Goal: Information Seeking & Learning: Compare options

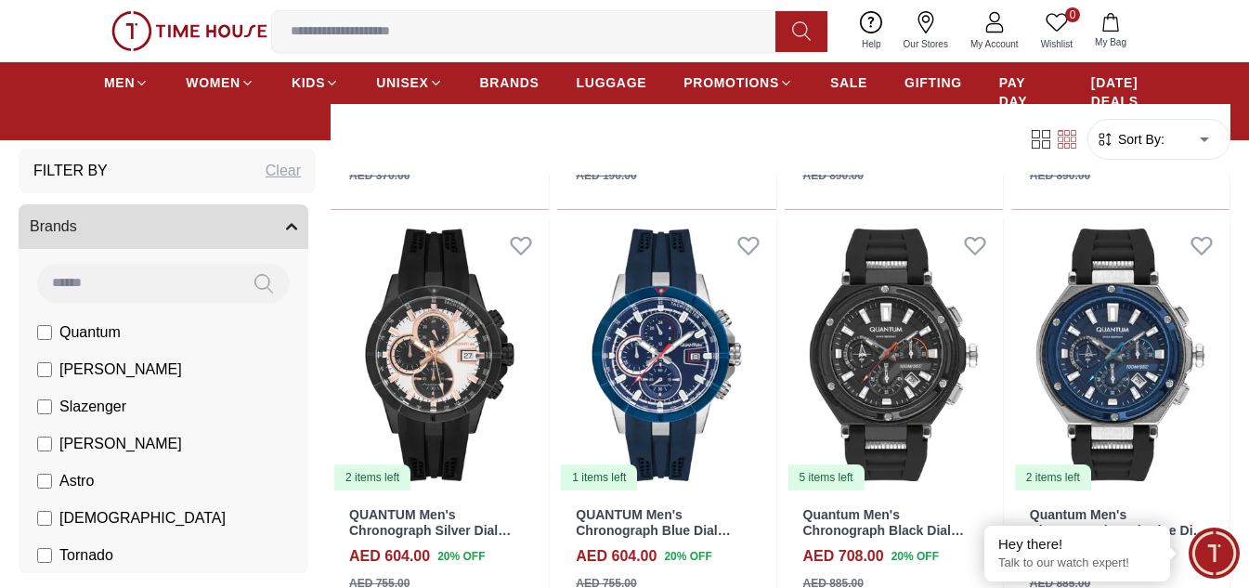
scroll to position [2415, 0]
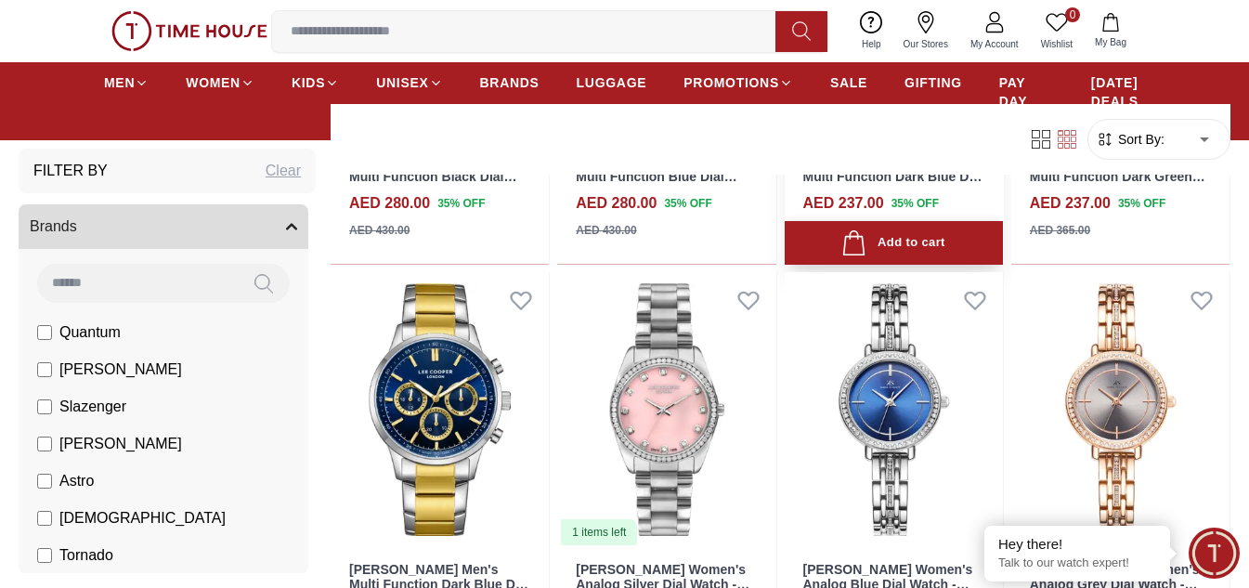
scroll to position [4179, 0]
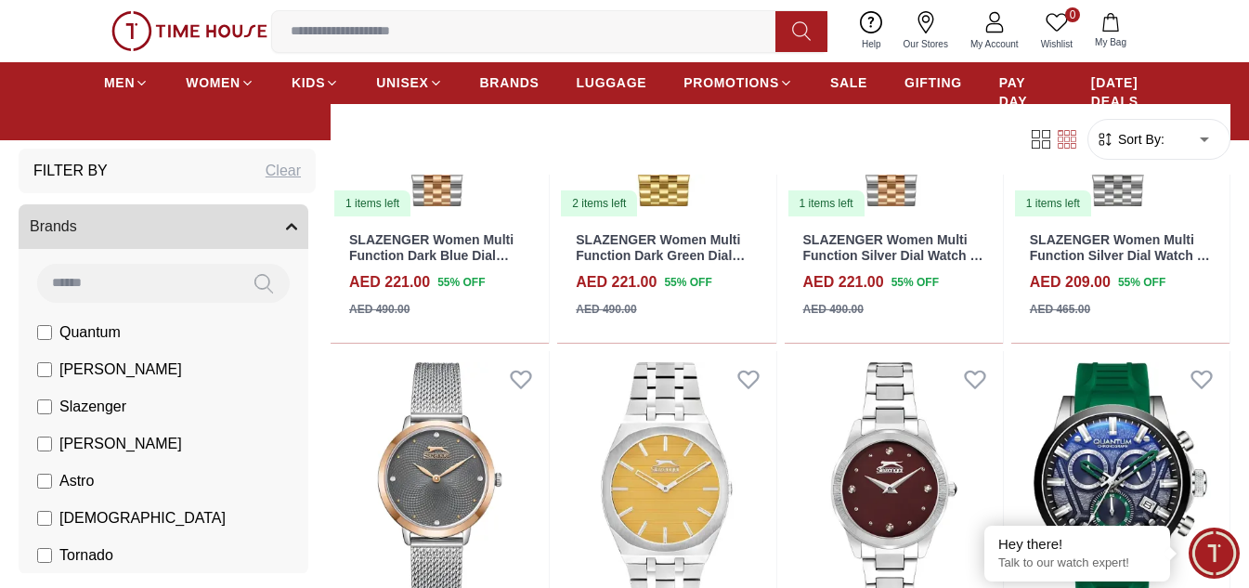
scroll to position [6129, 0]
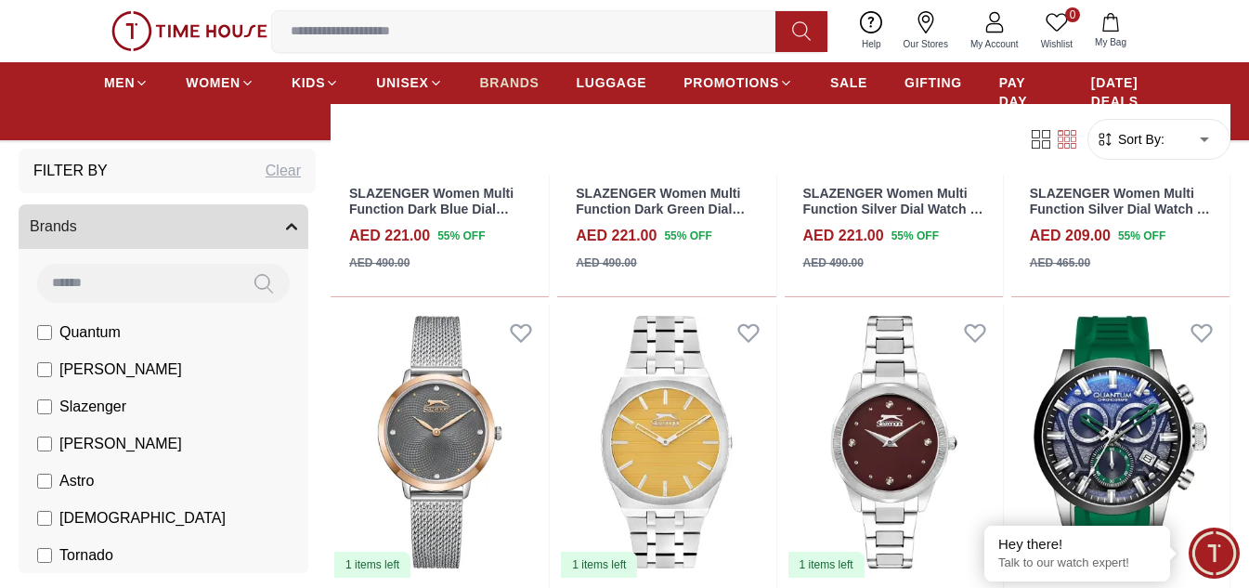
click at [517, 86] on span "BRANDS" at bounding box center [509, 82] width 59 height 19
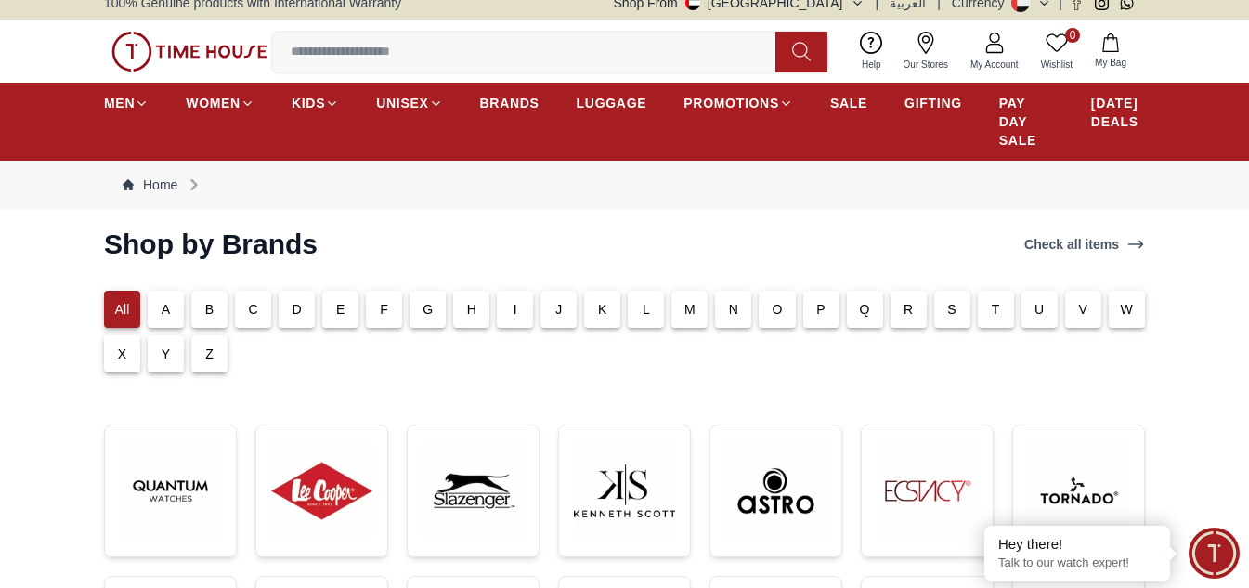
scroll to position [186, 0]
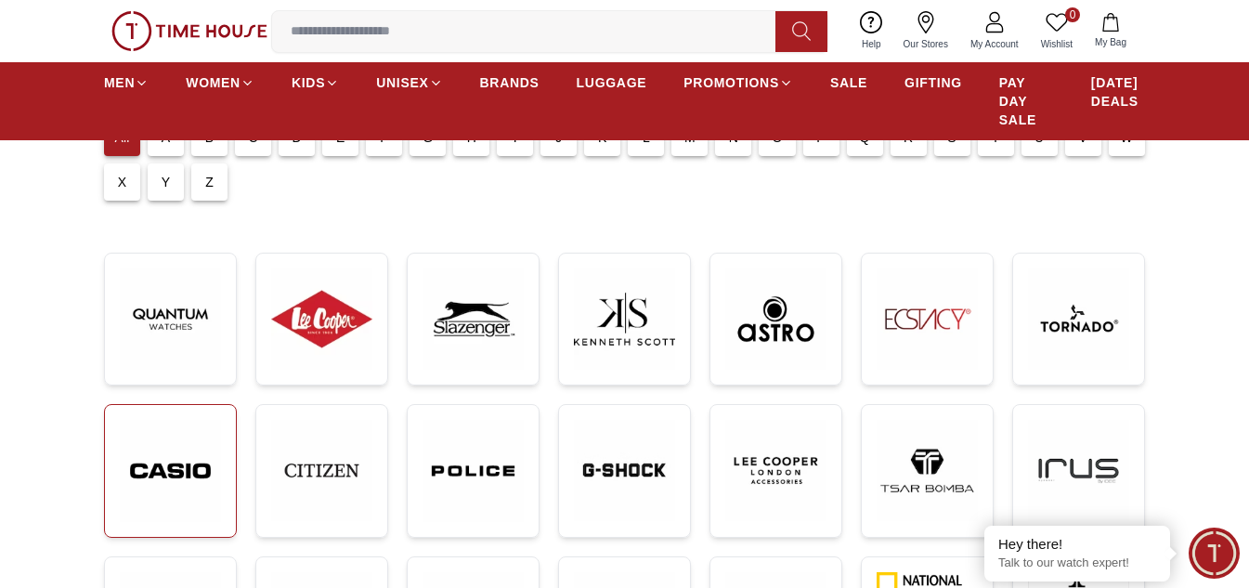
click at [193, 447] on img at bounding box center [170, 471] width 101 height 102
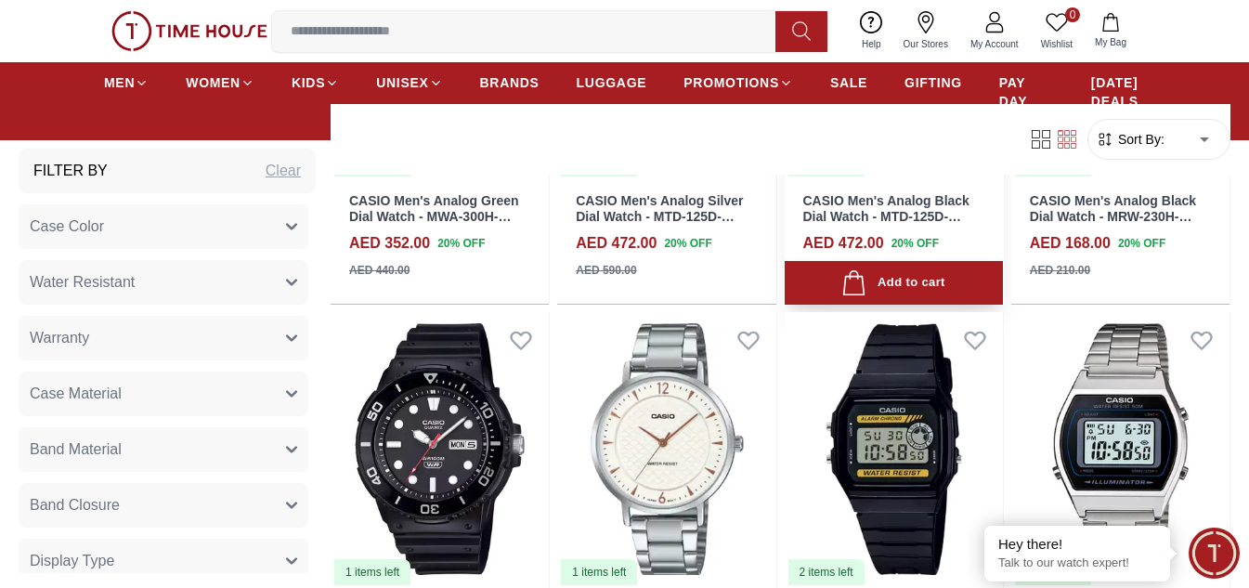
scroll to position [2322, 0]
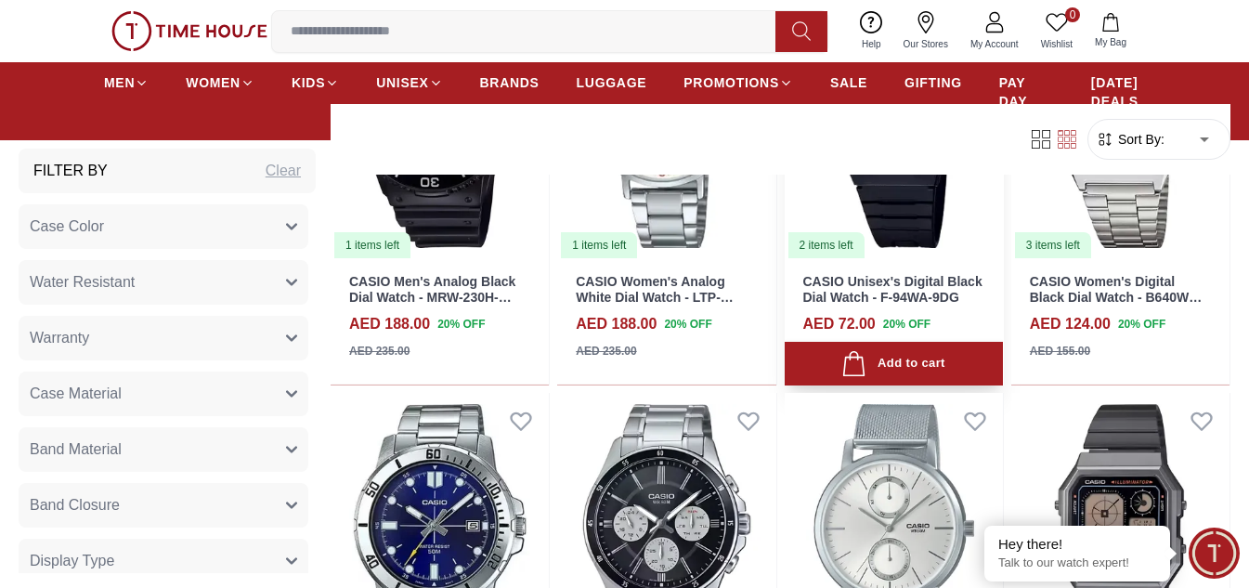
scroll to position [2879, 0]
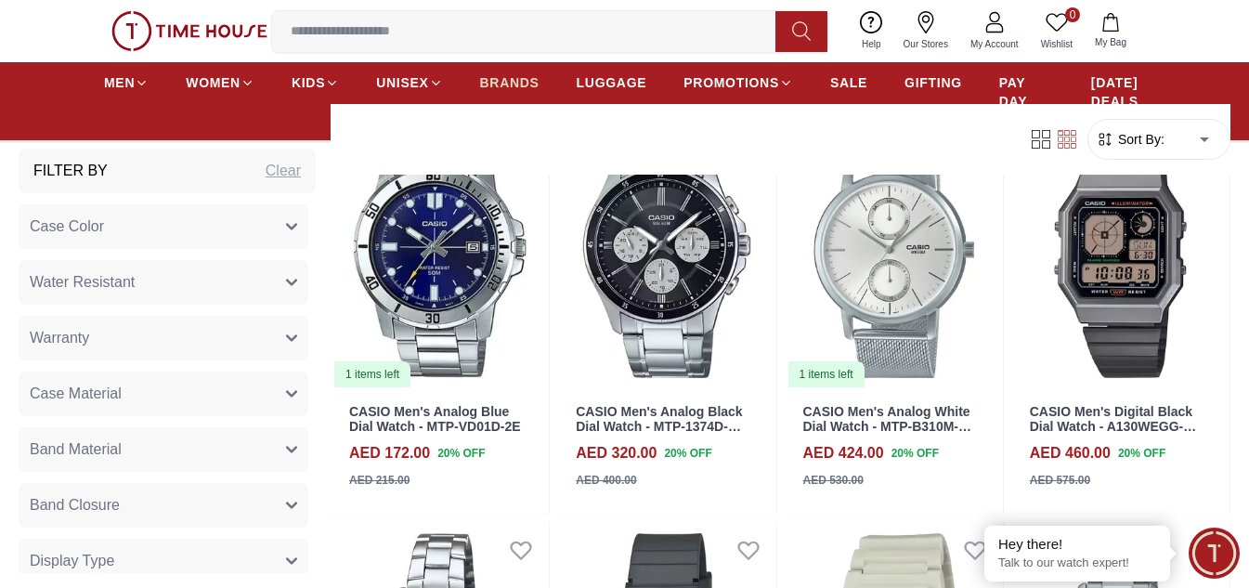
click at [496, 90] on span "BRANDS" at bounding box center [509, 82] width 59 height 19
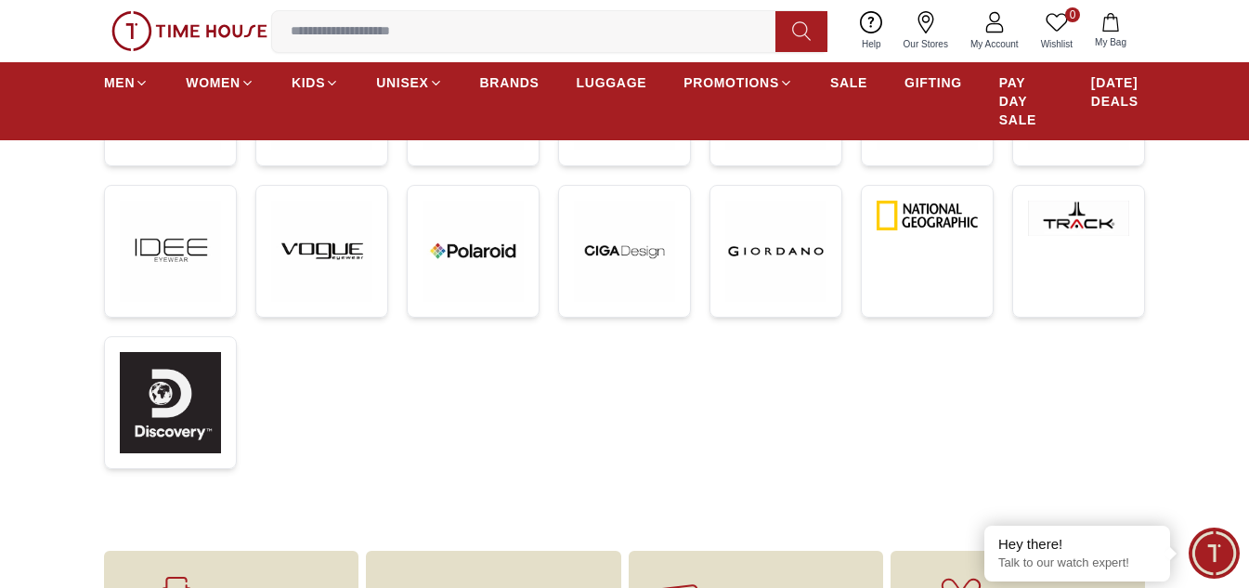
scroll to position [279, 0]
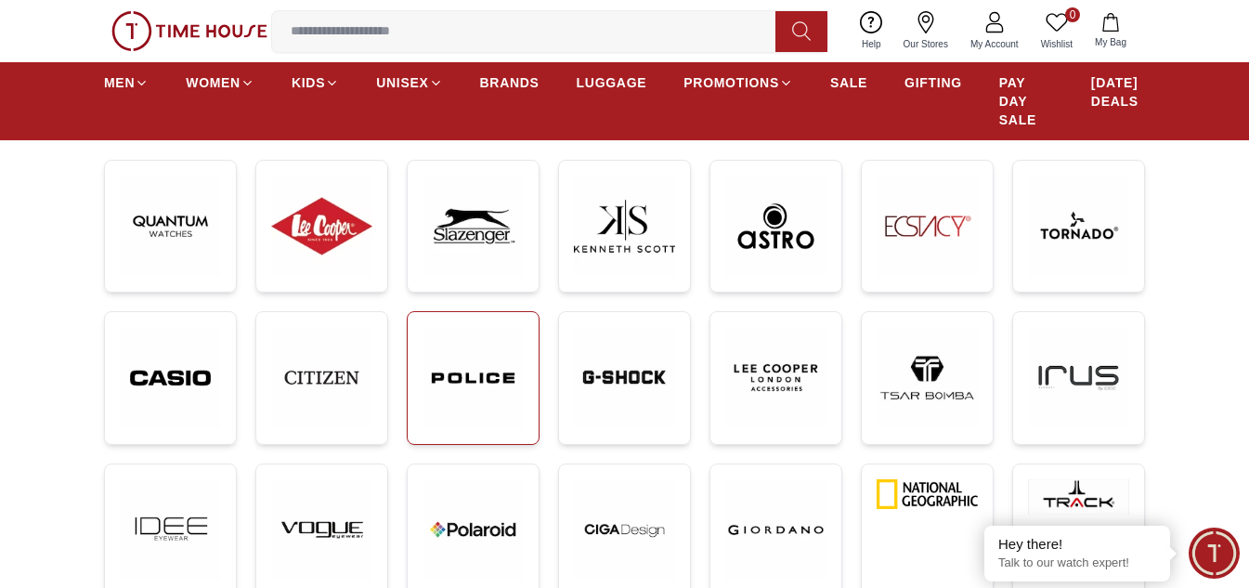
click at [499, 409] on img at bounding box center [473, 378] width 101 height 102
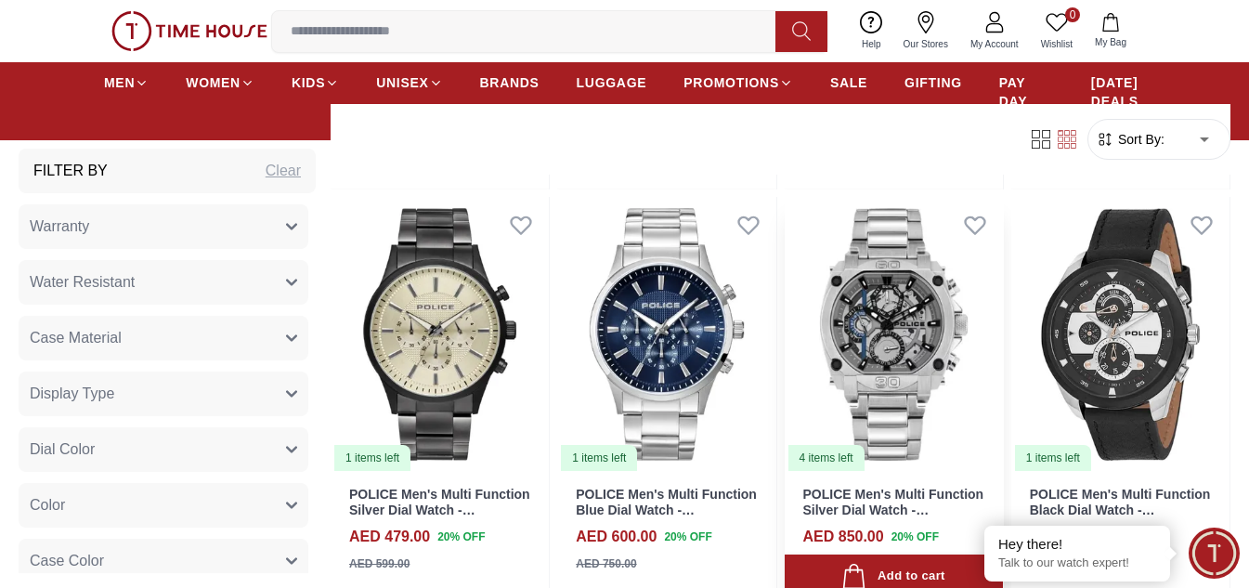
scroll to position [2507, 0]
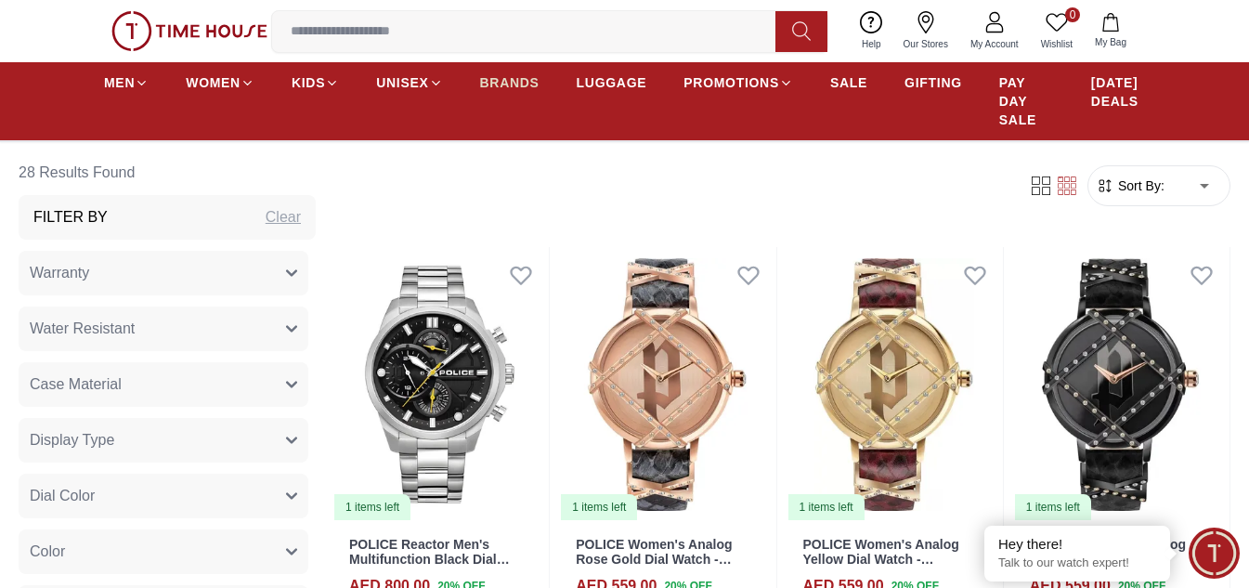
click at [505, 85] on span "BRANDS" at bounding box center [509, 82] width 59 height 19
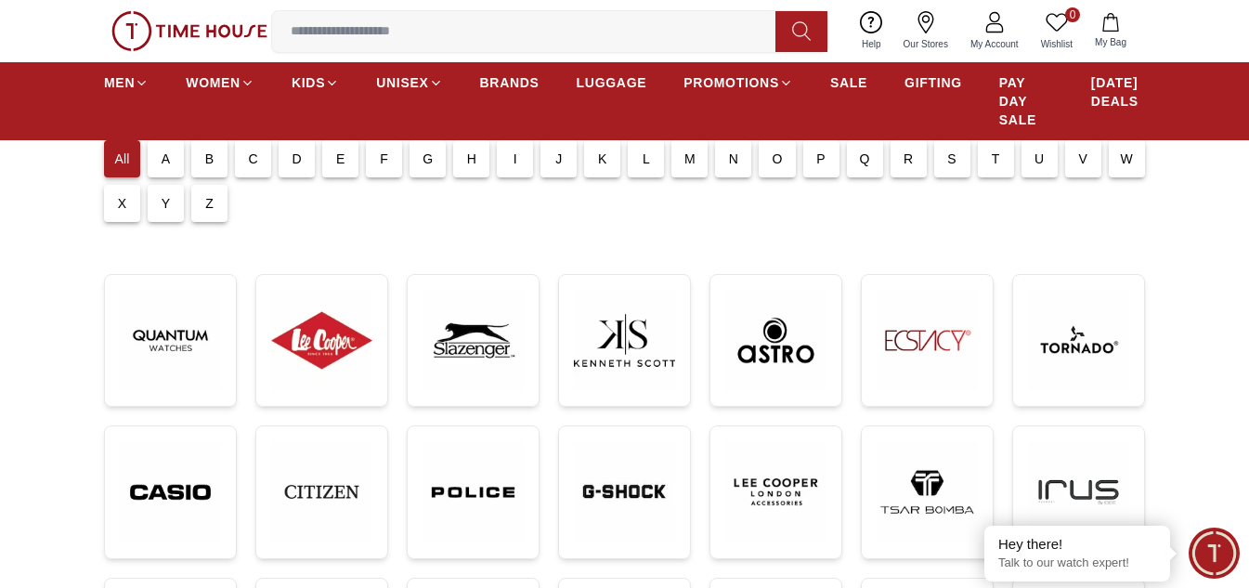
scroll to position [186, 0]
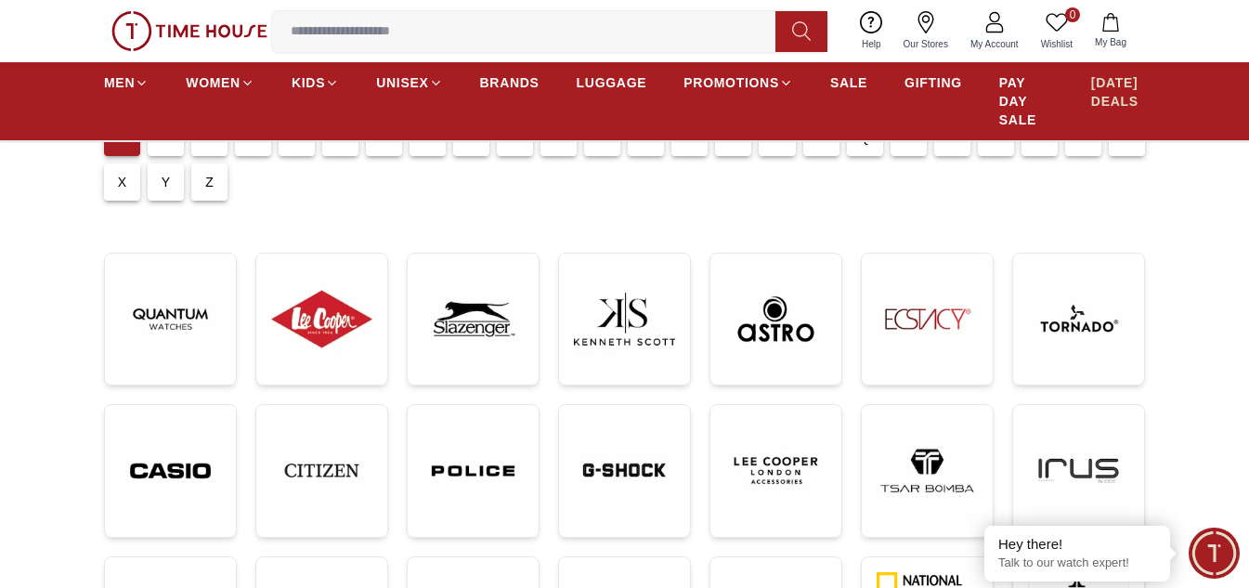
click at [1124, 91] on span "[DATE] DEALS" at bounding box center [1118, 91] width 54 height 37
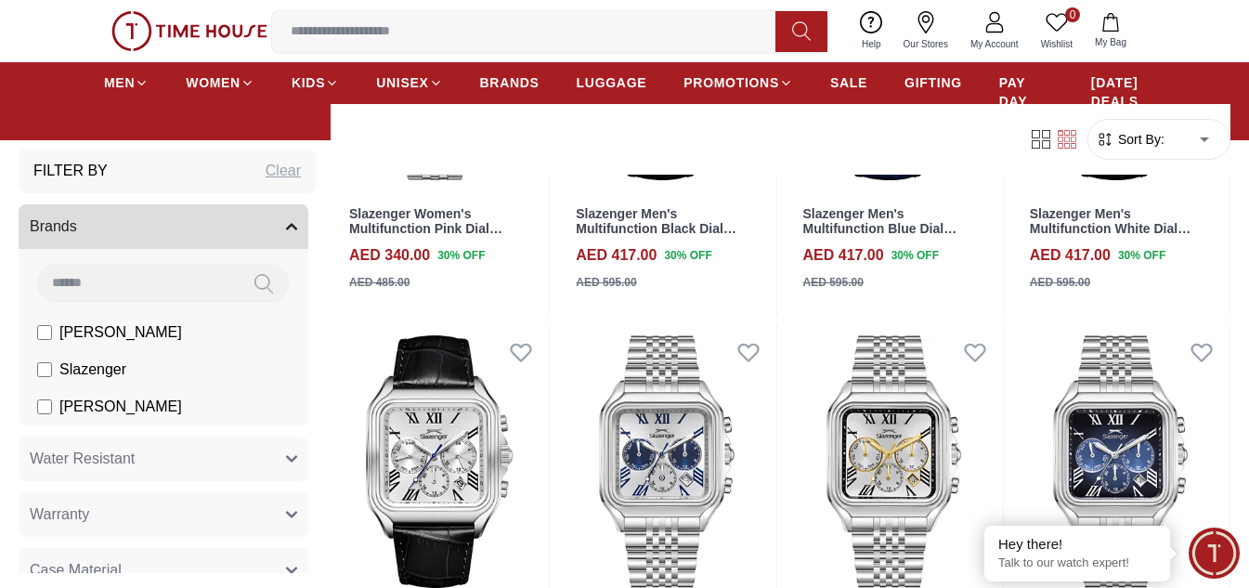
scroll to position [1300, 0]
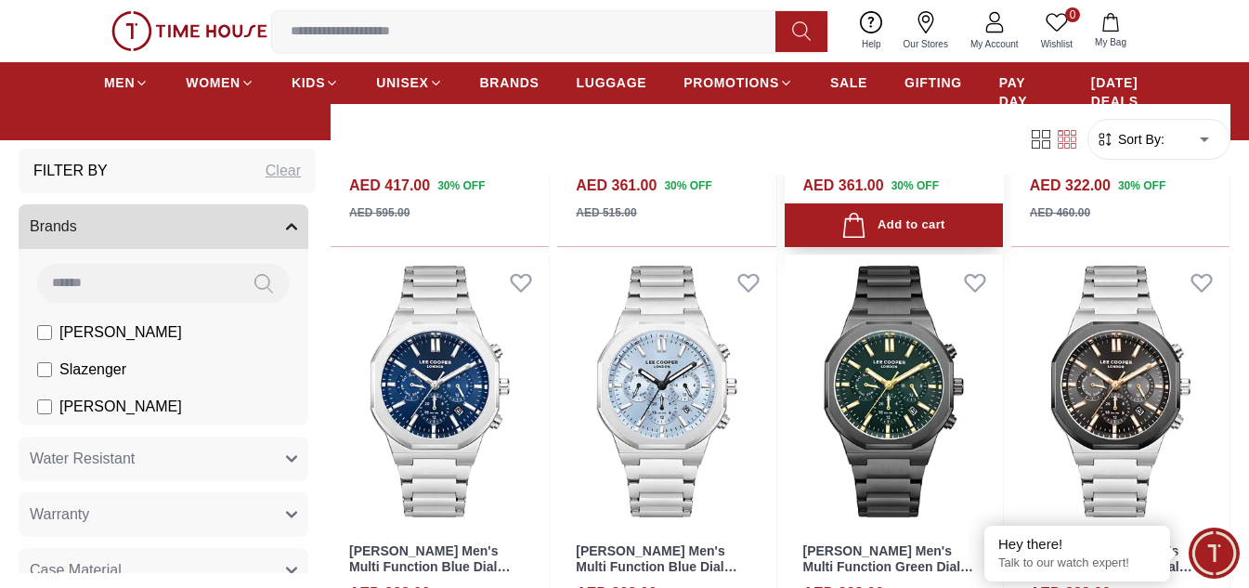
scroll to position [3808, 0]
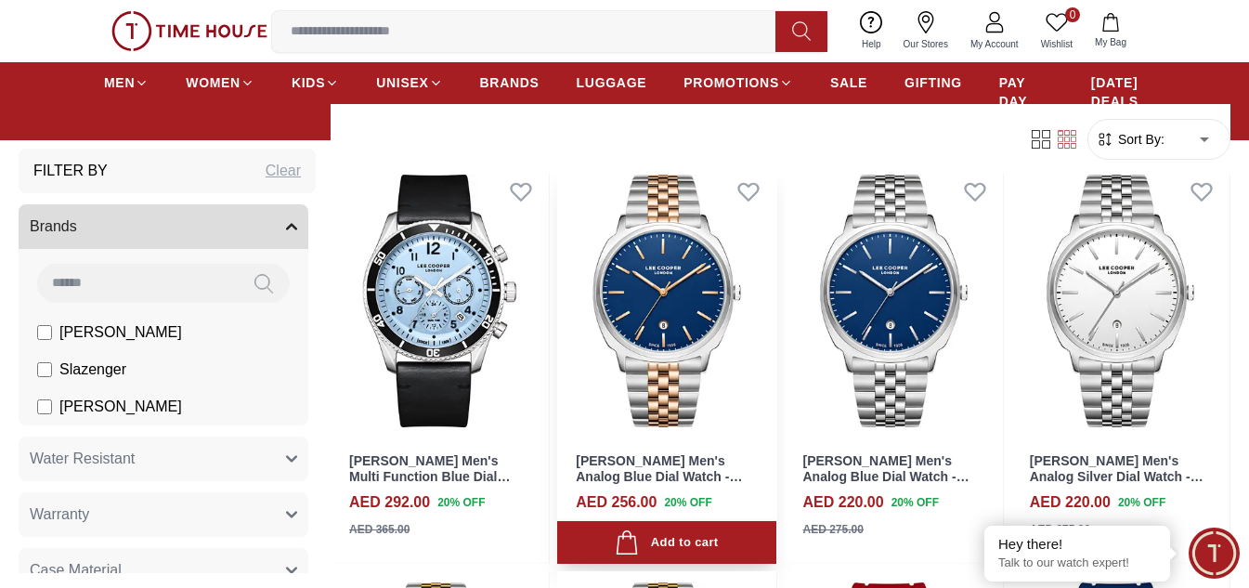
scroll to position [5758, 0]
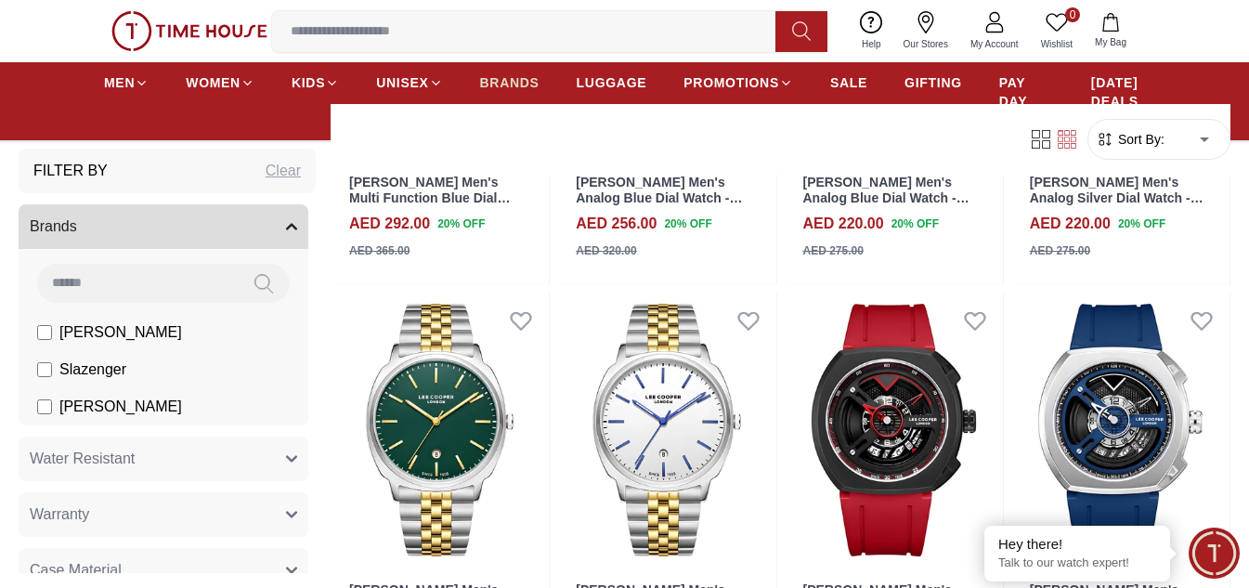
click at [498, 87] on span "BRANDS" at bounding box center [509, 82] width 59 height 19
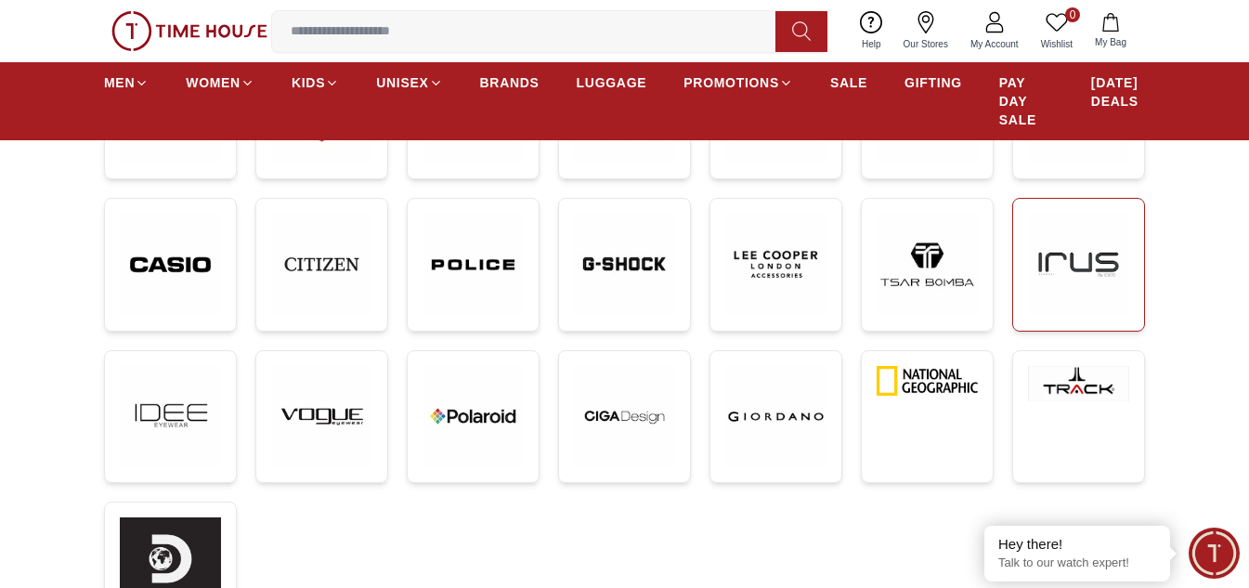
scroll to position [464, 0]
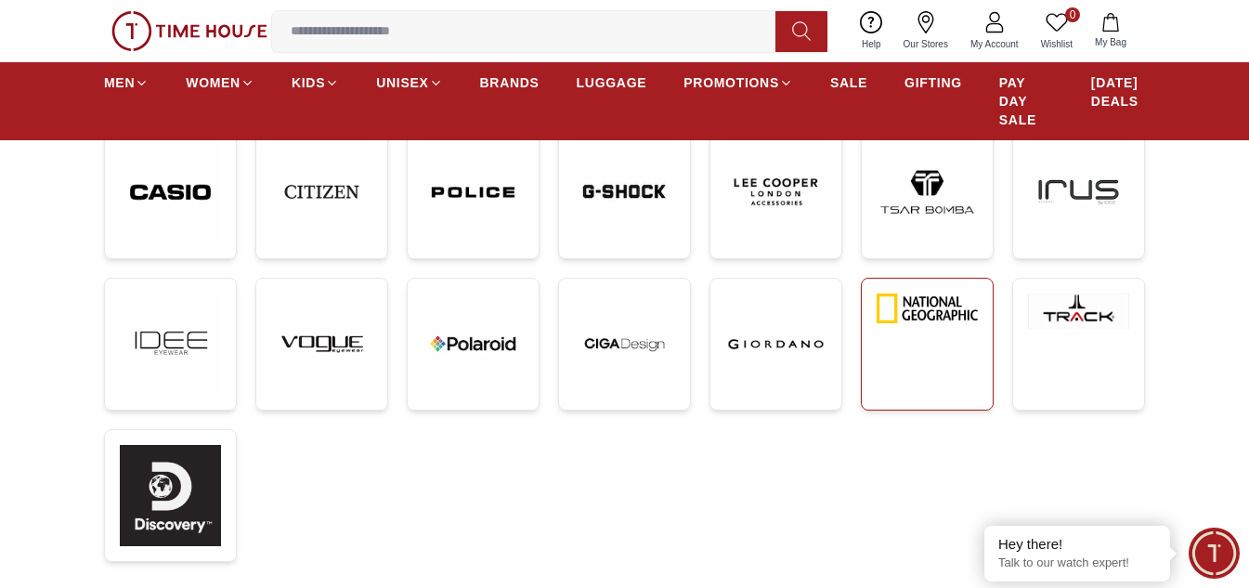
click at [976, 354] on link at bounding box center [927, 344] width 133 height 133
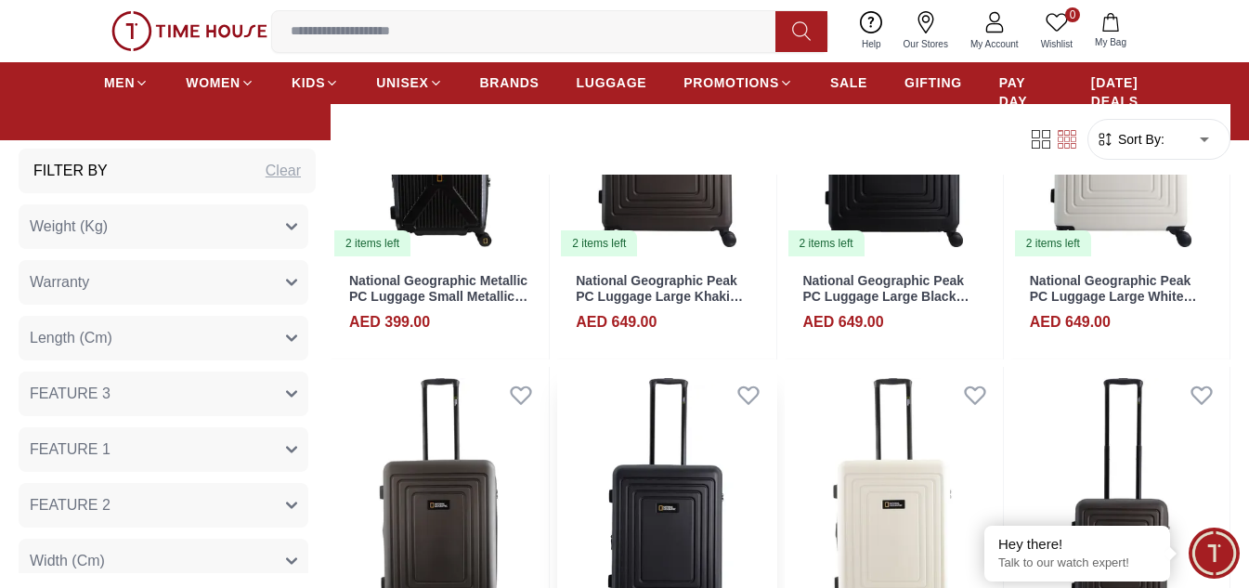
scroll to position [2136, 0]
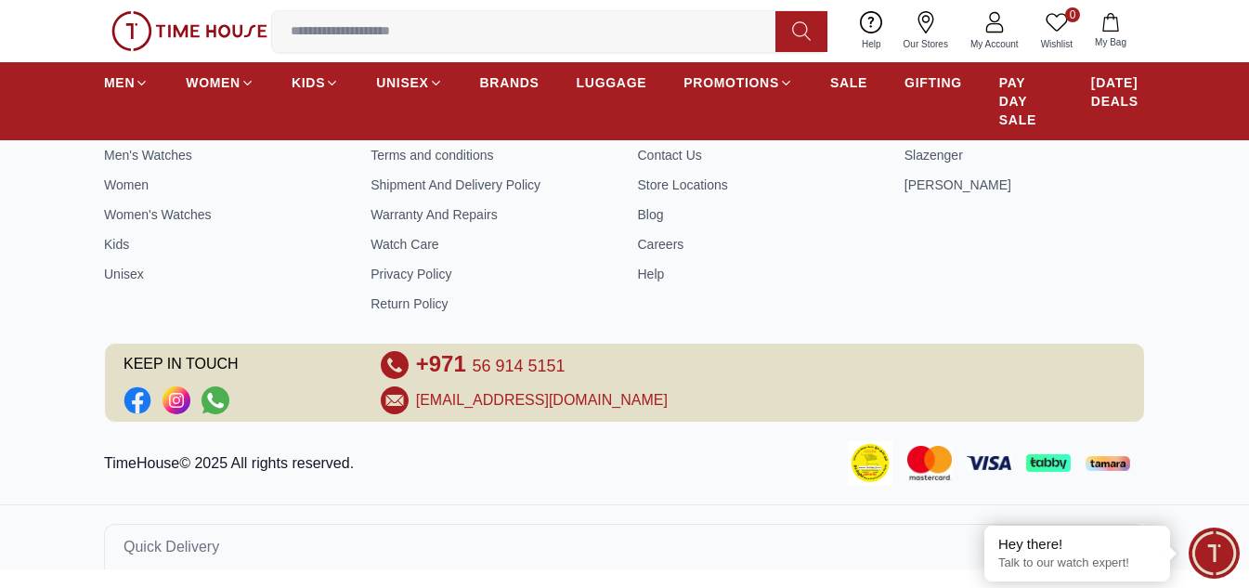
scroll to position [464, 0]
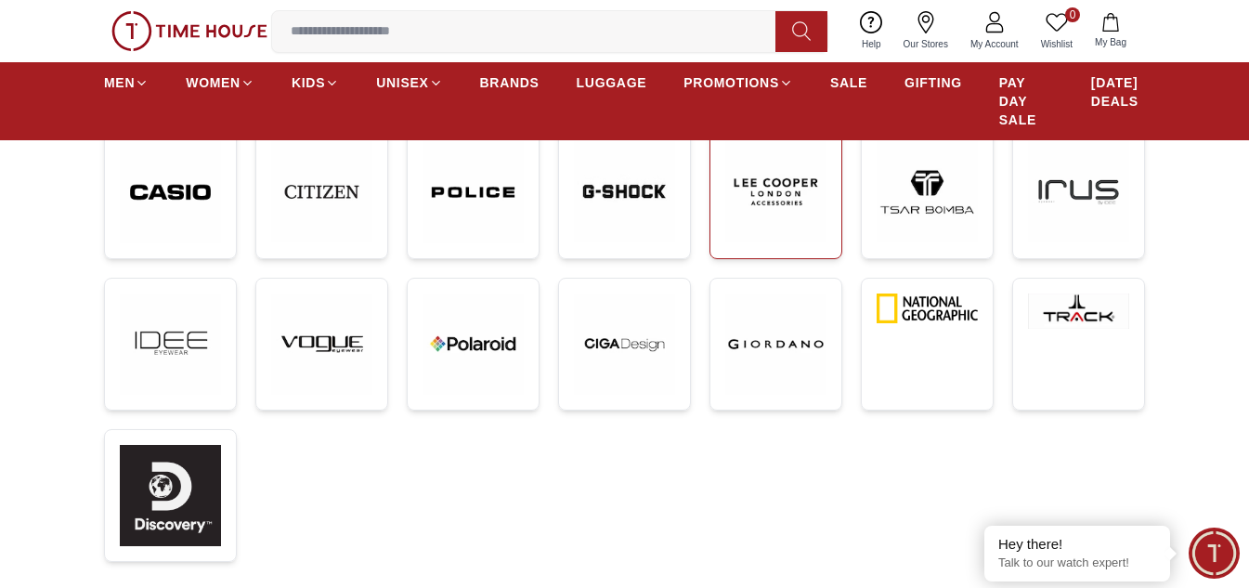
click at [831, 205] on link at bounding box center [775, 192] width 133 height 134
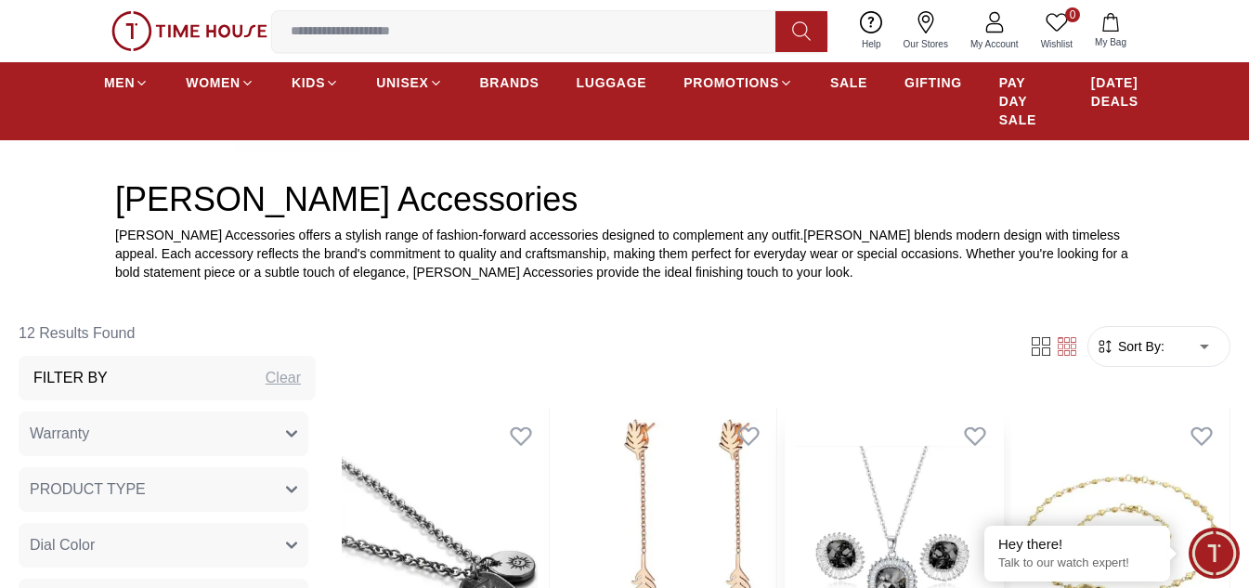
scroll to position [743, 0]
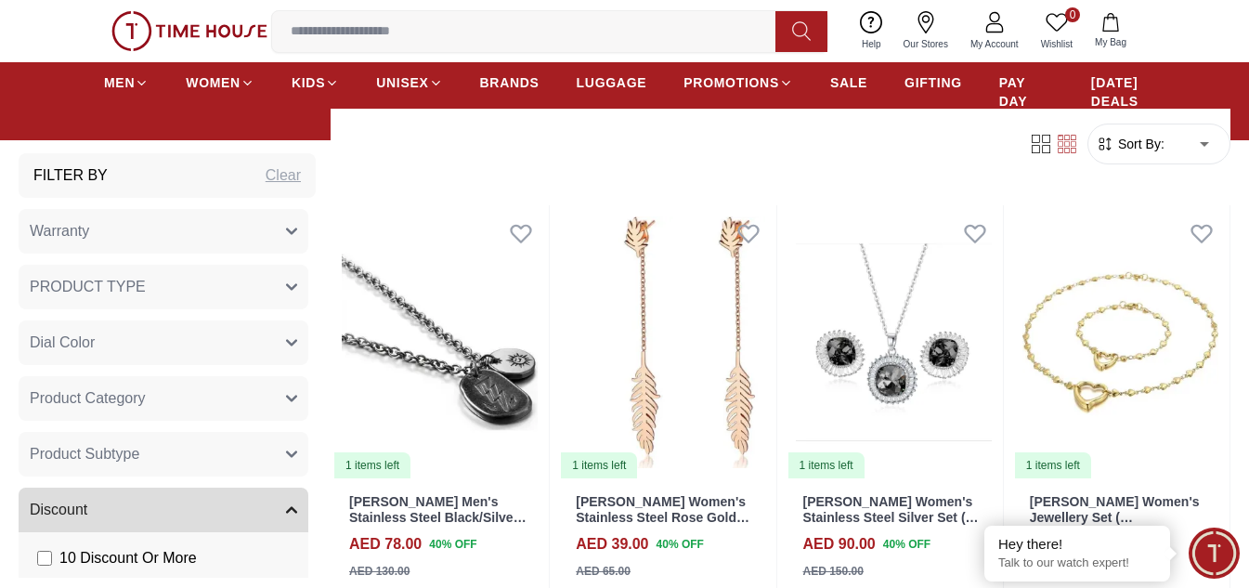
click at [1062, 142] on icon at bounding box center [1067, 144] width 19 height 19
click at [1045, 140] on icon at bounding box center [1041, 144] width 19 height 19
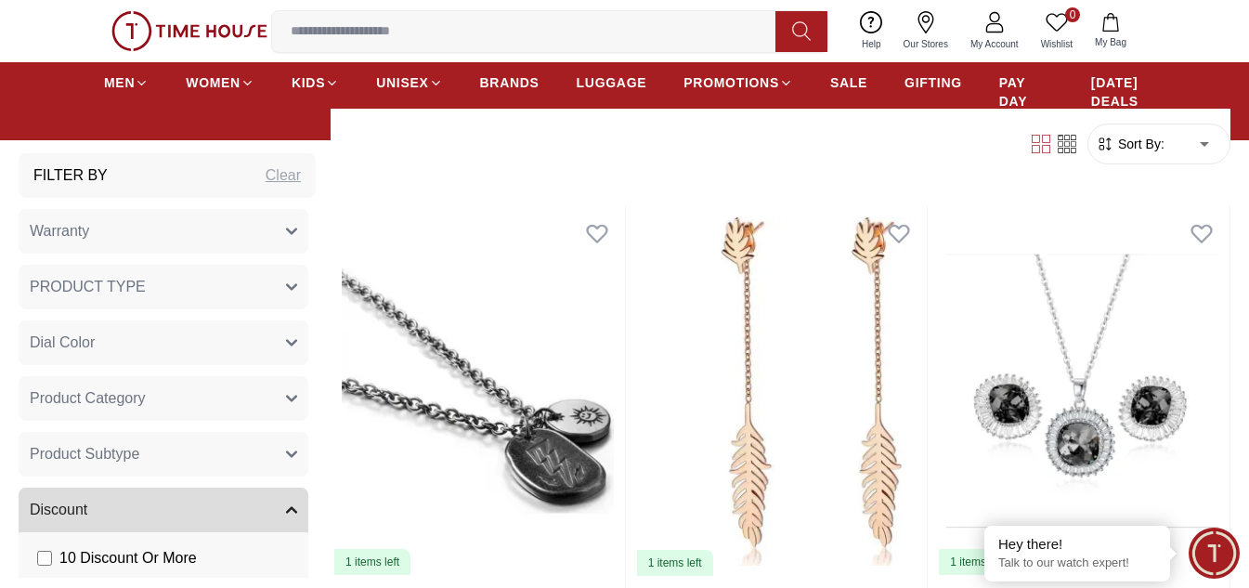
click at [1044, 138] on icon at bounding box center [1041, 144] width 19 height 19
click at [1075, 143] on icon at bounding box center [1067, 144] width 19 height 19
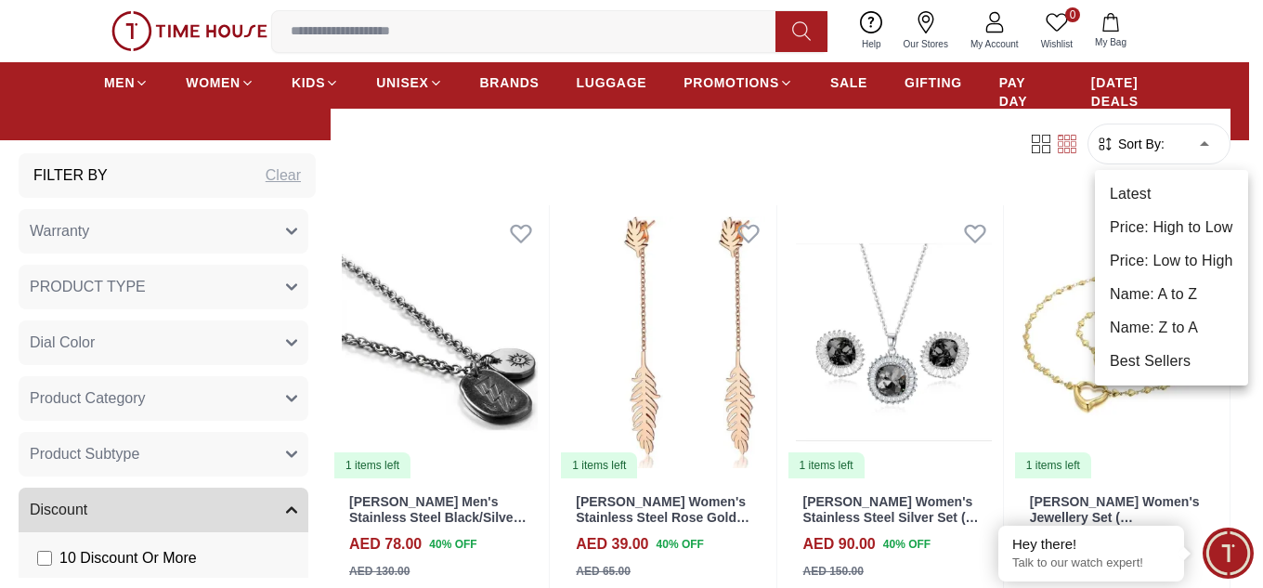
click at [1150, 359] on li "Best Sellers" at bounding box center [1171, 361] width 153 height 33
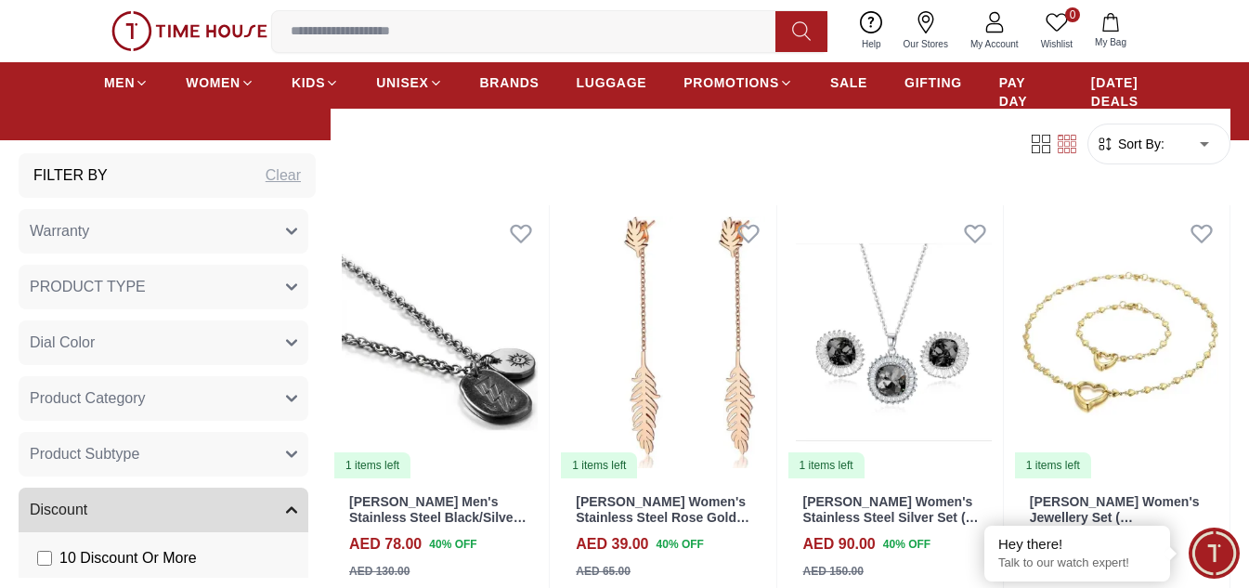
type input "*"
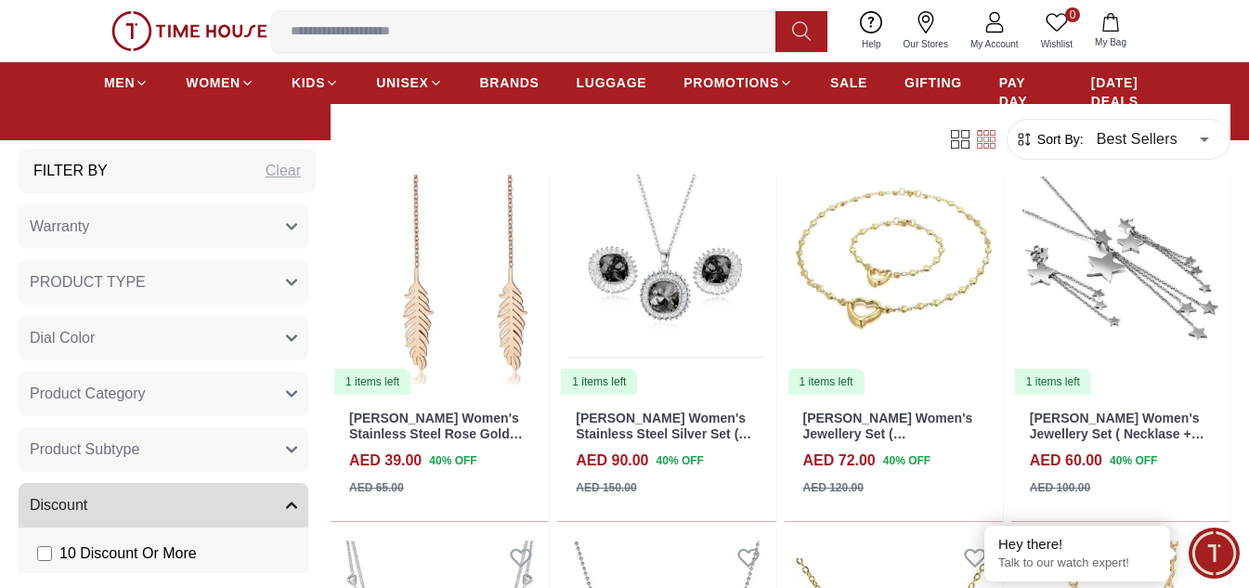
scroll to position [929, 0]
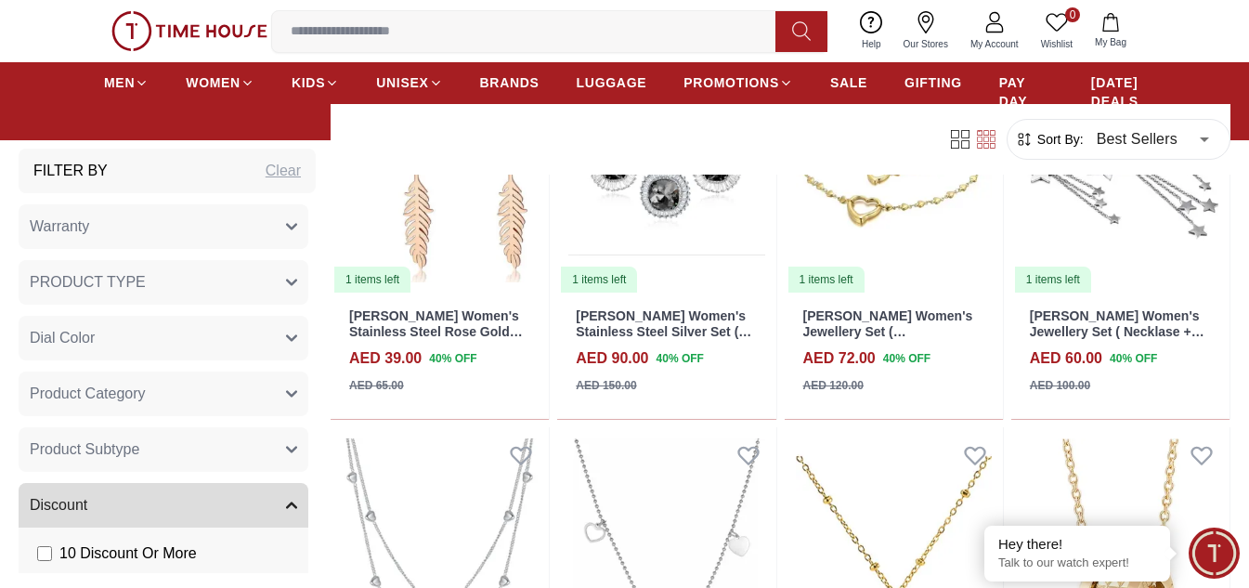
click at [228, 279] on button "PRODUCT TYPE" at bounding box center [164, 282] width 290 height 45
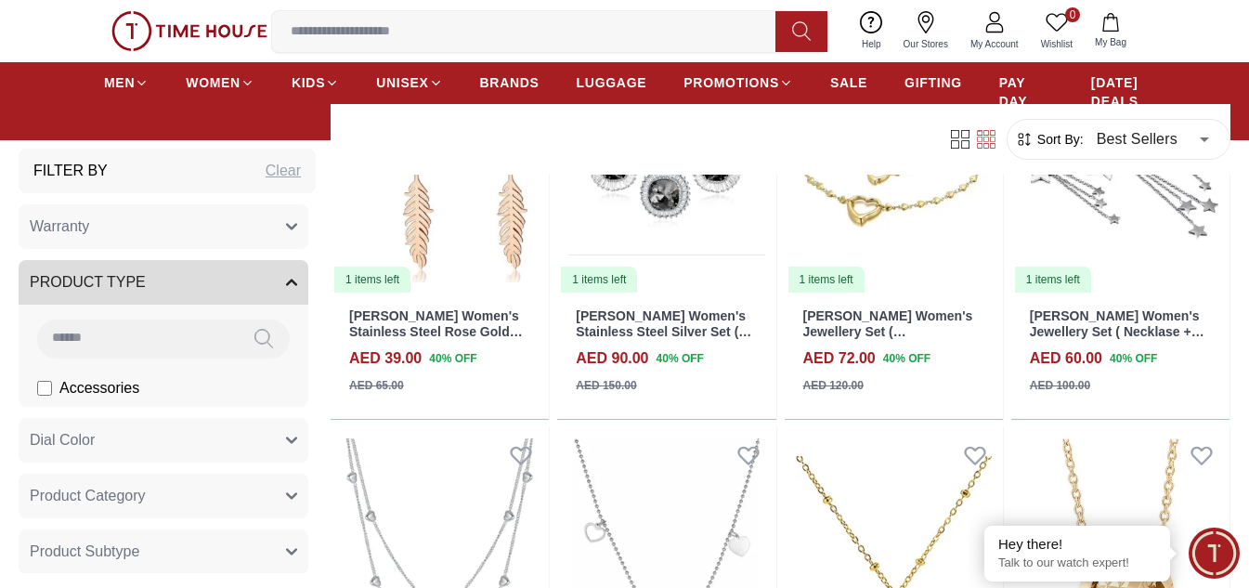
click at [267, 284] on button "PRODUCT TYPE" at bounding box center [164, 282] width 290 height 45
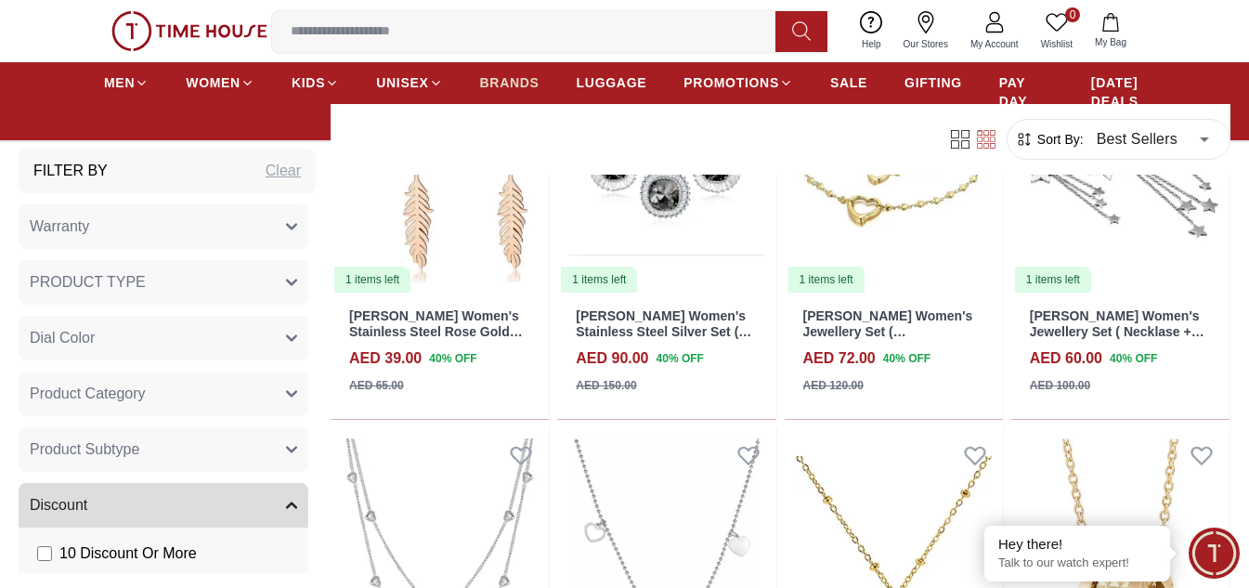
click at [488, 80] on span "BRANDS" at bounding box center [509, 82] width 59 height 19
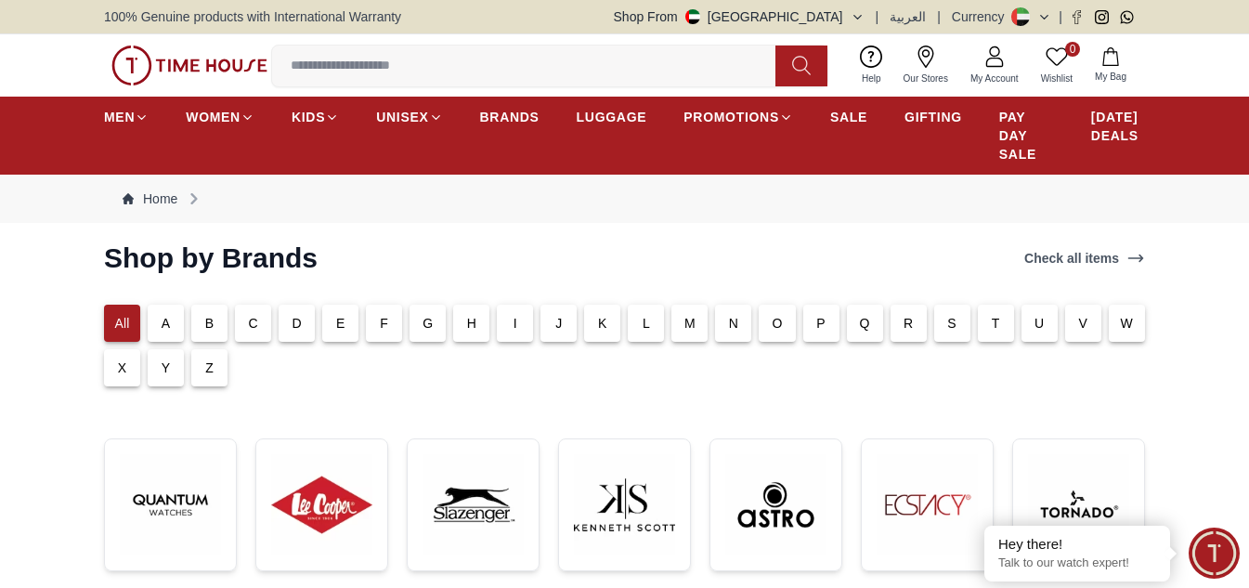
scroll to position [279, 0]
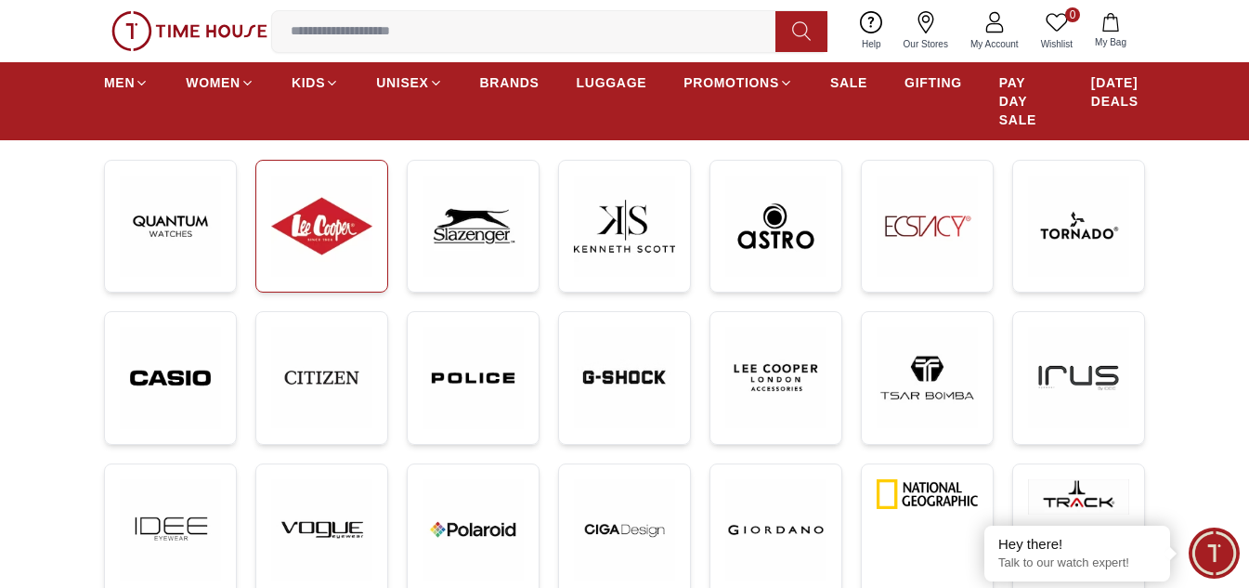
click at [307, 232] on img at bounding box center [321, 226] width 101 height 101
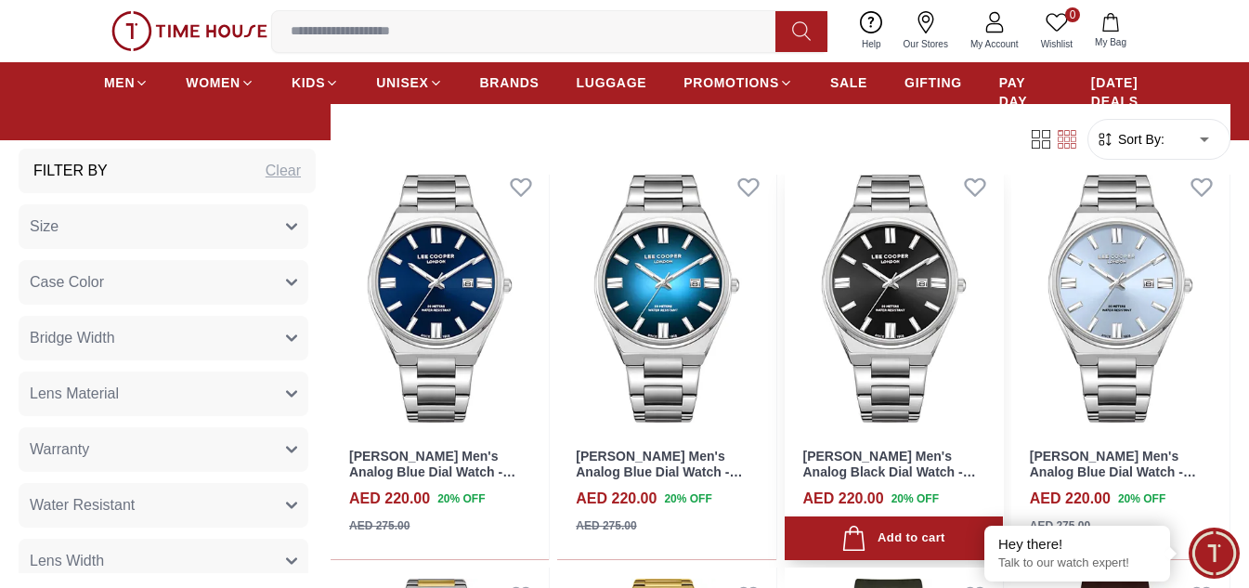
scroll to position [1672, 0]
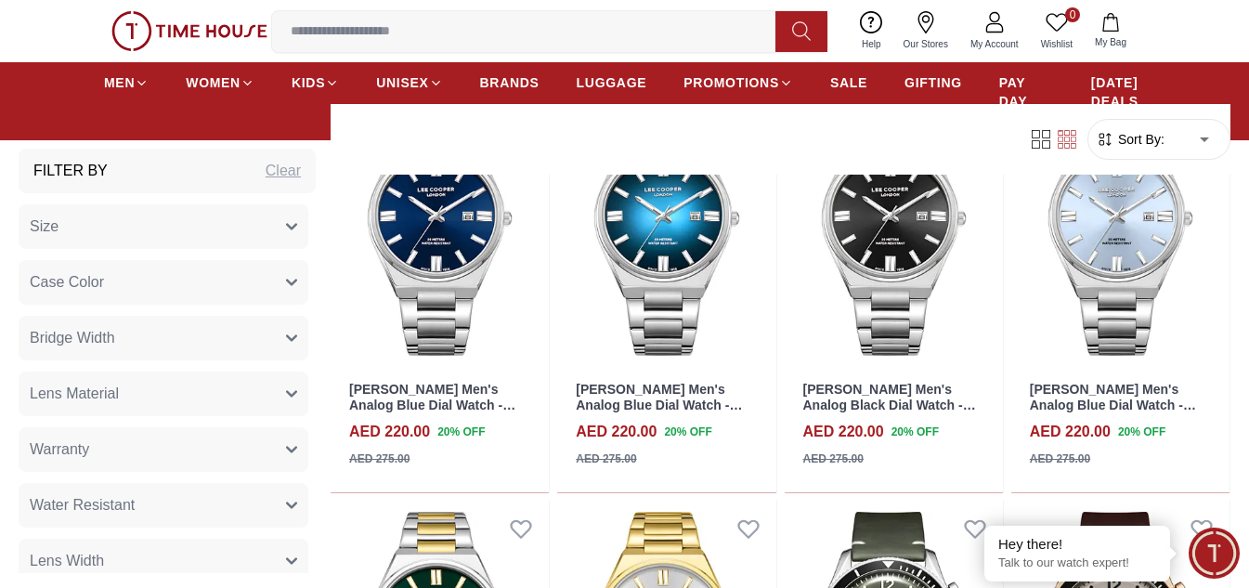
click at [1160, 136] on span "Sort By:" at bounding box center [1139, 139] width 50 height 19
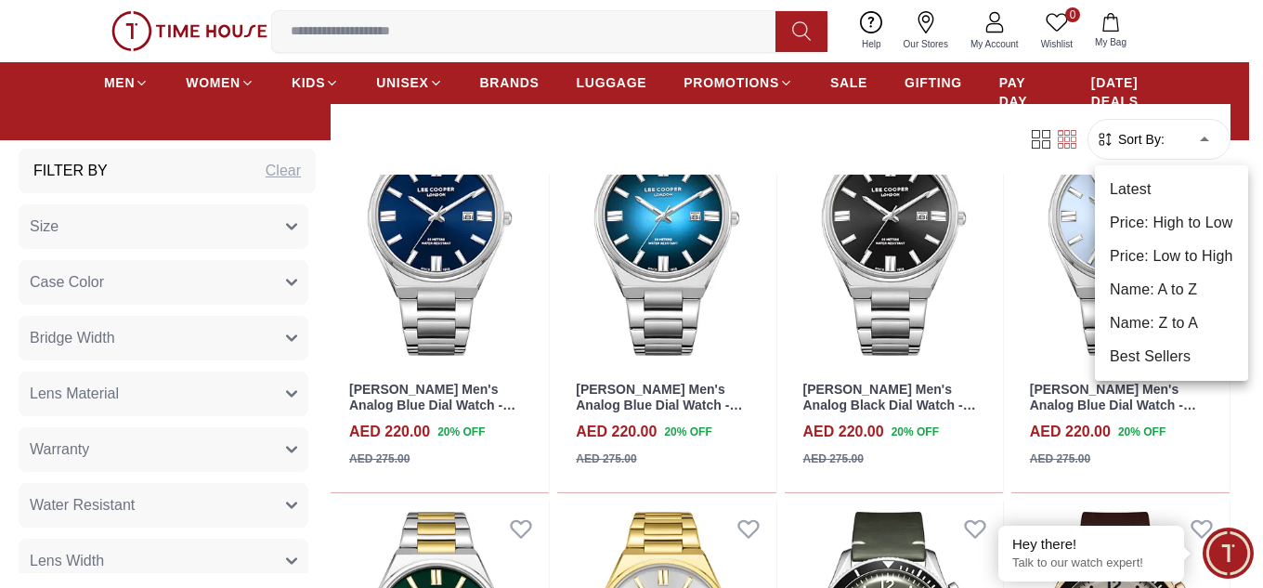
click at [1187, 137] on body "100% Genuine products with International Warranty Shop From [GEOGRAPHIC_DATA] |…" at bounding box center [631, 187] width 1263 height 3719
click at [1211, 240] on li "Price: Low to High" at bounding box center [1171, 256] width 153 height 33
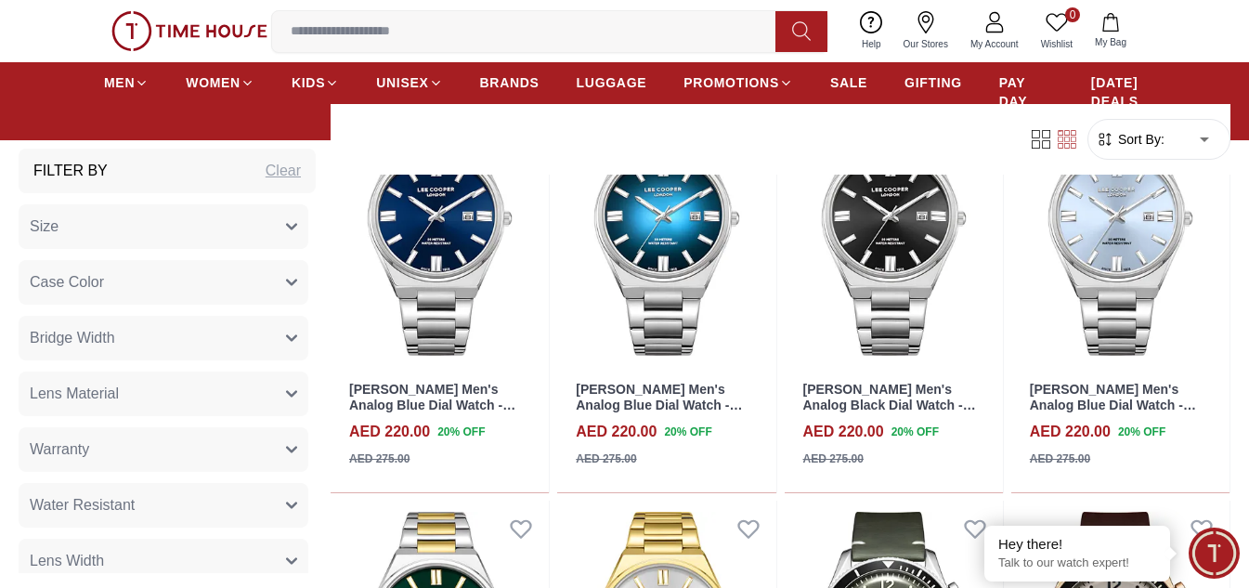
type input "*"
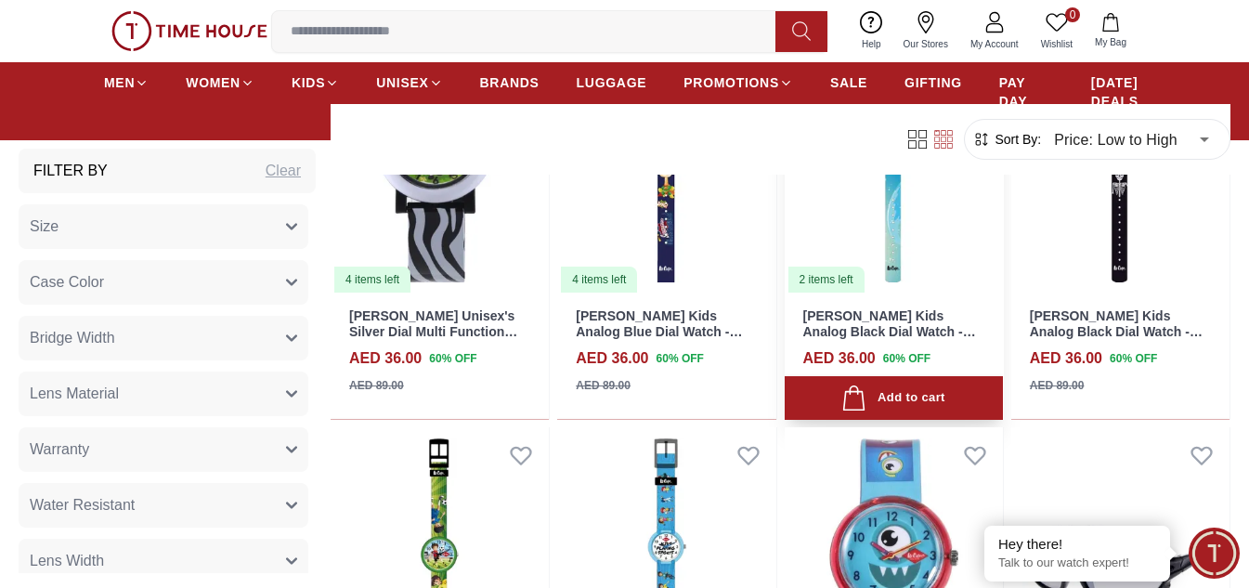
scroll to position [836, 0]
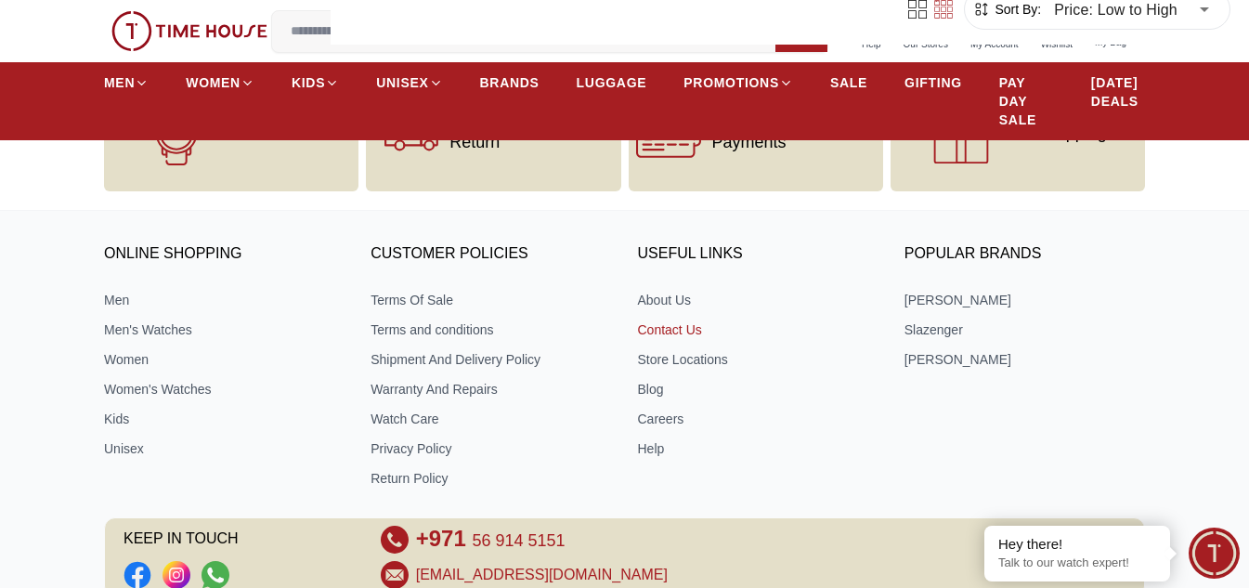
scroll to position [2600, 0]
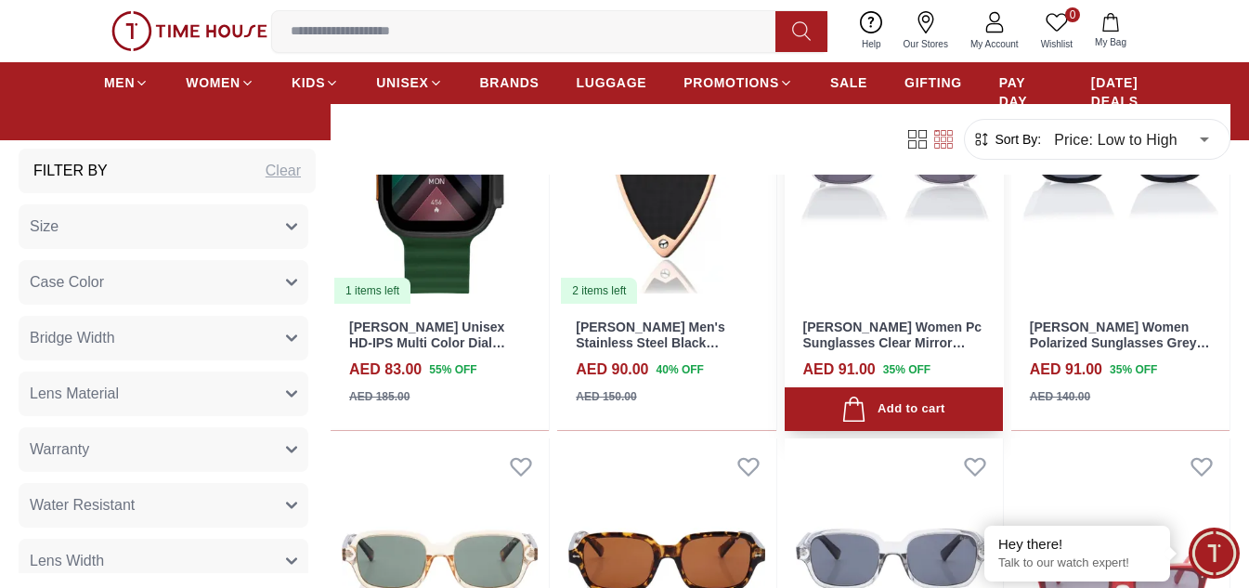
scroll to position [6036, 0]
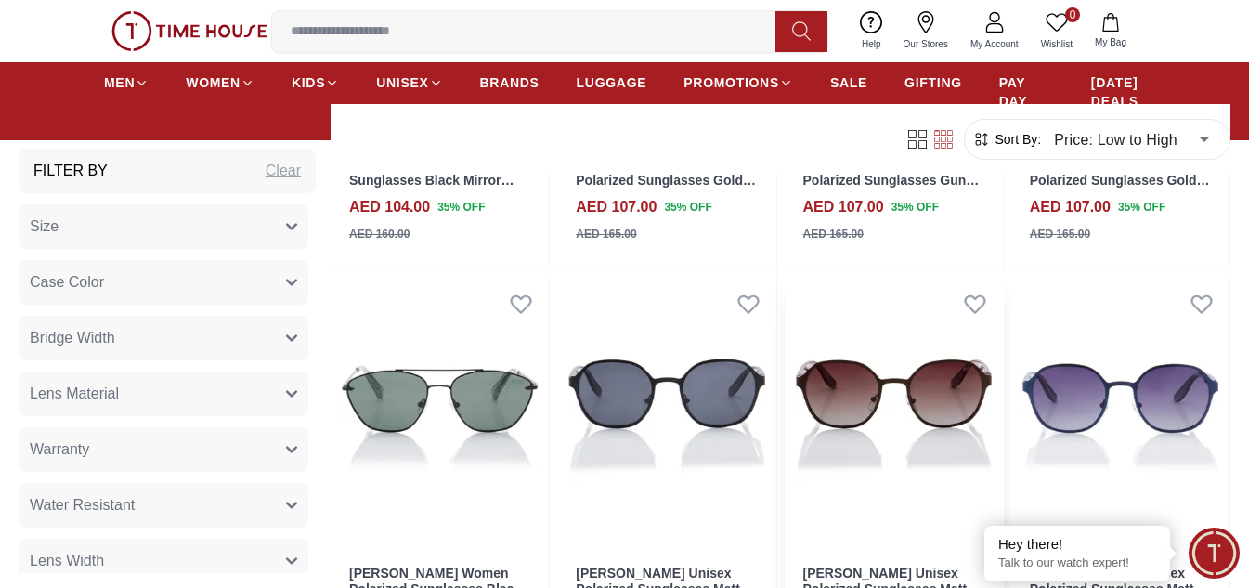
scroll to position [8079, 0]
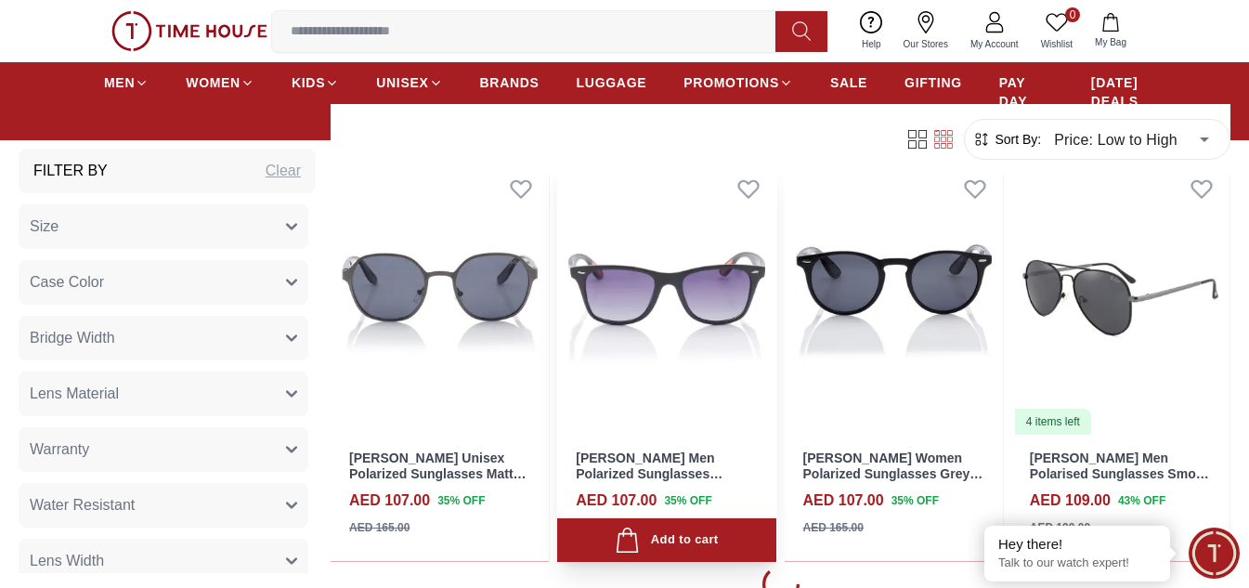
scroll to position [8729, 0]
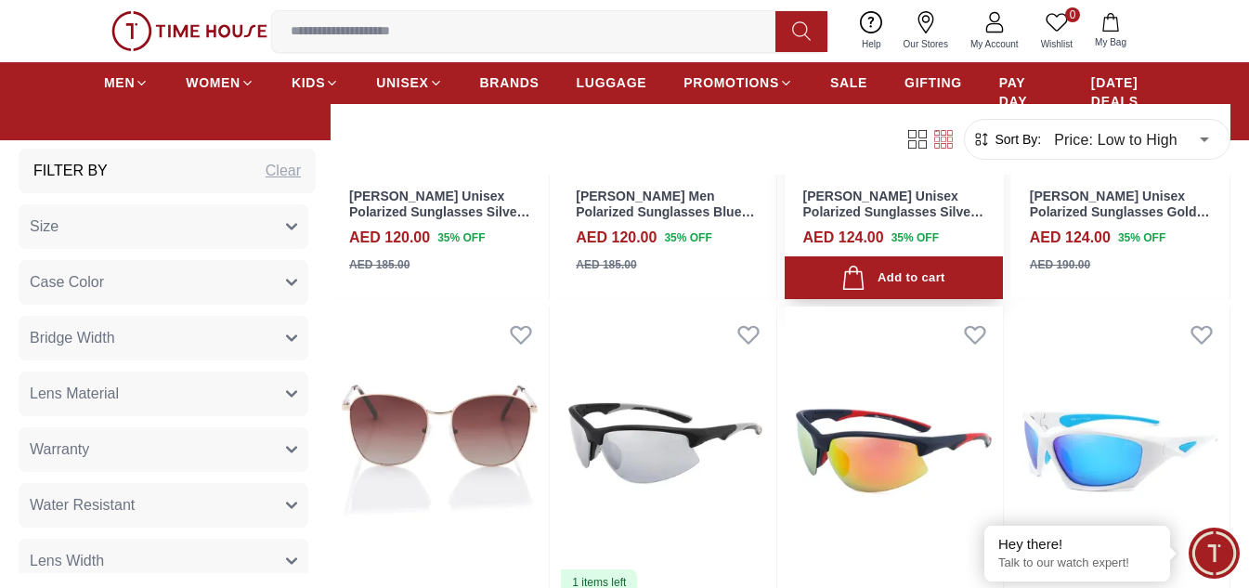
scroll to position [12723, 0]
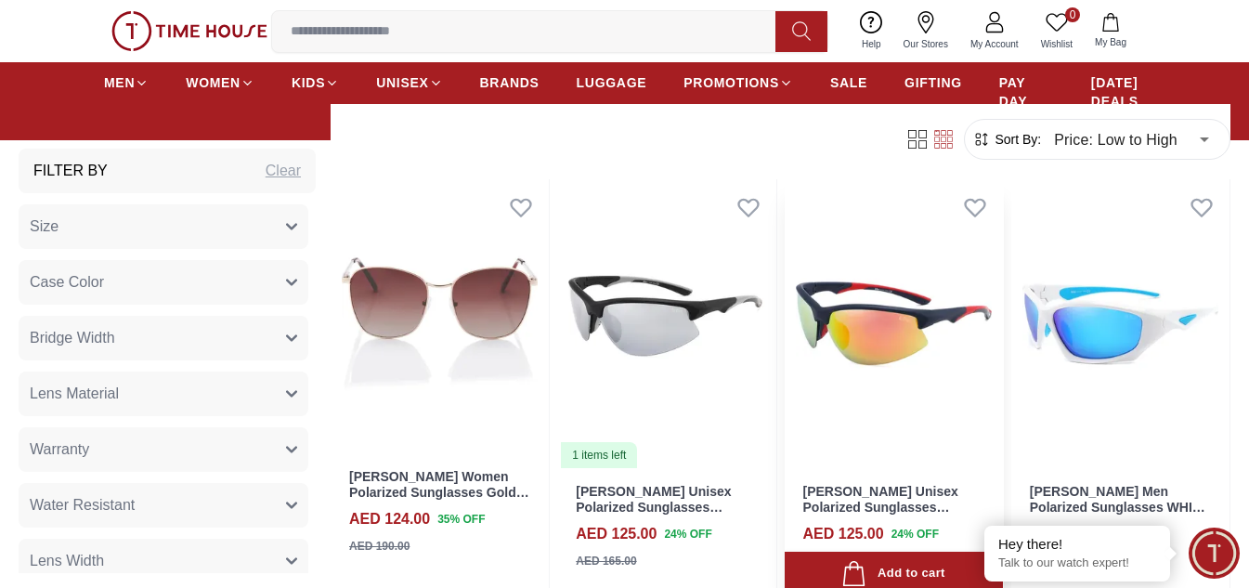
scroll to position [12815, 0]
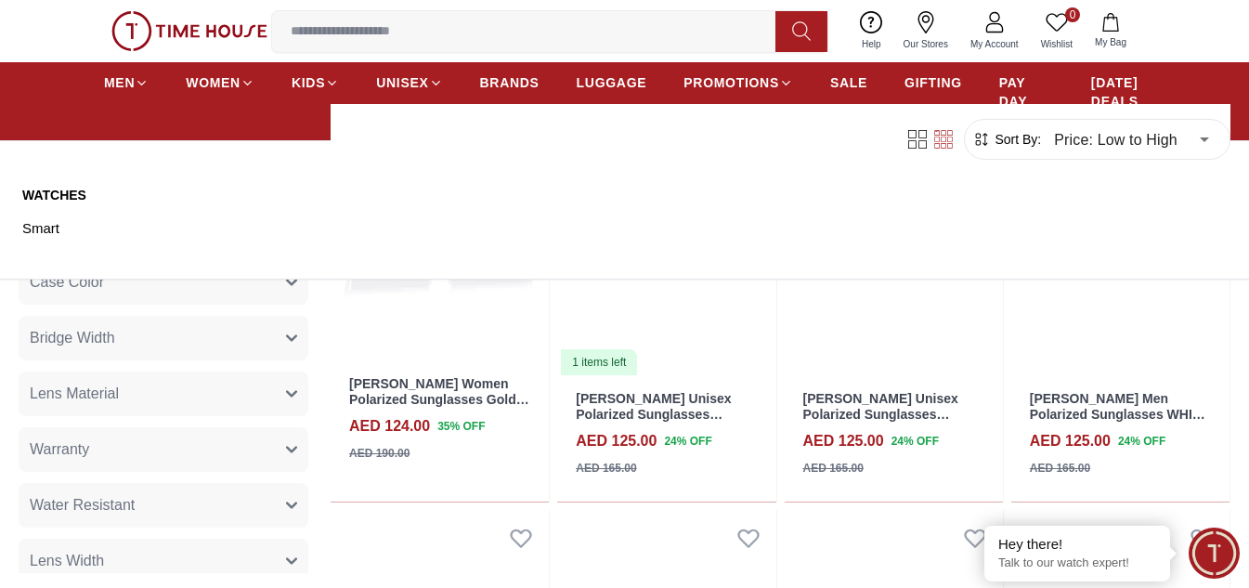
click at [475, 76] on ul "MEN WOMEN KIDS UNISEX BRANDS LUGGAGE PROMOTIONS SALE GIFTING PAY DAY SALE [DATE…" at bounding box center [624, 101] width 1041 height 71
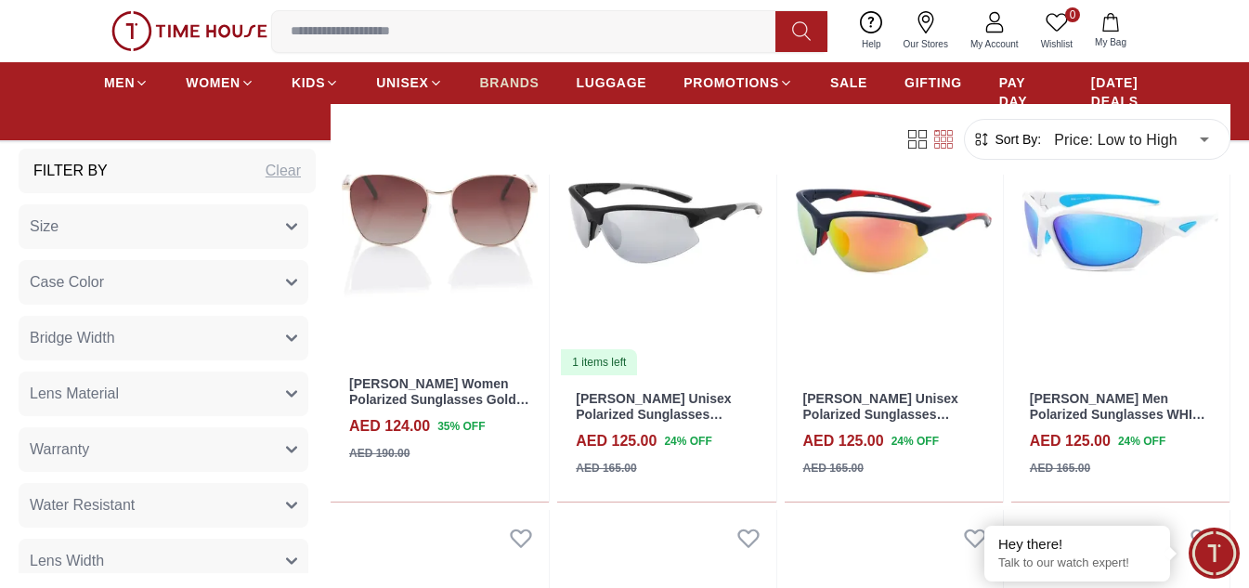
click at [507, 85] on span "BRANDS" at bounding box center [509, 82] width 59 height 19
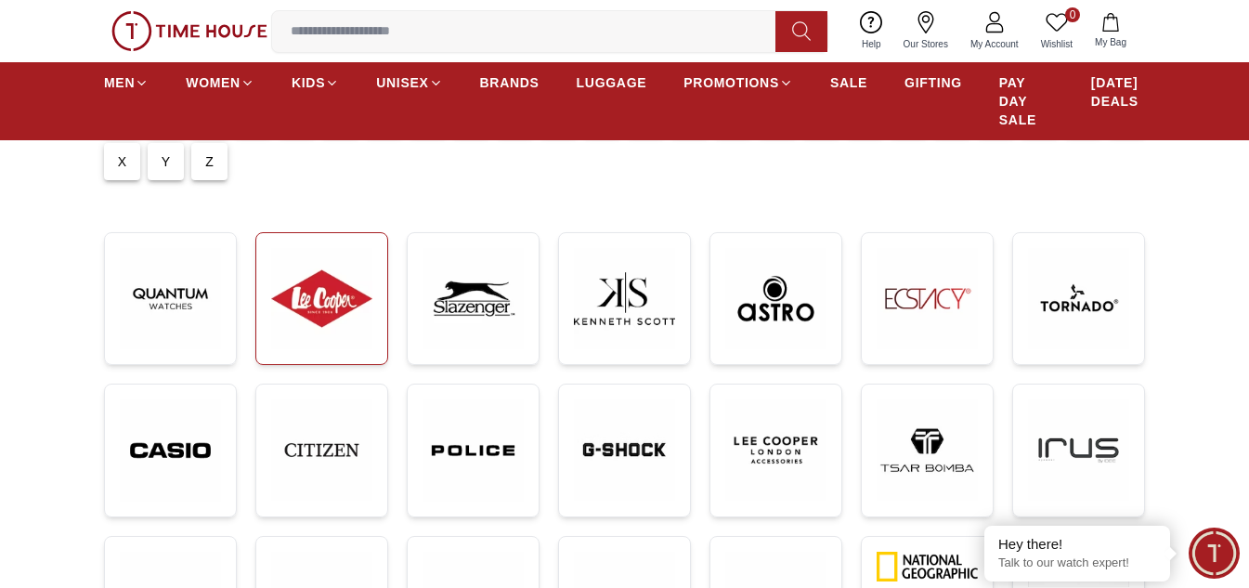
scroll to position [279, 0]
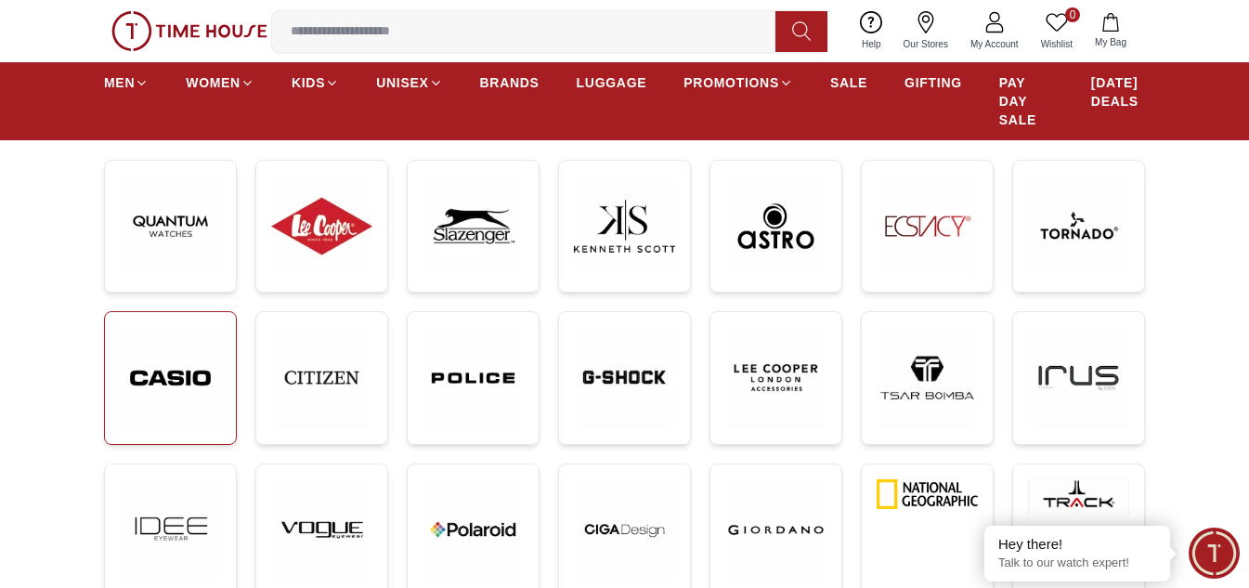
click at [175, 397] on img at bounding box center [170, 378] width 101 height 102
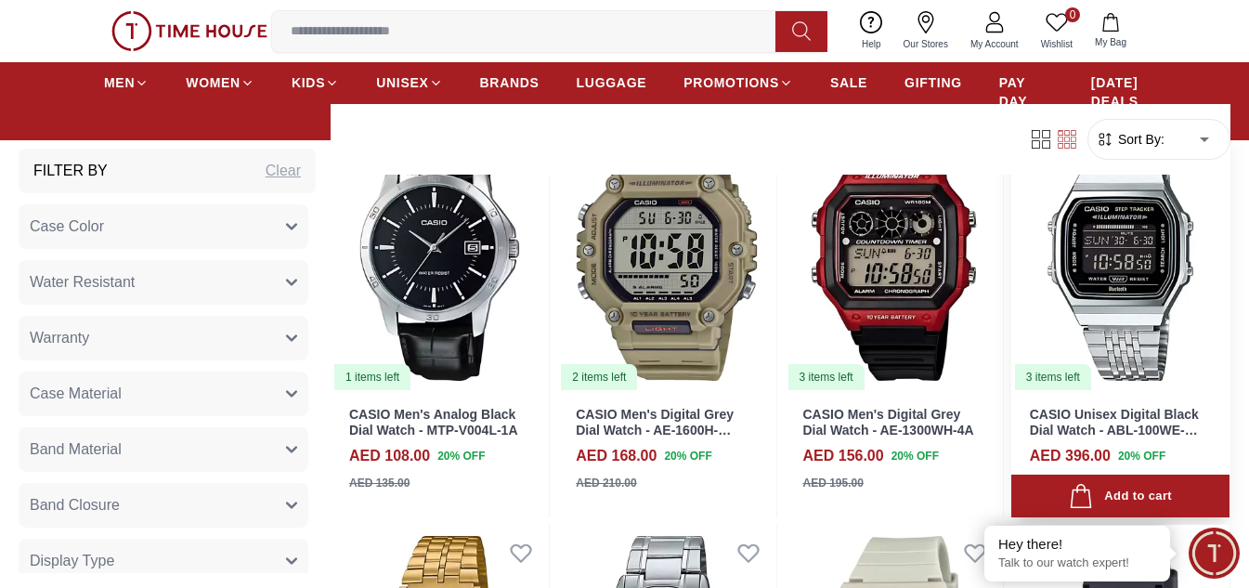
scroll to position [650, 0]
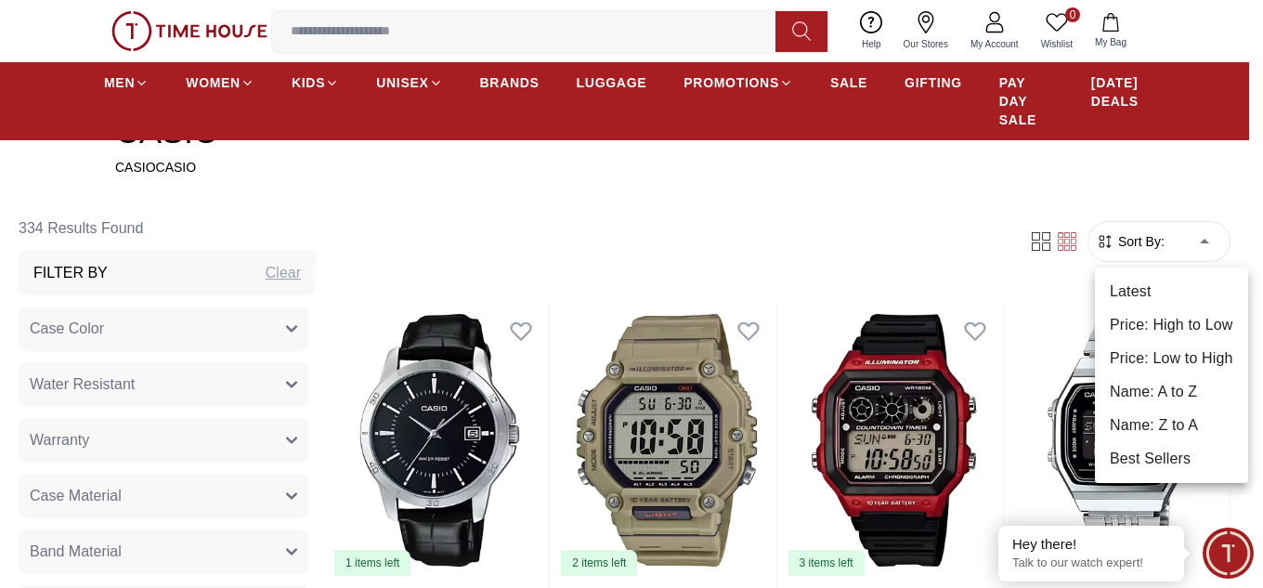
click at [1195, 345] on li "Price: Low to High" at bounding box center [1171, 358] width 153 height 33
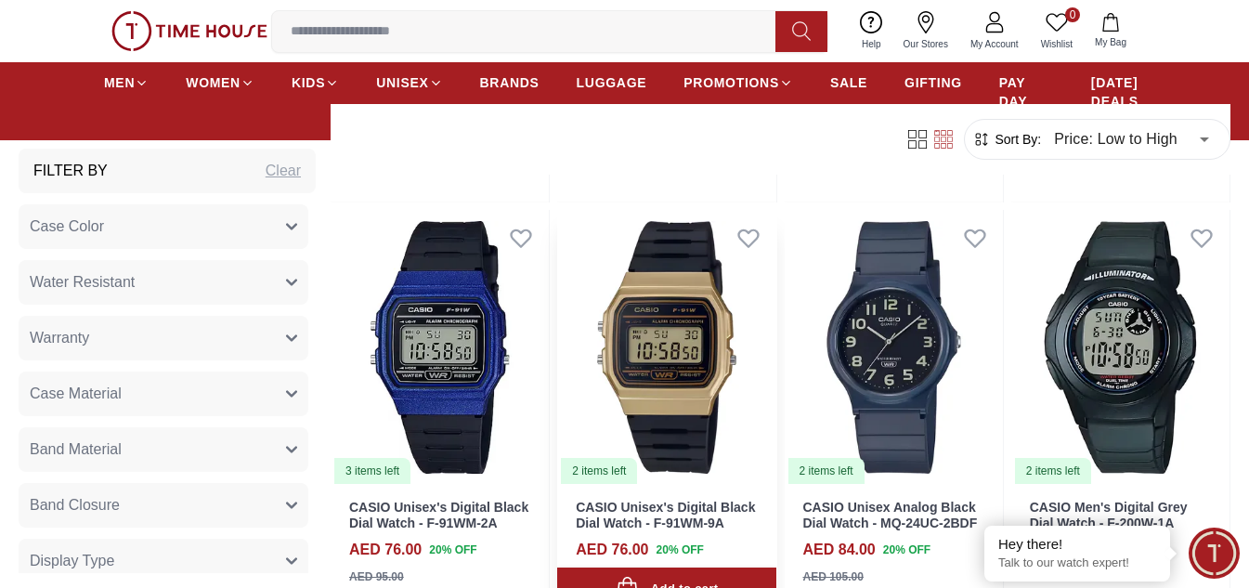
scroll to position [1207, 0]
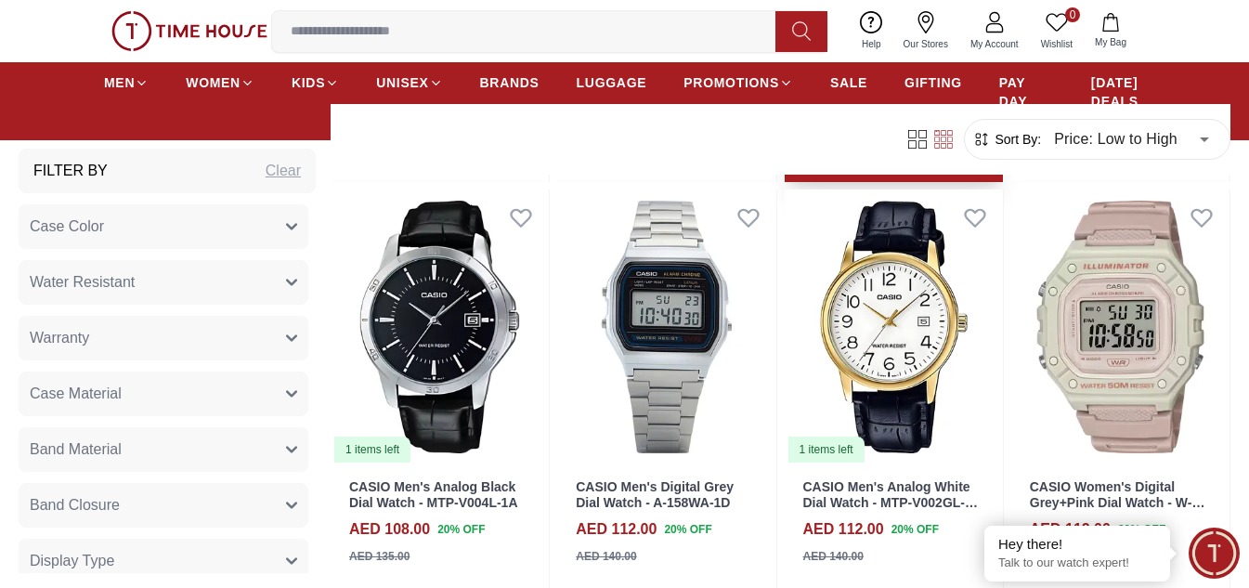
scroll to position [3343, 0]
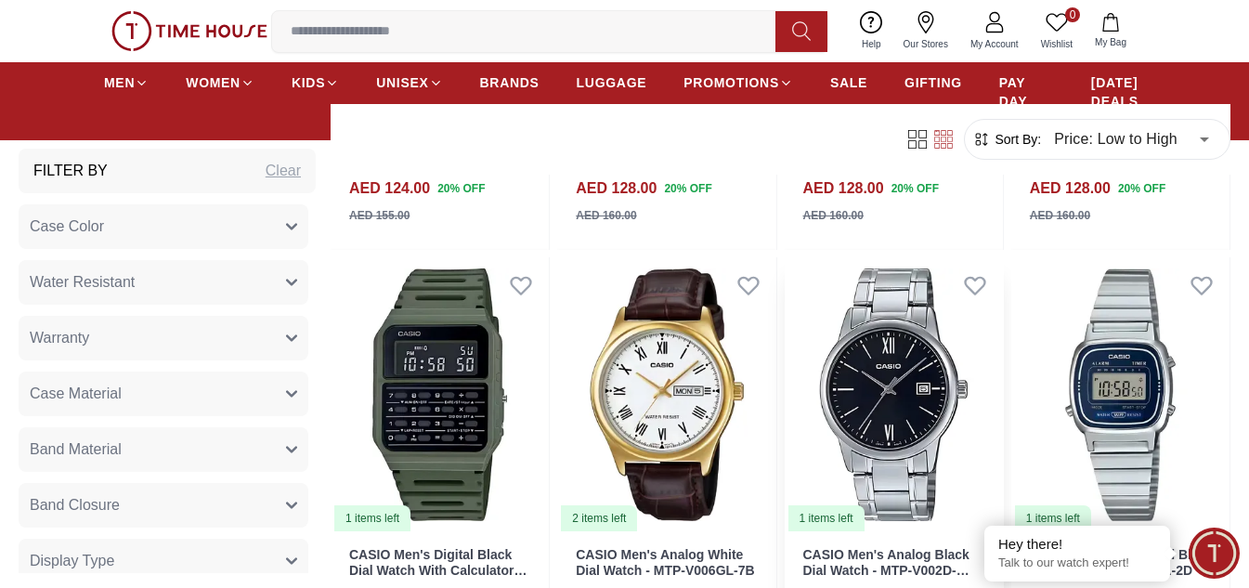
scroll to position [6686, 0]
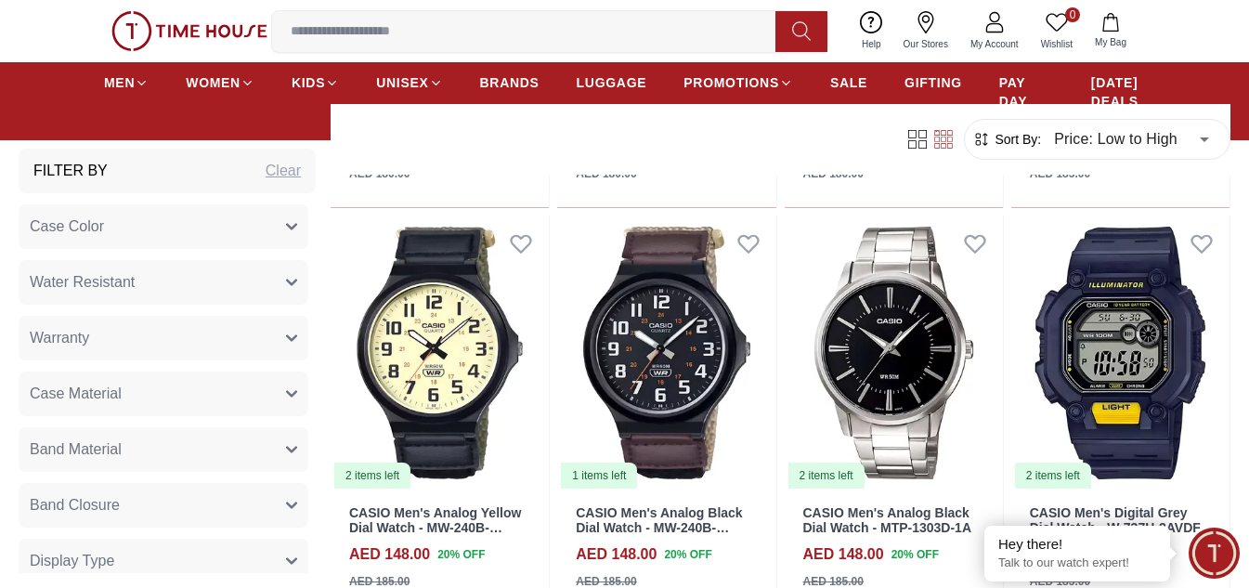
scroll to position [8822, 0]
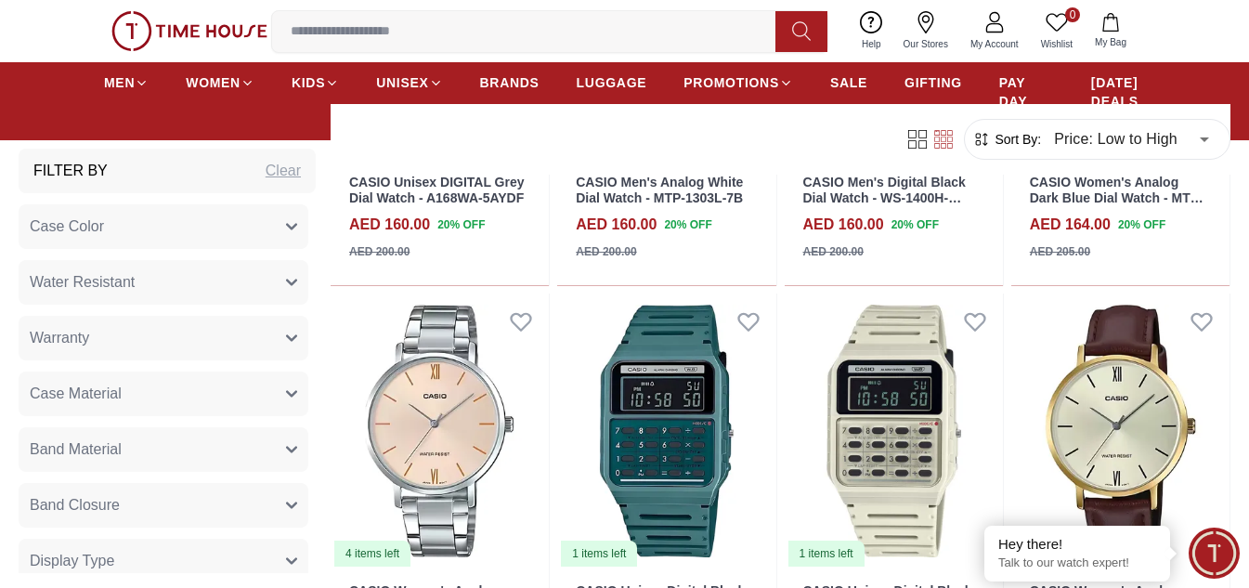
scroll to position [12165, 0]
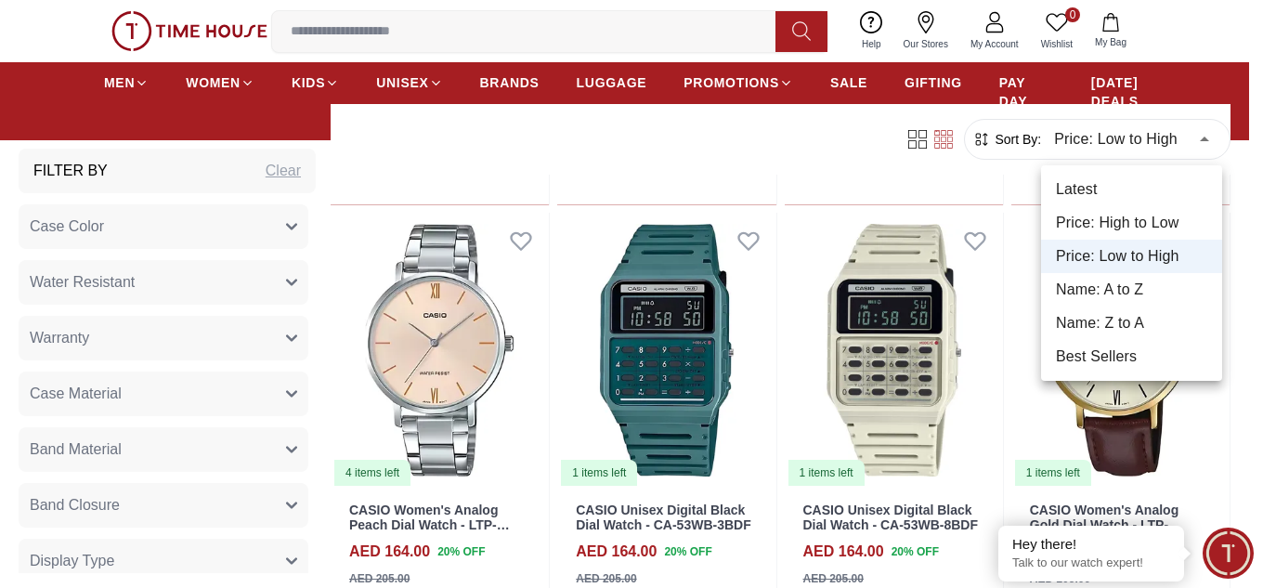
click at [1165, 220] on li "Price: High to Low" at bounding box center [1131, 222] width 181 height 33
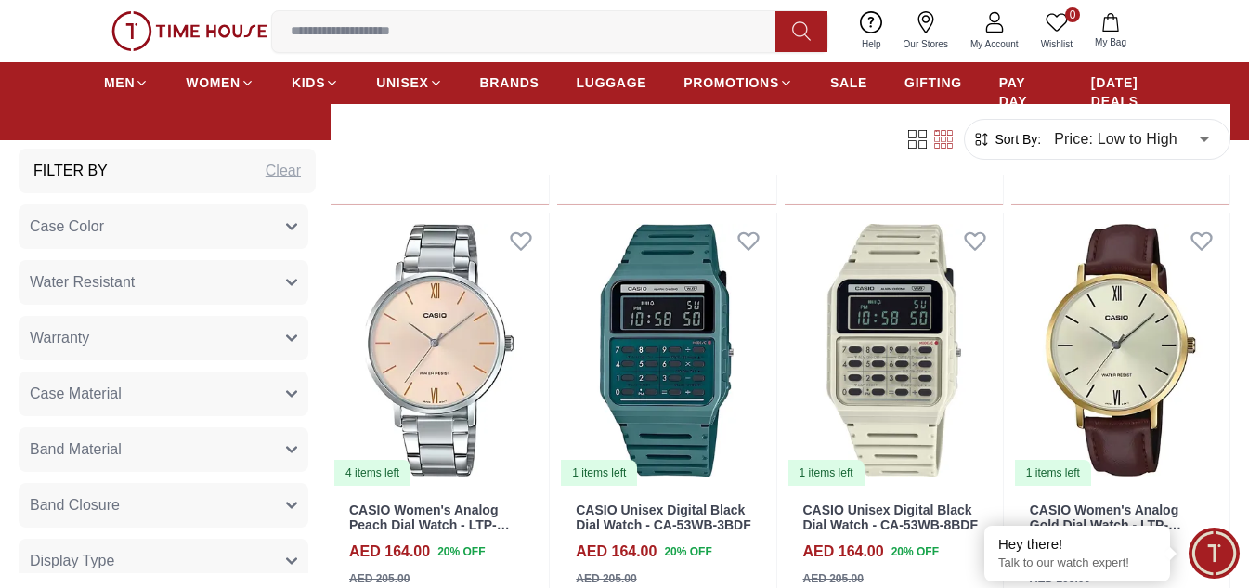
type input "*"
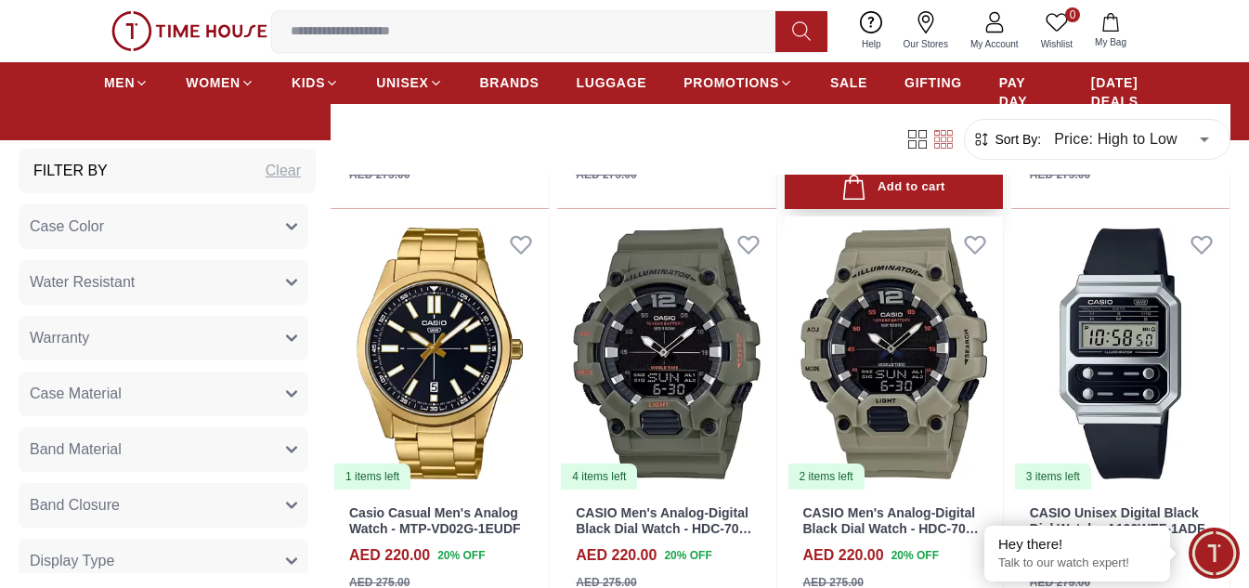
scroll to position [3654, 0]
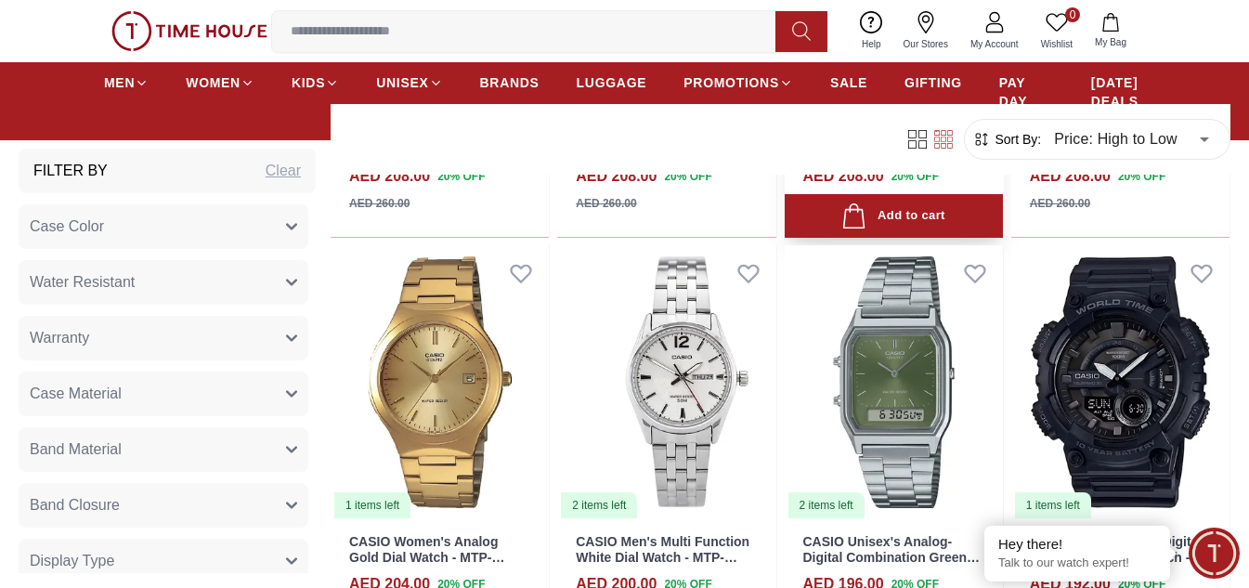
scroll to position [5976, 0]
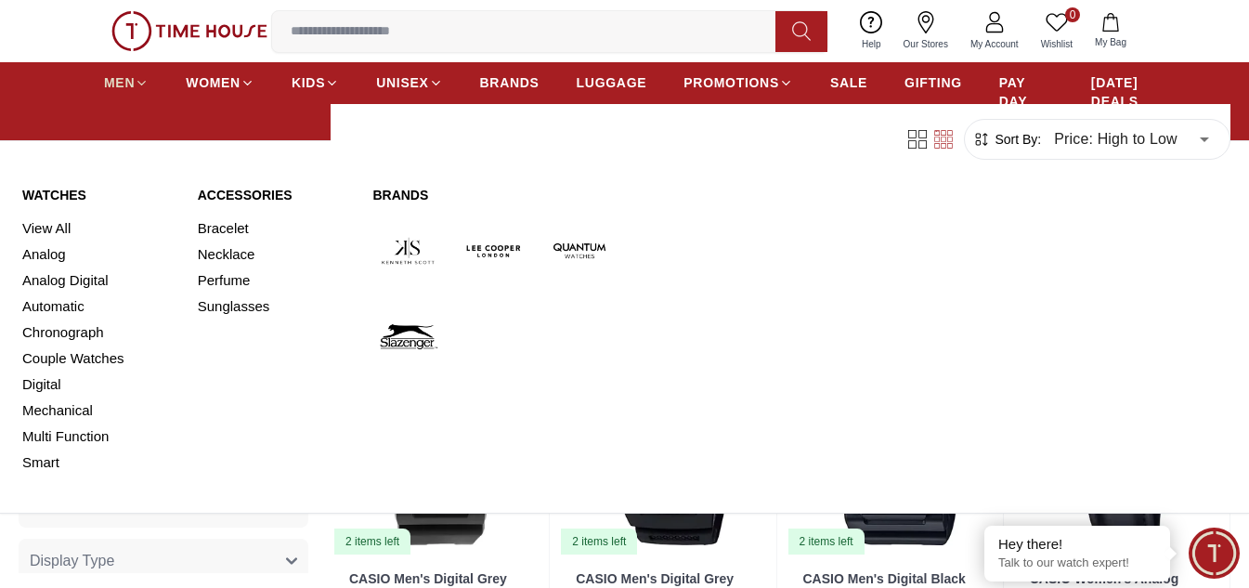
click at [122, 78] on span "MEN" at bounding box center [119, 82] width 31 height 19
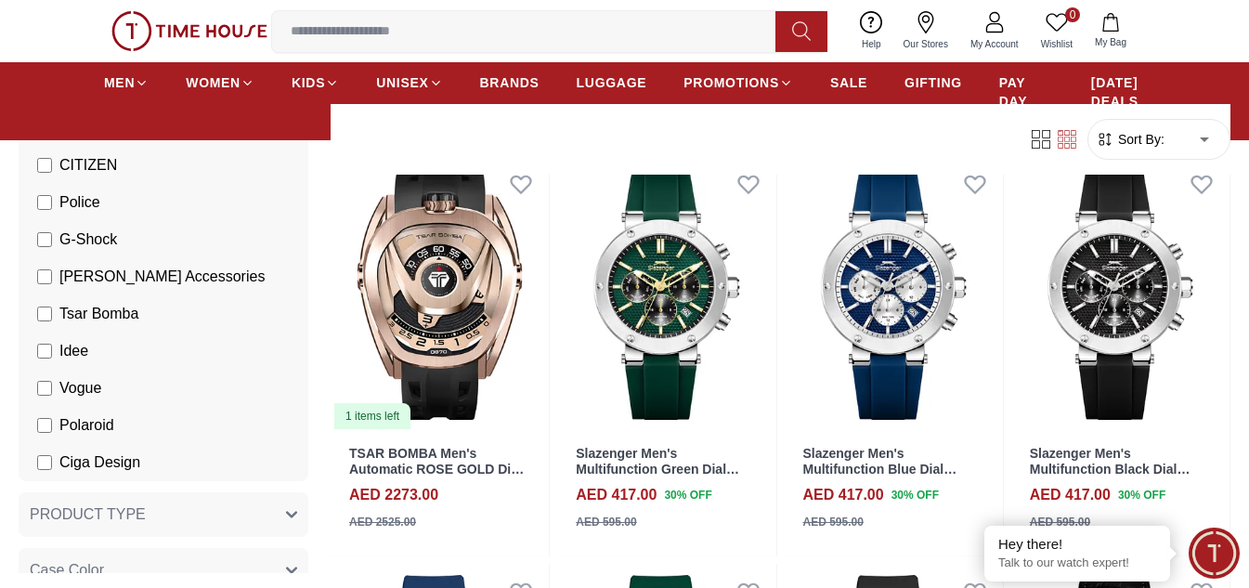
scroll to position [743, 0]
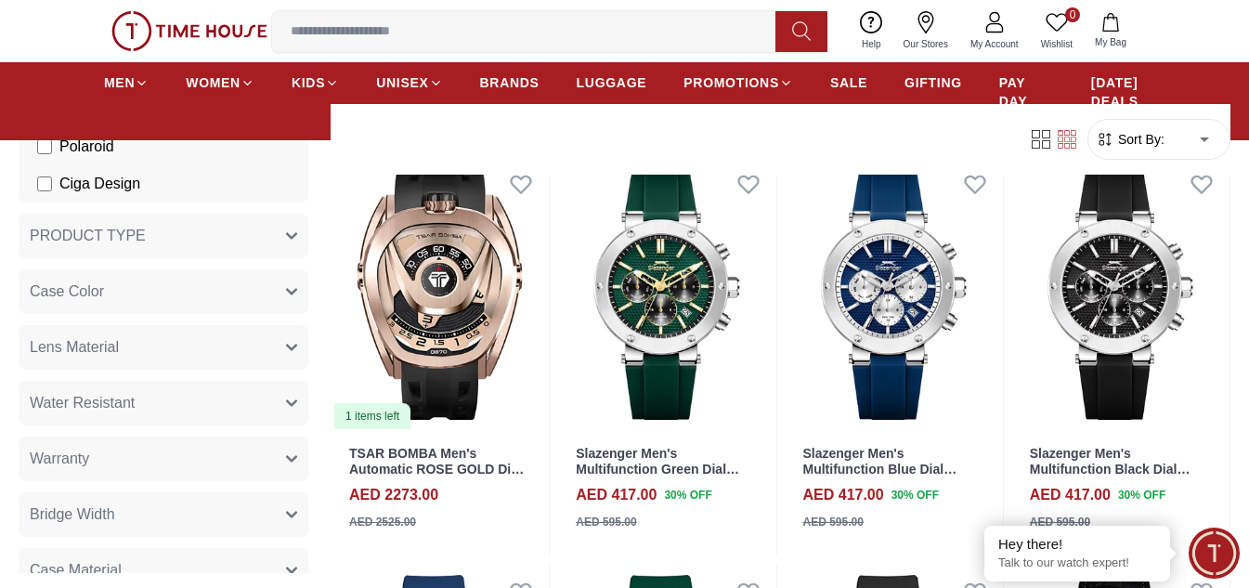
click at [154, 240] on button "PRODUCT TYPE" at bounding box center [164, 236] width 290 height 45
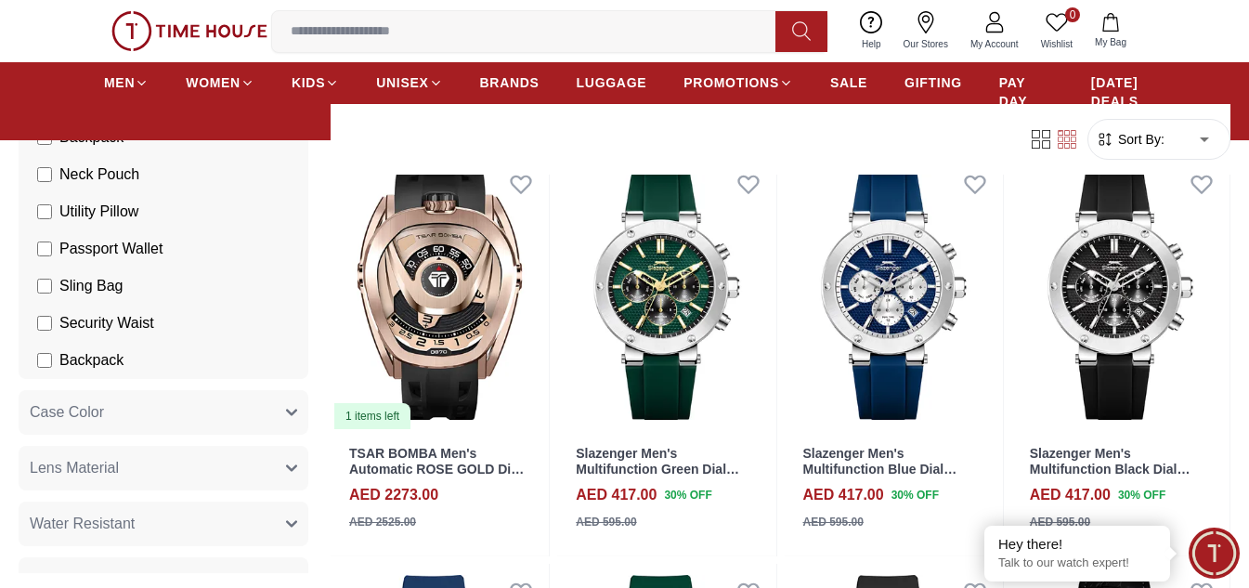
scroll to position [836, 0]
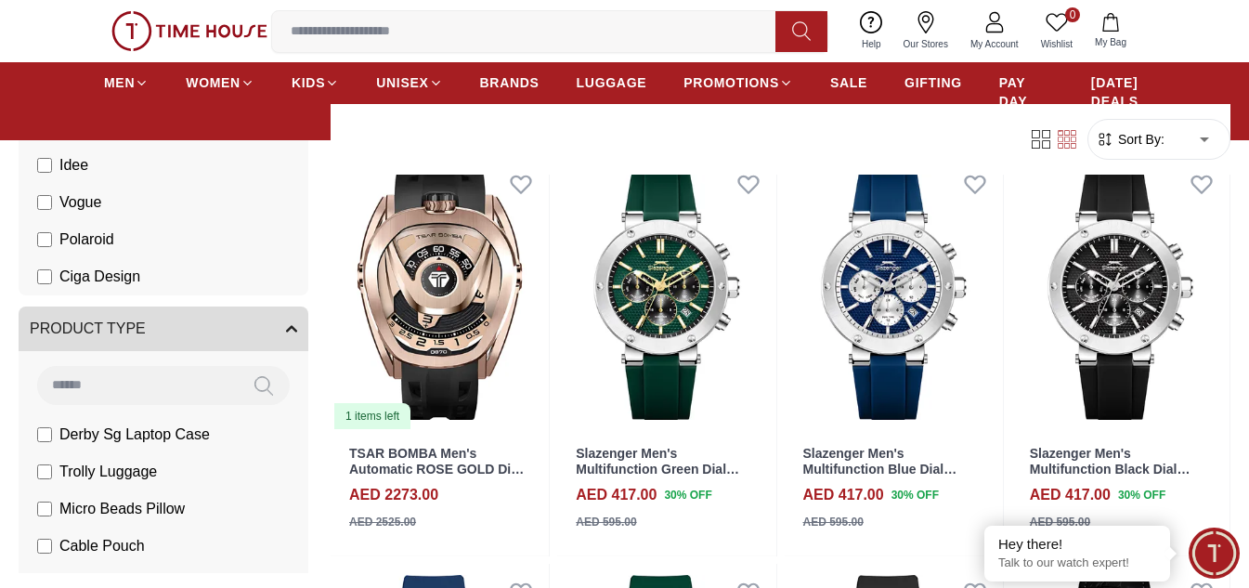
click at [172, 337] on button "PRODUCT TYPE" at bounding box center [164, 328] width 290 height 45
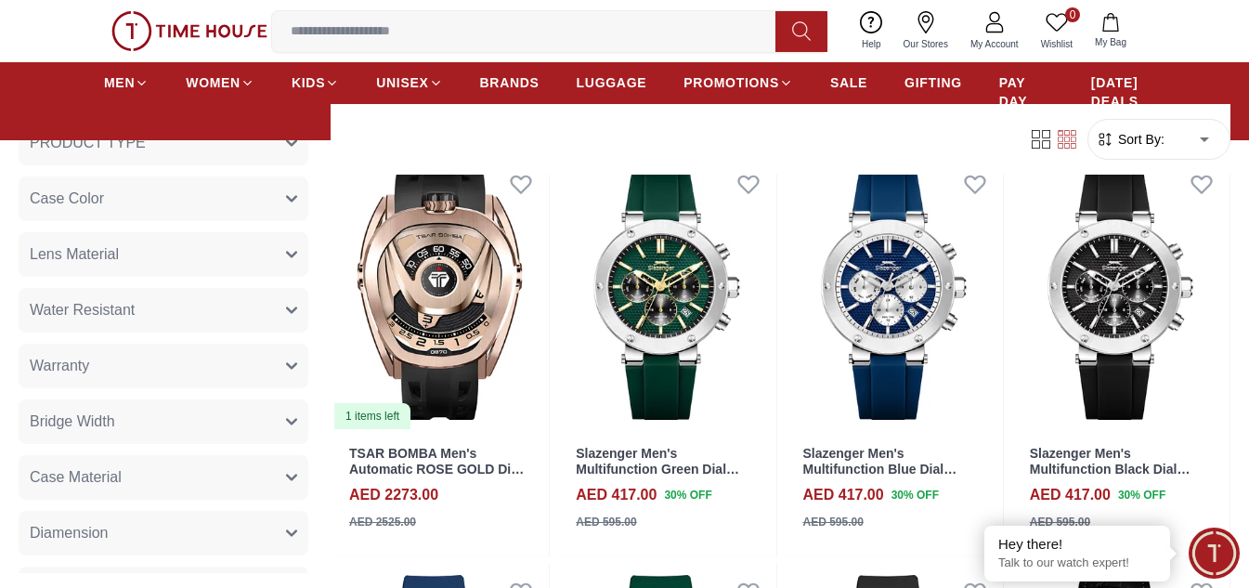
scroll to position [650, 0]
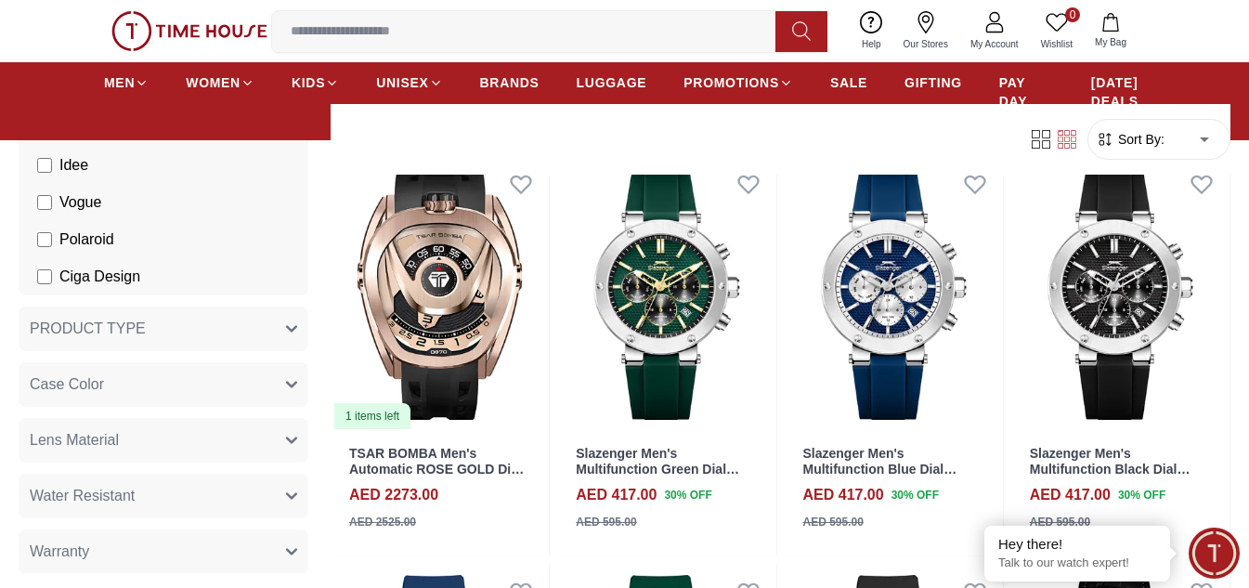
click at [191, 317] on button "PRODUCT TYPE" at bounding box center [164, 328] width 290 height 45
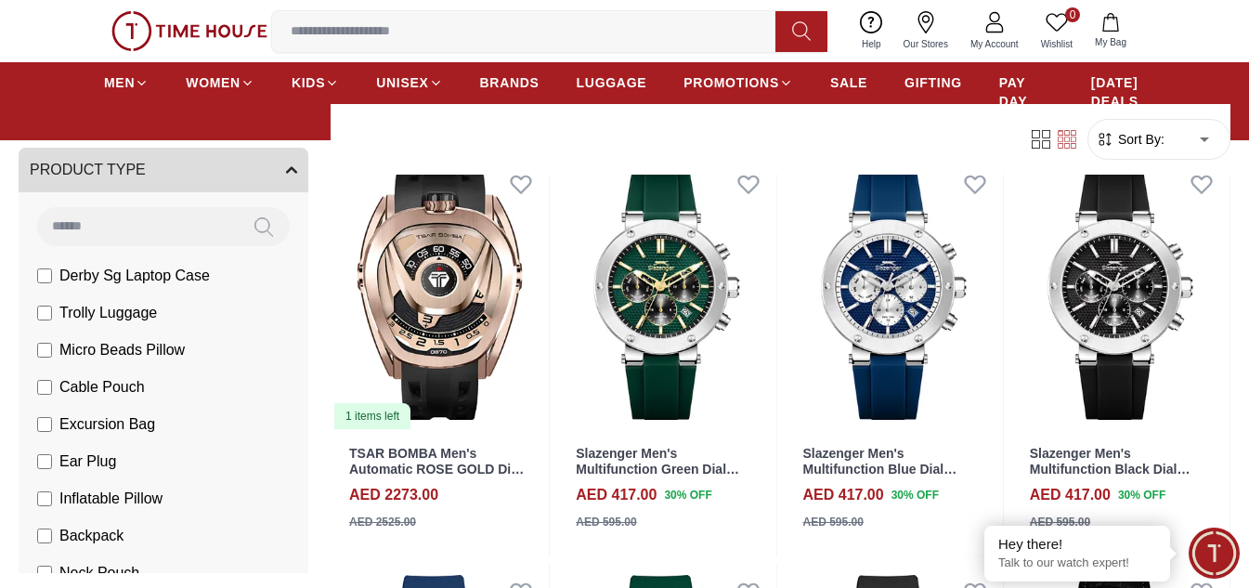
scroll to position [743, 0]
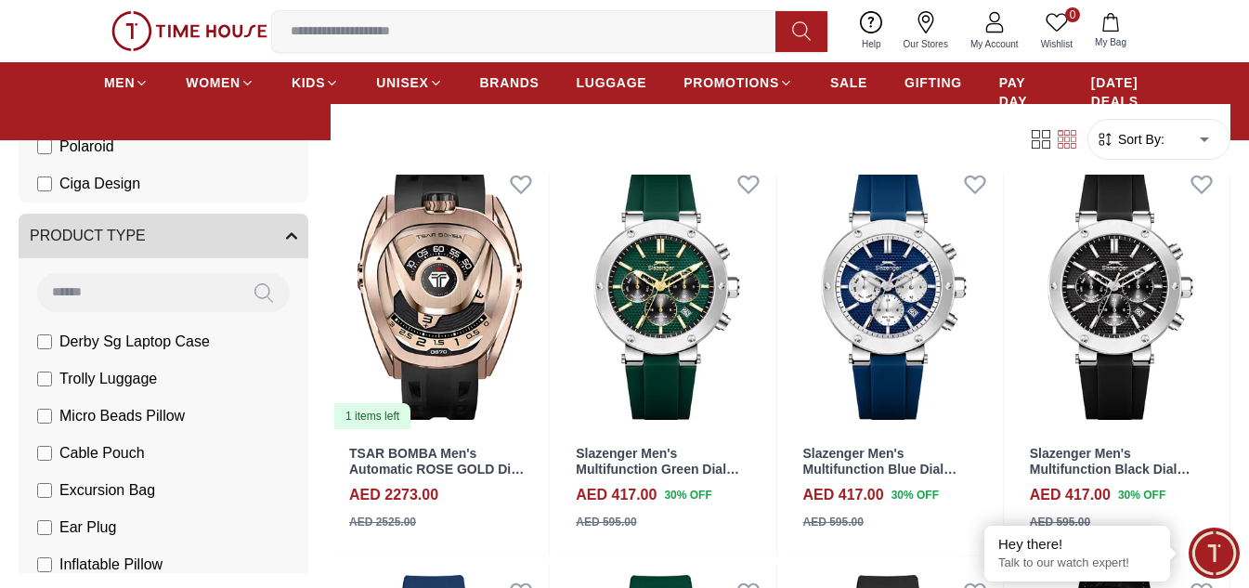
click at [126, 235] on span "PRODUCT TYPE" at bounding box center [88, 236] width 116 height 22
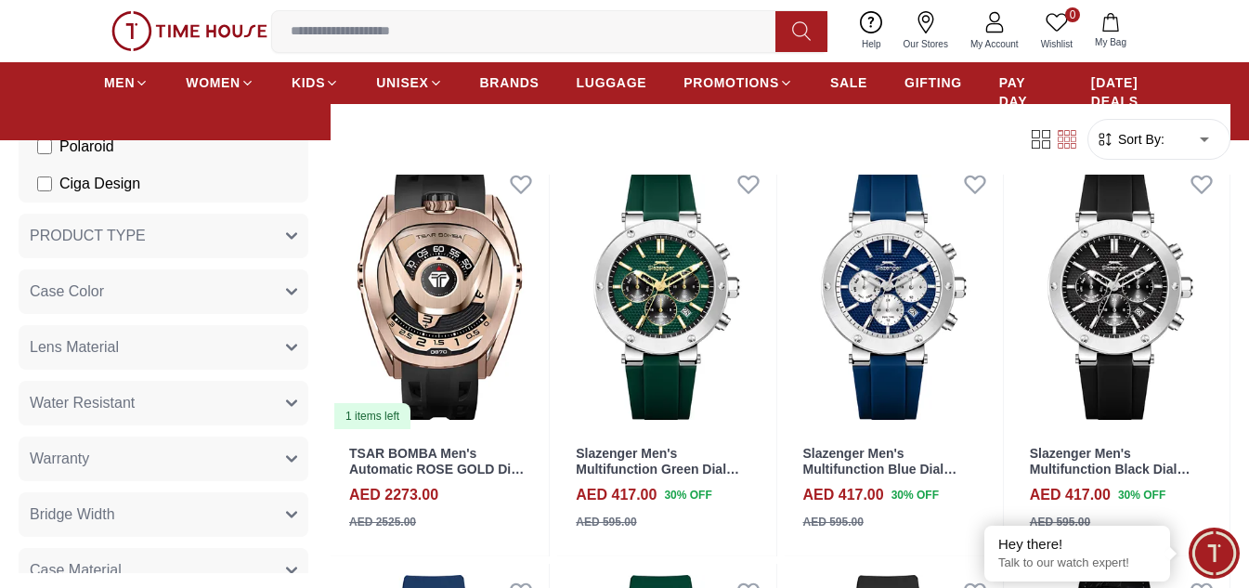
scroll to position [929, 0]
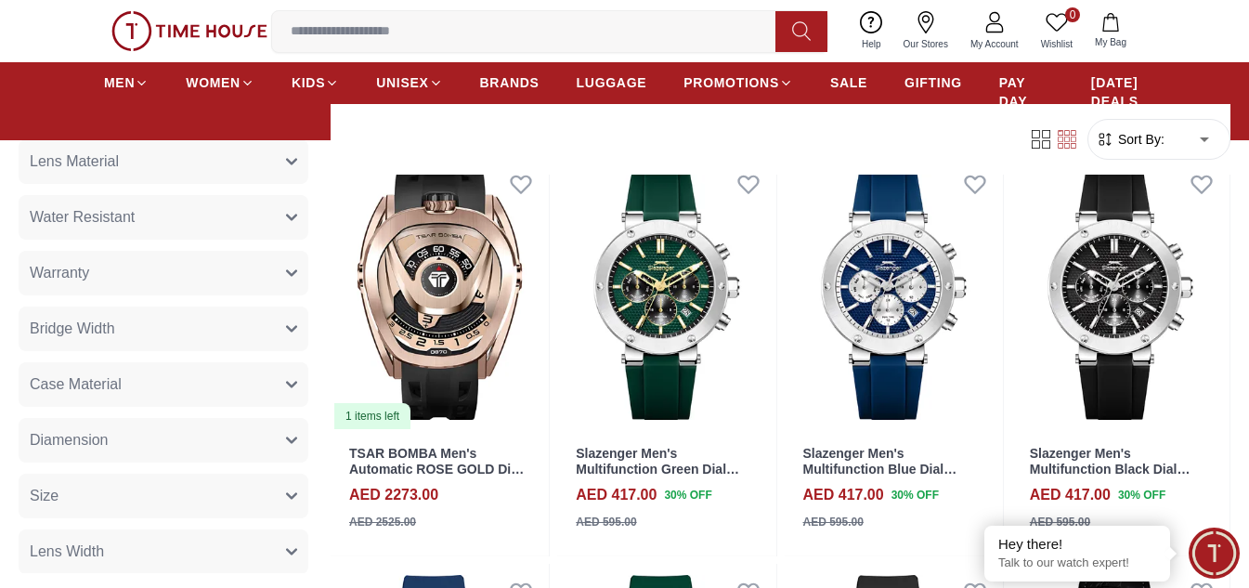
click at [243, 225] on button "Water Resistant" at bounding box center [164, 217] width 290 height 45
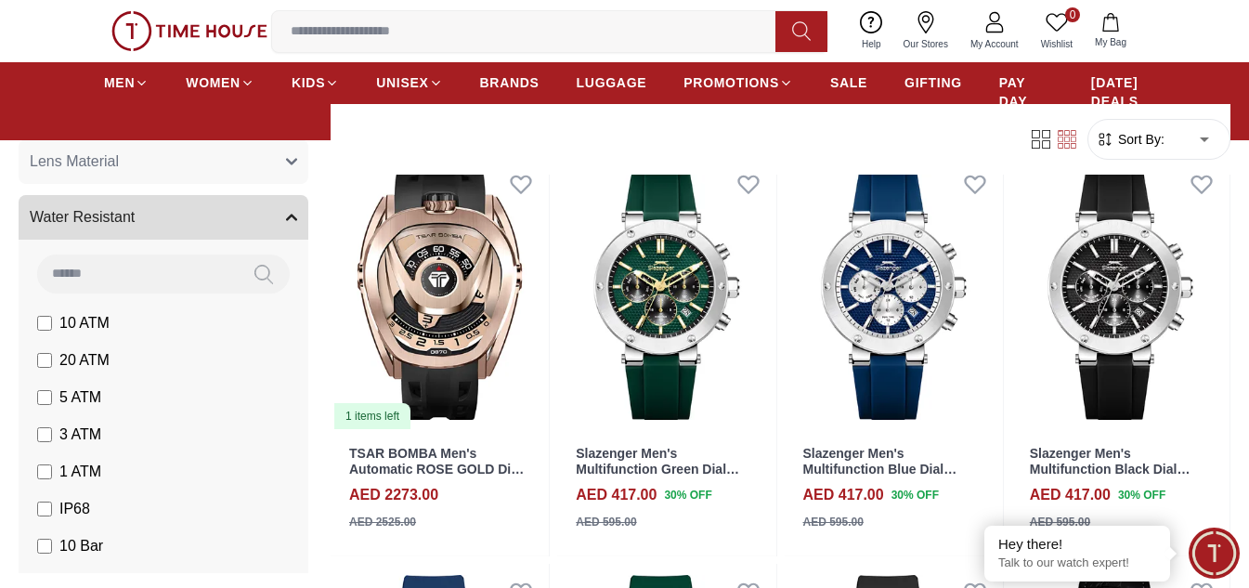
click at [243, 225] on button "Water Resistant" at bounding box center [164, 217] width 290 height 45
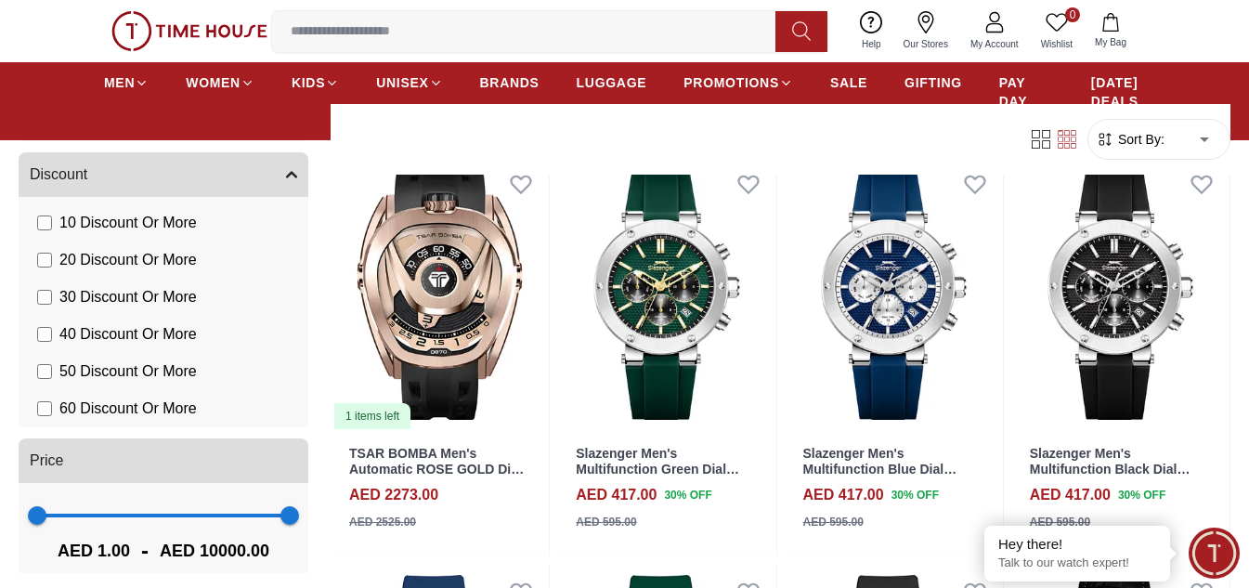
scroll to position [2108, 0]
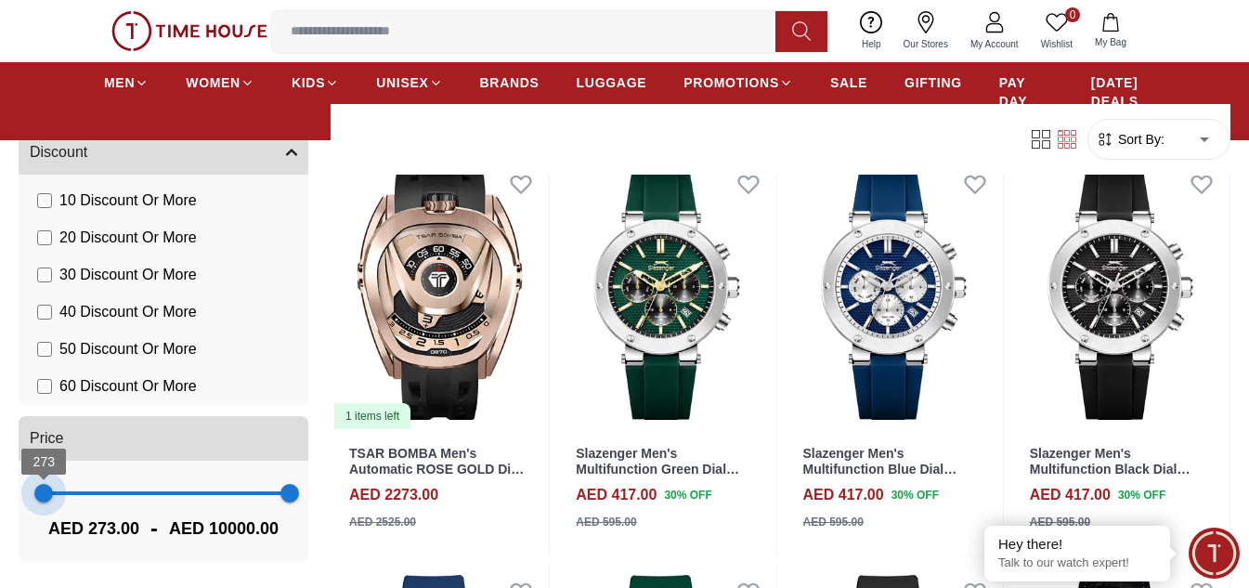
type input "***"
drag, startPoint x: 33, startPoint y: 499, endPoint x: 44, endPoint y: 506, distance: 12.6
click at [44, 502] on span "273" at bounding box center [43, 493] width 19 height 19
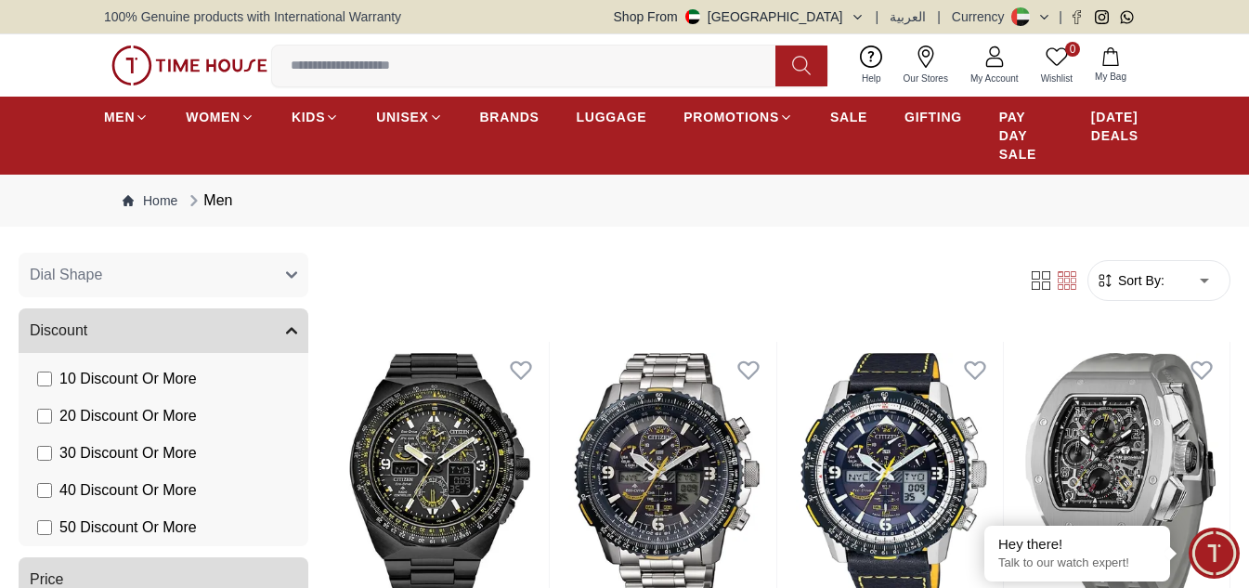
scroll to position [1885, 0]
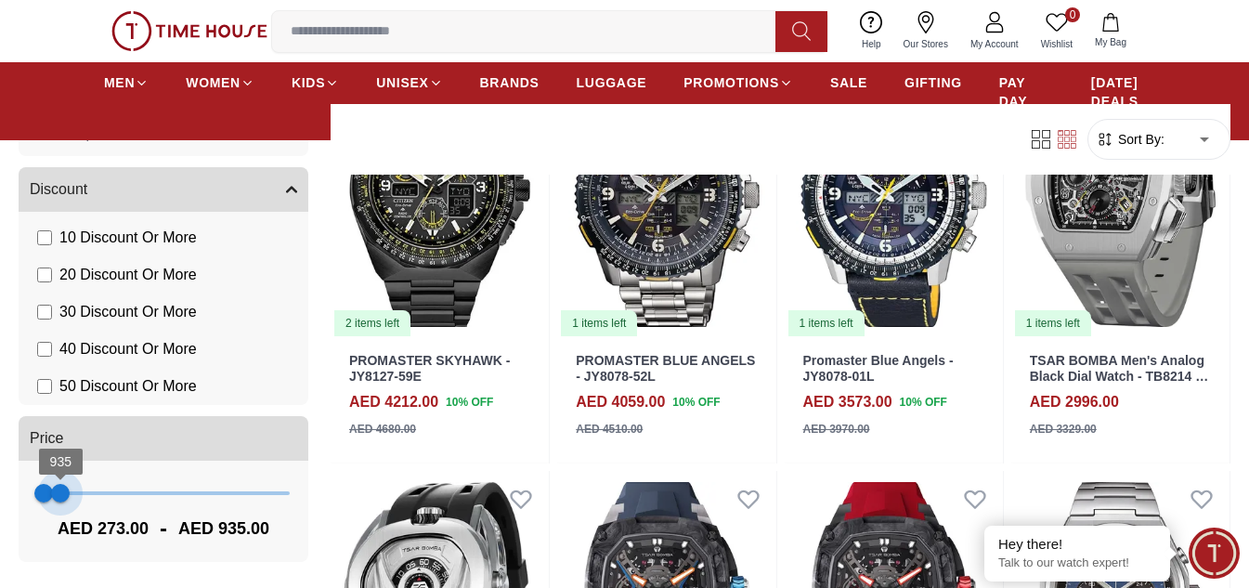
type input "***"
drag, startPoint x: 275, startPoint y: 496, endPoint x: 58, endPoint y: 500, distance: 217.3
click at [58, 500] on span "857" at bounding box center [58, 493] width 19 height 19
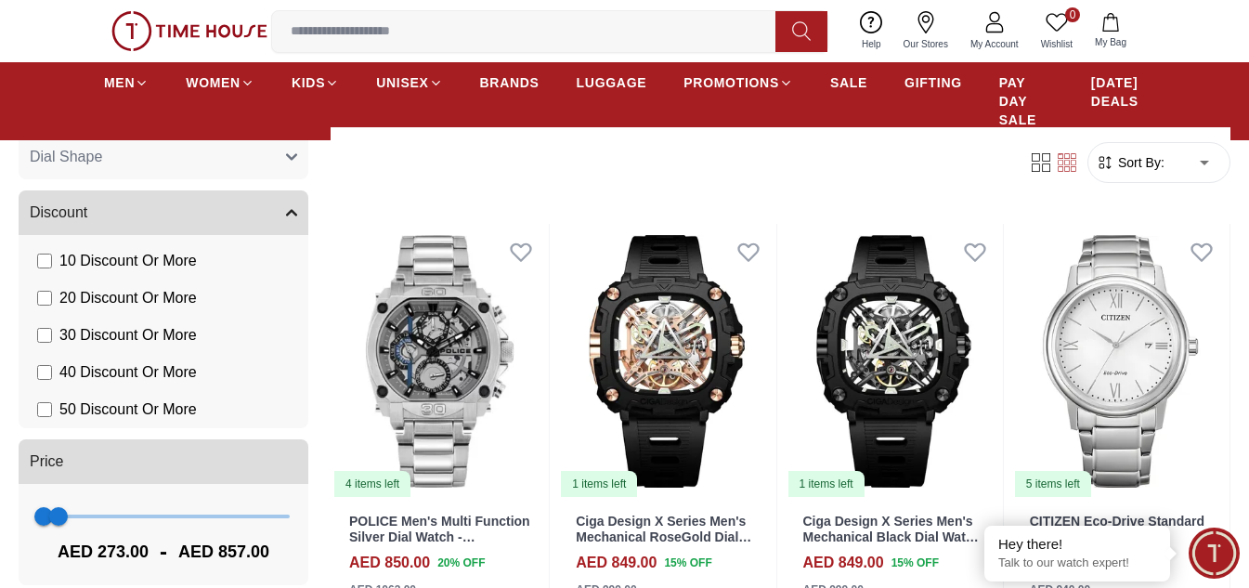
scroll to position [186, 0]
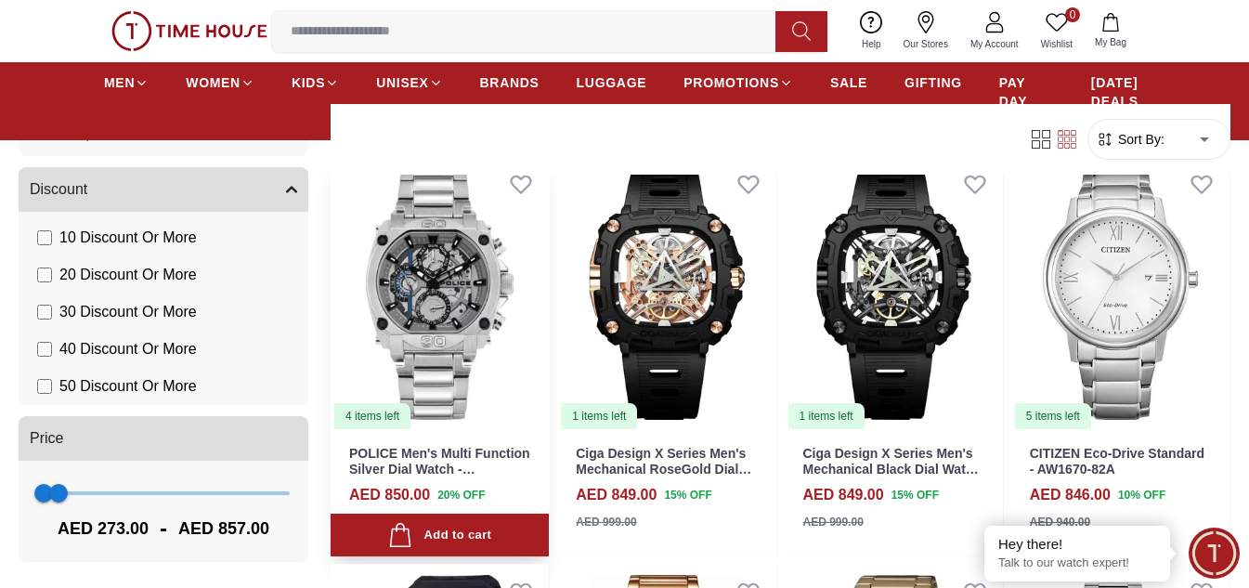
click at [475, 302] on img at bounding box center [440, 293] width 218 height 275
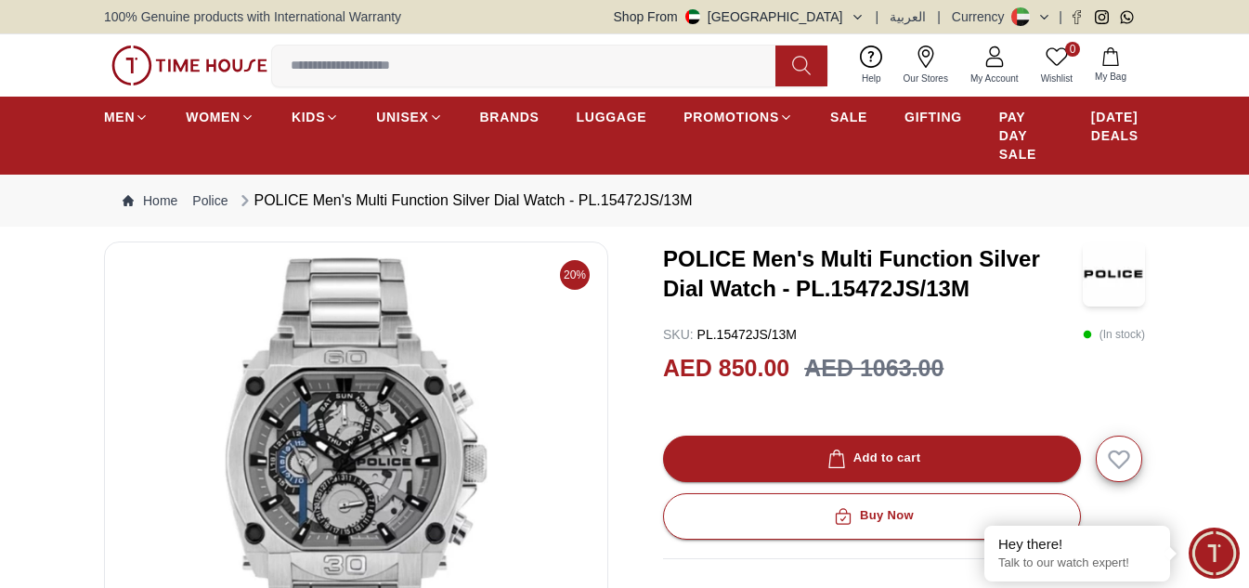
scroll to position [279, 0]
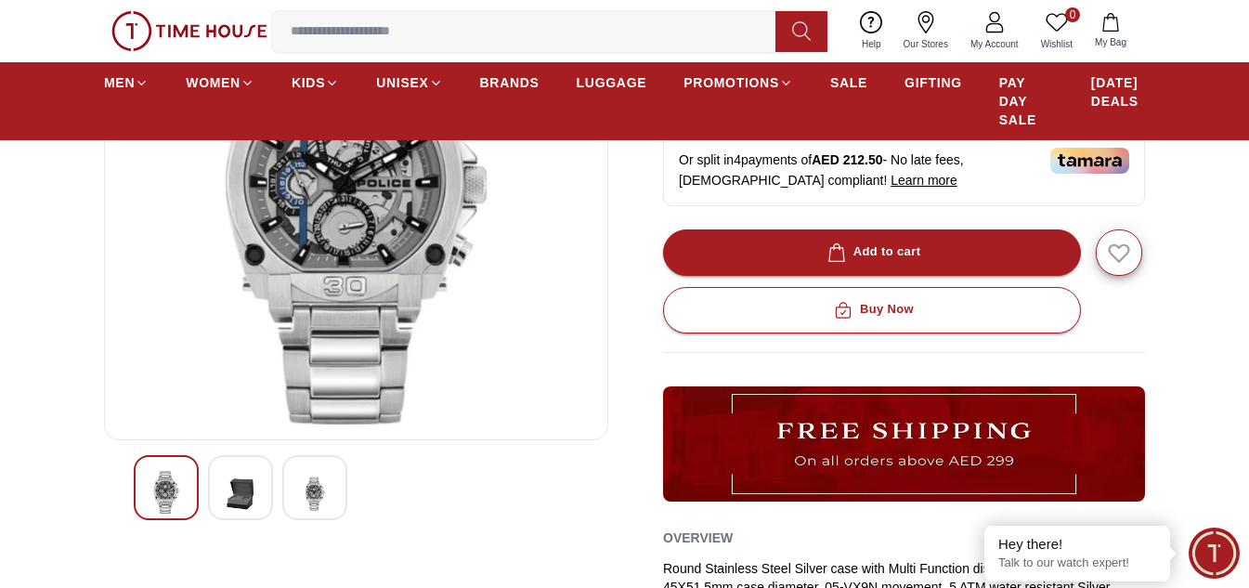
click at [338, 479] on div at bounding box center [314, 487] width 65 height 65
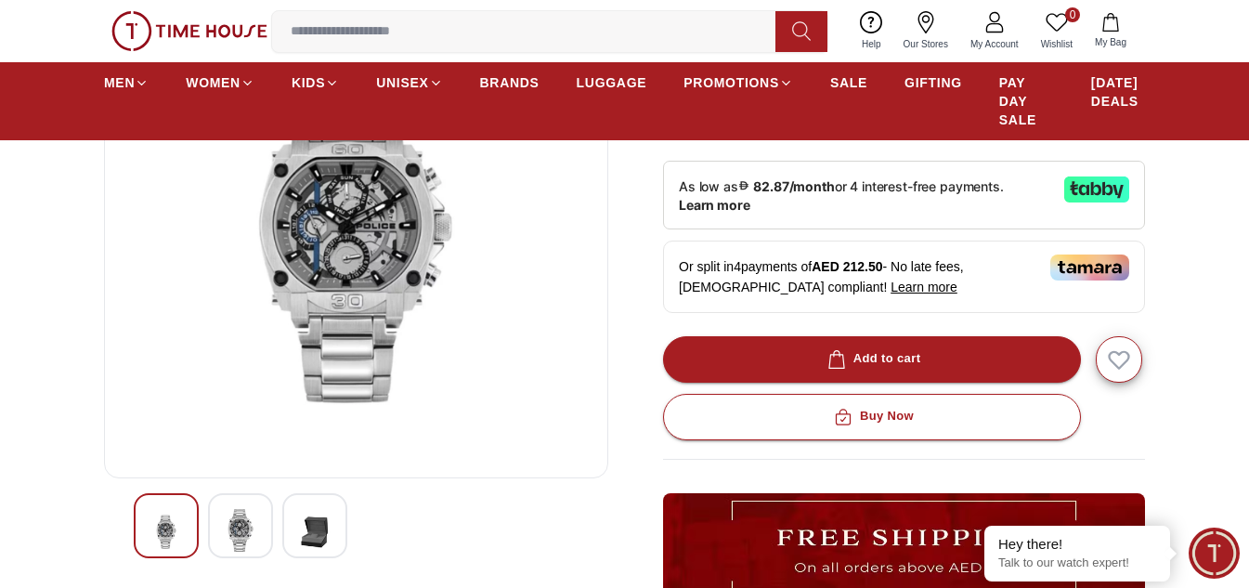
scroll to position [371, 0]
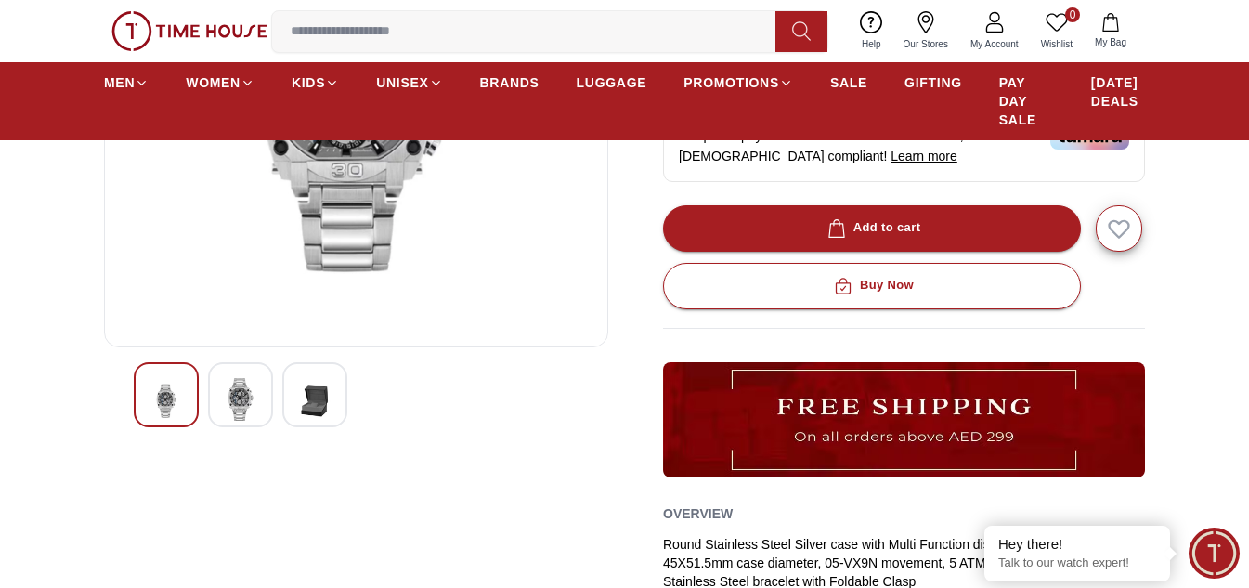
click at [332, 403] on div at bounding box center [314, 394] width 65 height 65
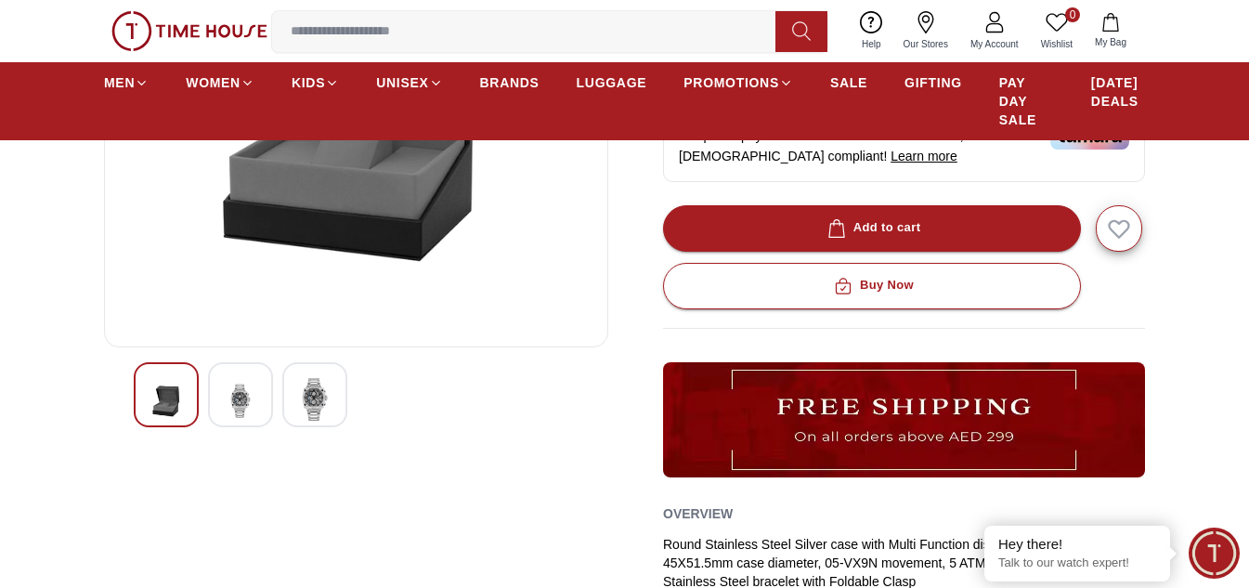
scroll to position [186, 0]
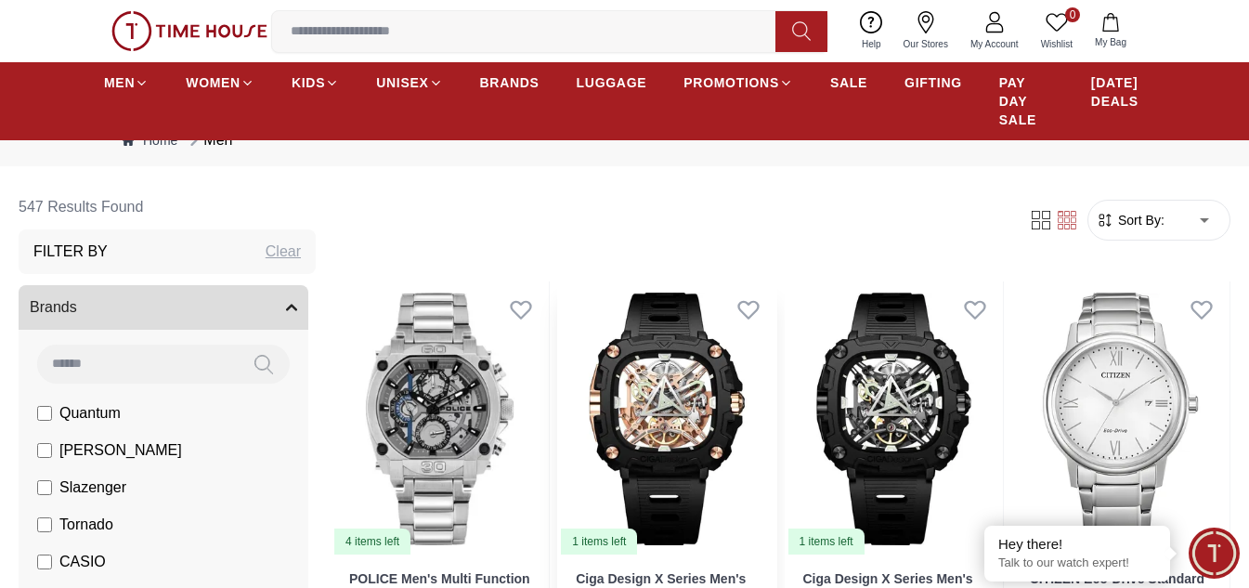
scroll to position [93, 0]
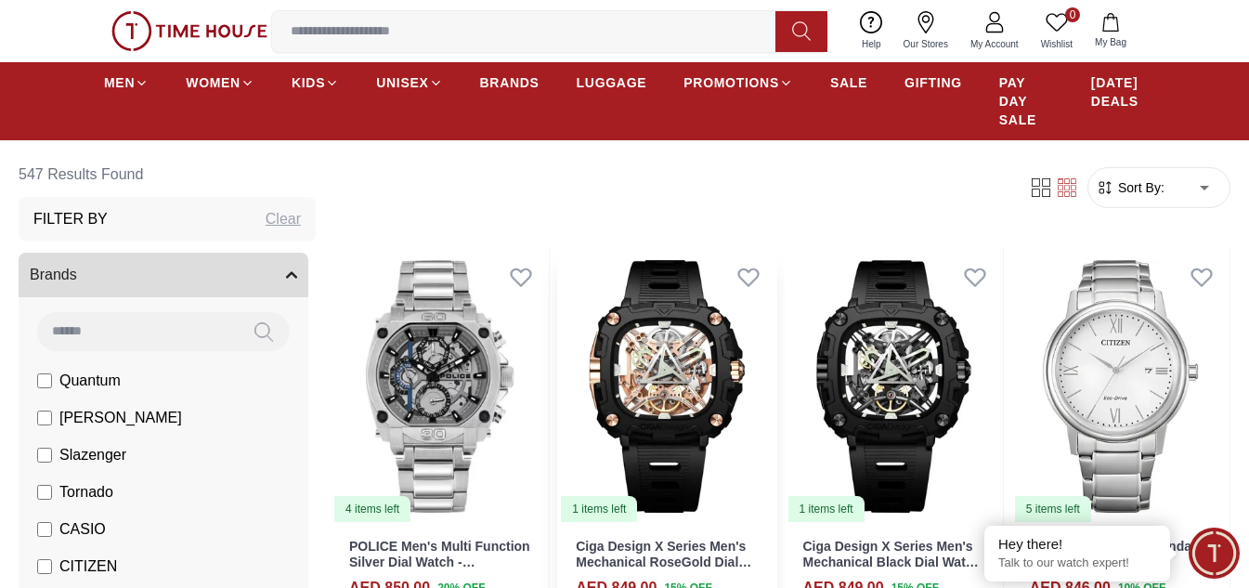
click at [703, 378] on img at bounding box center [666, 386] width 218 height 275
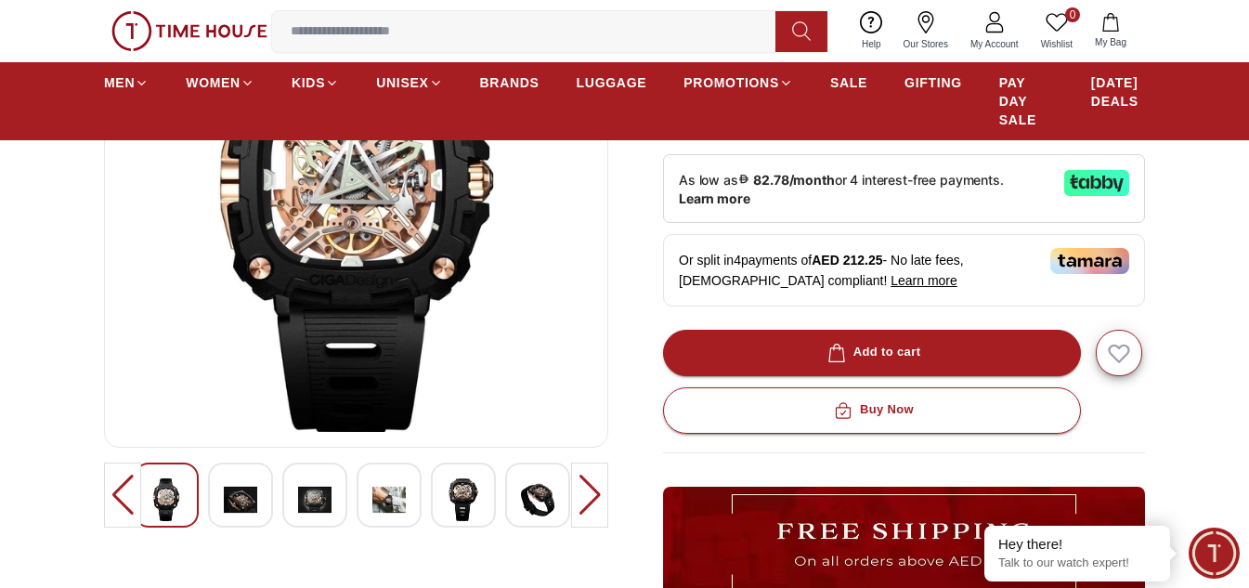
scroll to position [186, 0]
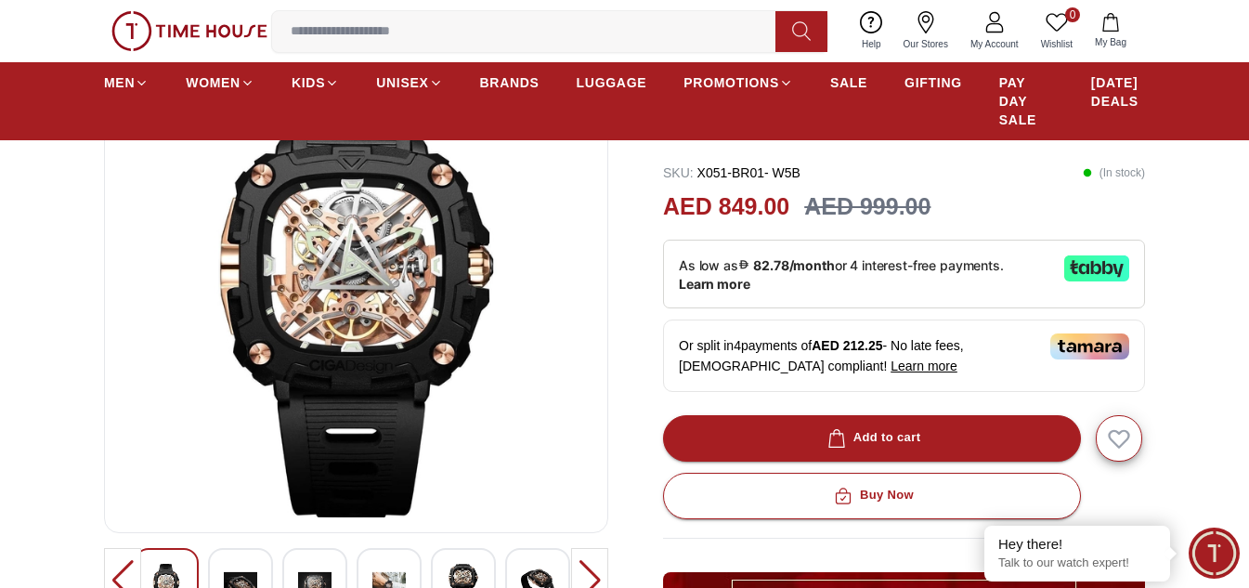
click at [592, 568] on div at bounding box center [589, 580] width 37 height 65
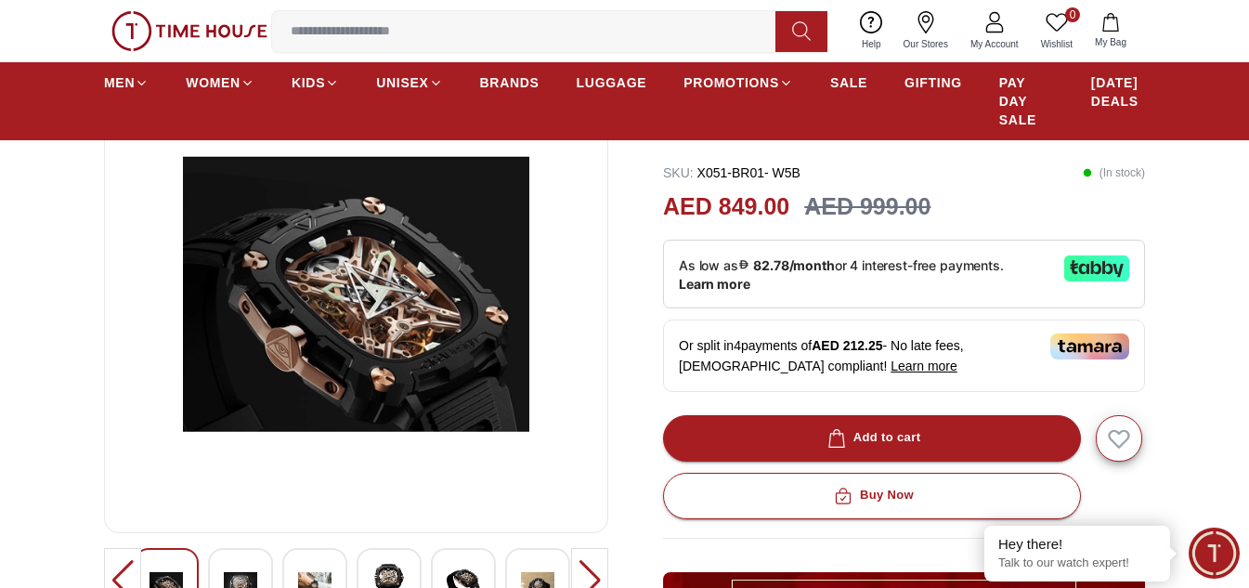
click at [587, 572] on div at bounding box center [589, 580] width 37 height 65
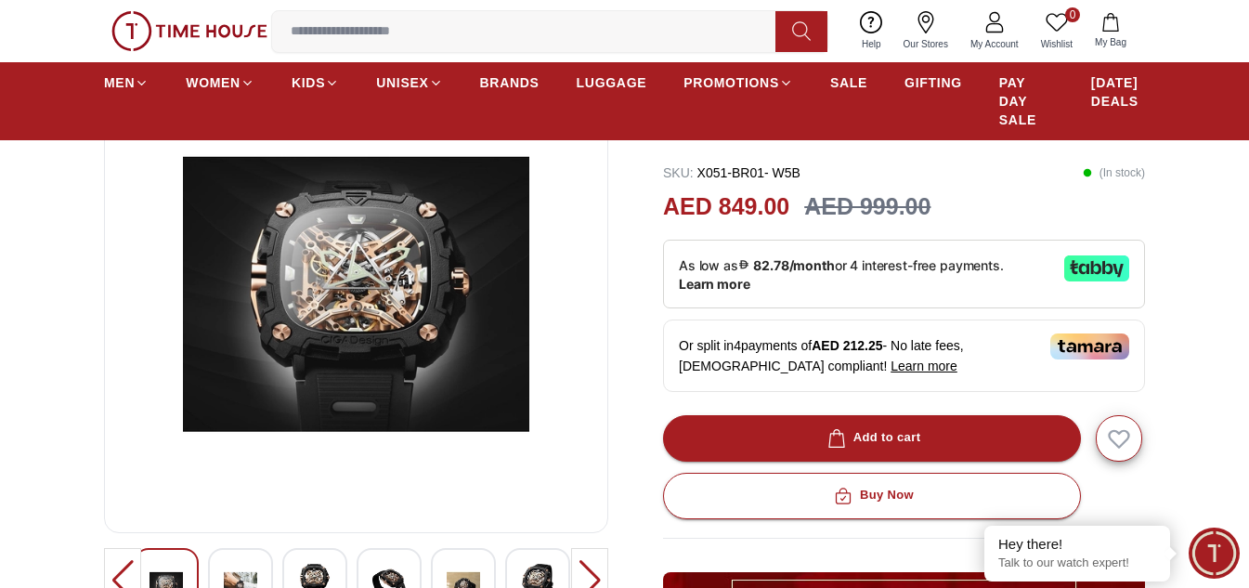
click at [587, 572] on div at bounding box center [589, 580] width 37 height 65
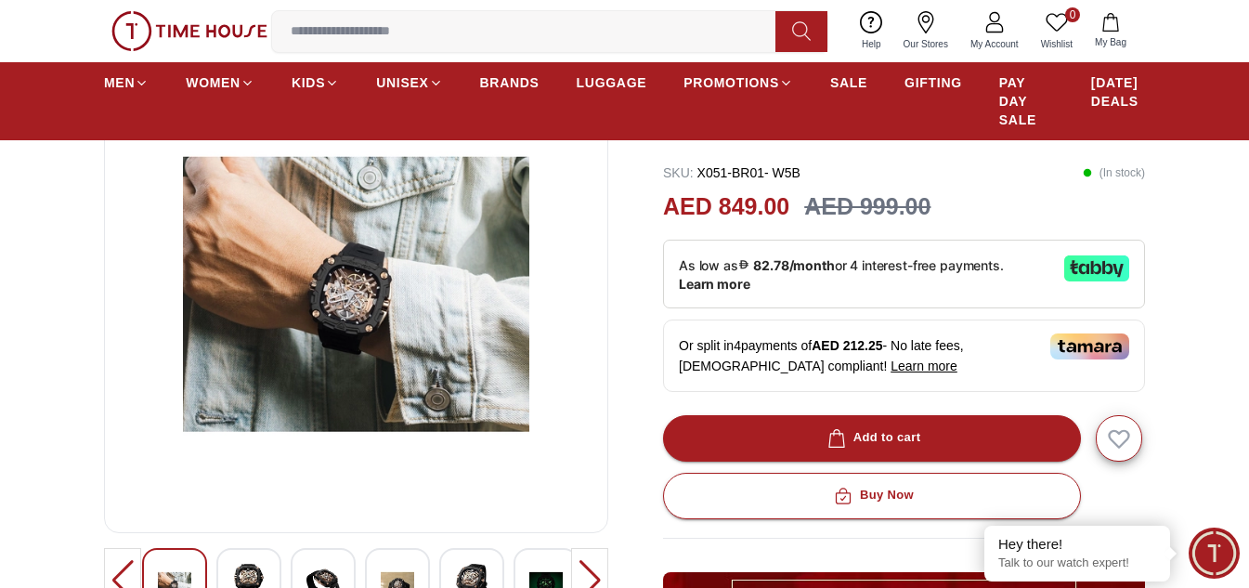
click at [587, 572] on div at bounding box center [589, 580] width 37 height 65
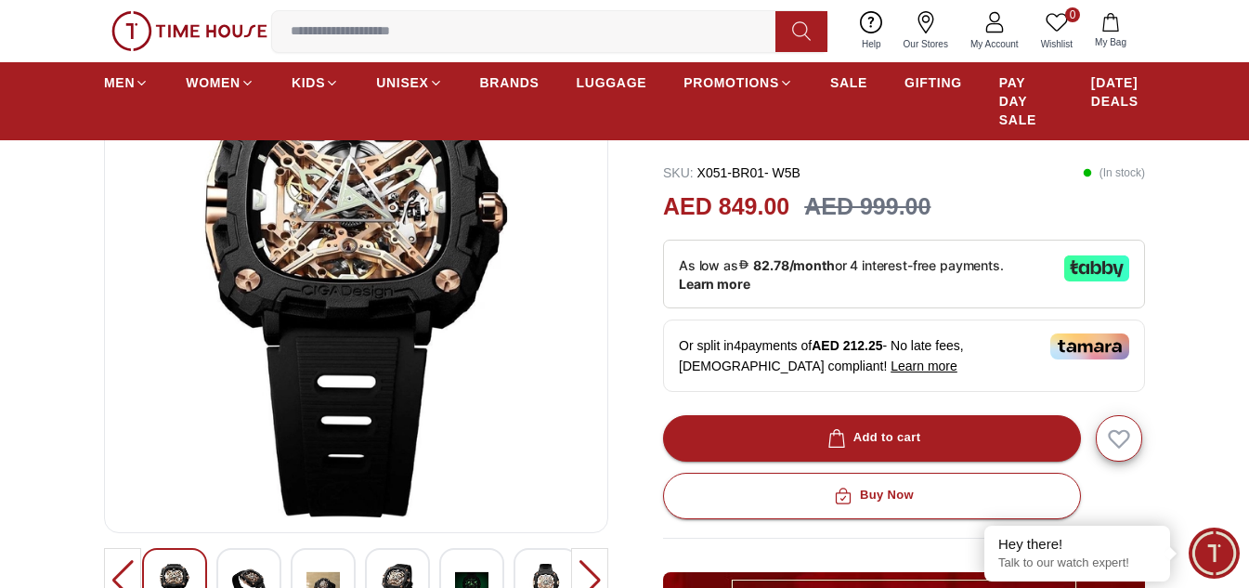
click at [587, 572] on div at bounding box center [589, 580] width 37 height 65
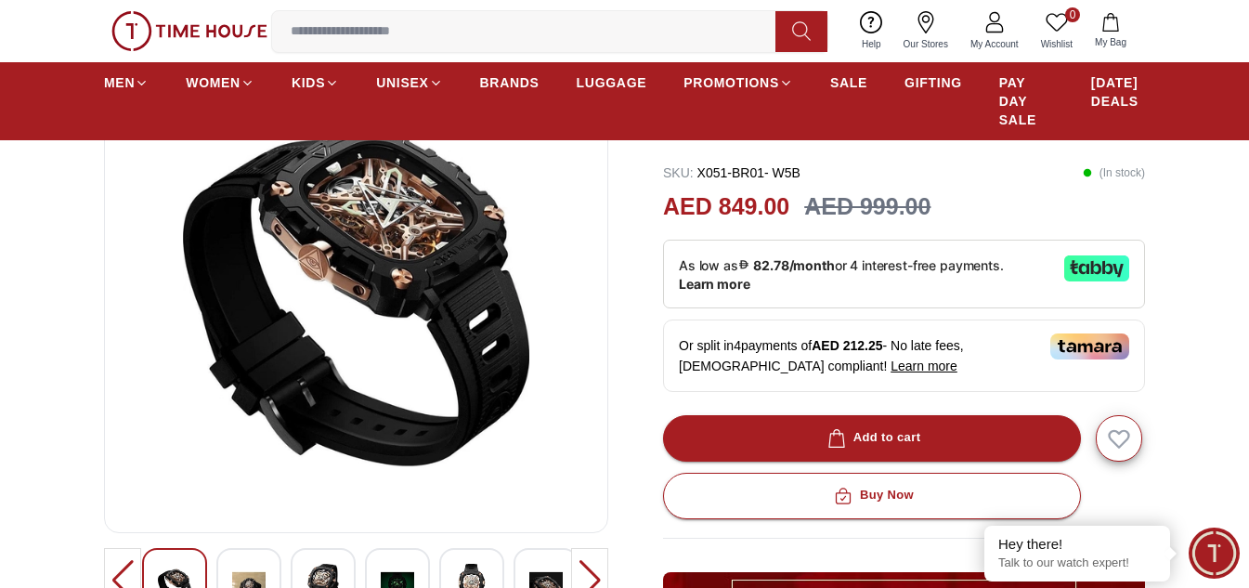
click at [587, 572] on div at bounding box center [589, 580] width 37 height 65
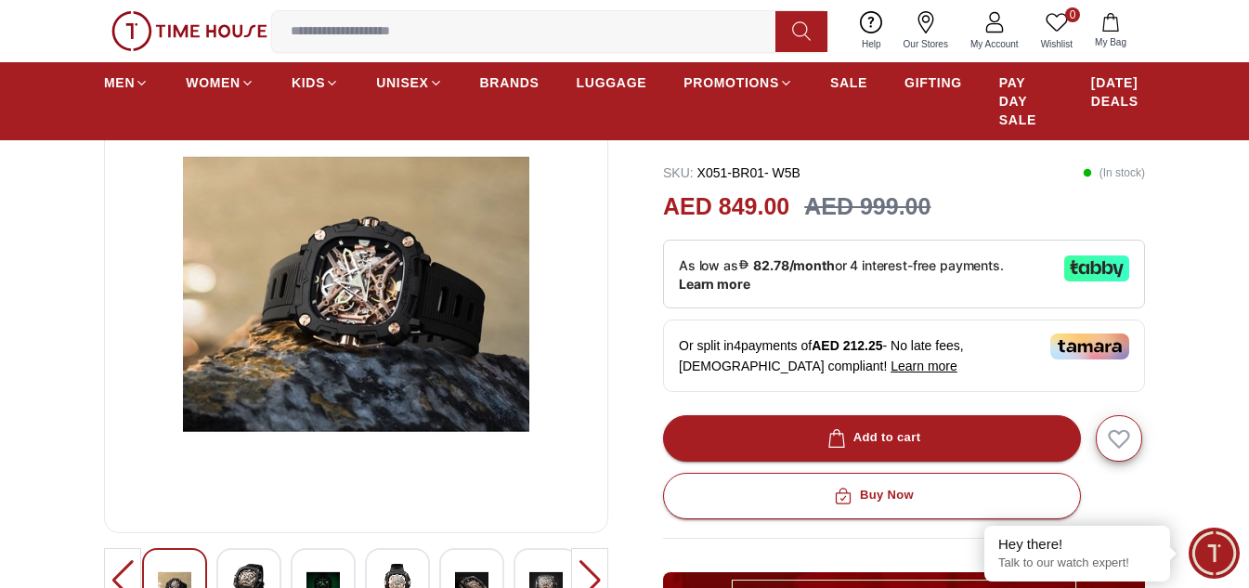
click at [587, 572] on div at bounding box center [589, 580] width 37 height 65
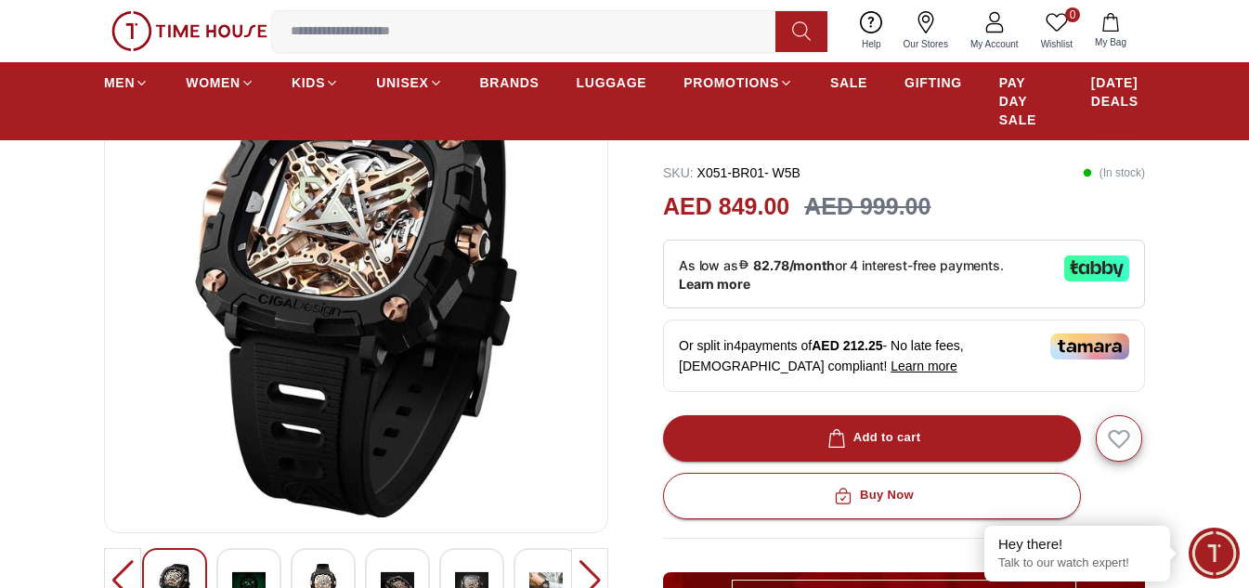
click at [587, 572] on div at bounding box center [589, 580] width 37 height 65
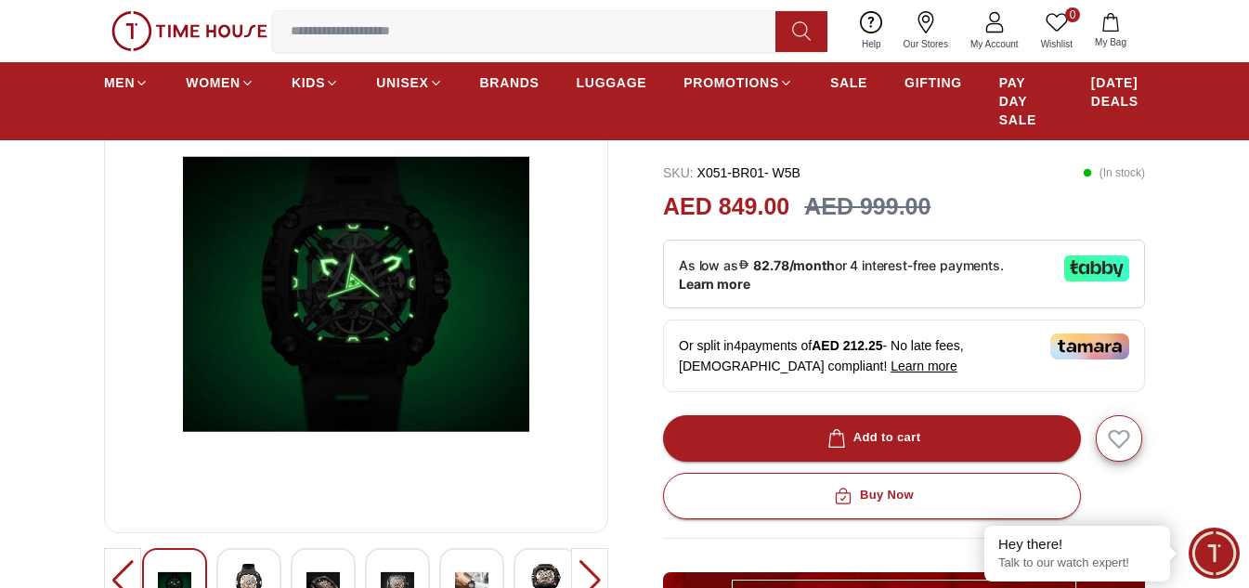
click at [587, 572] on div at bounding box center [589, 580] width 37 height 65
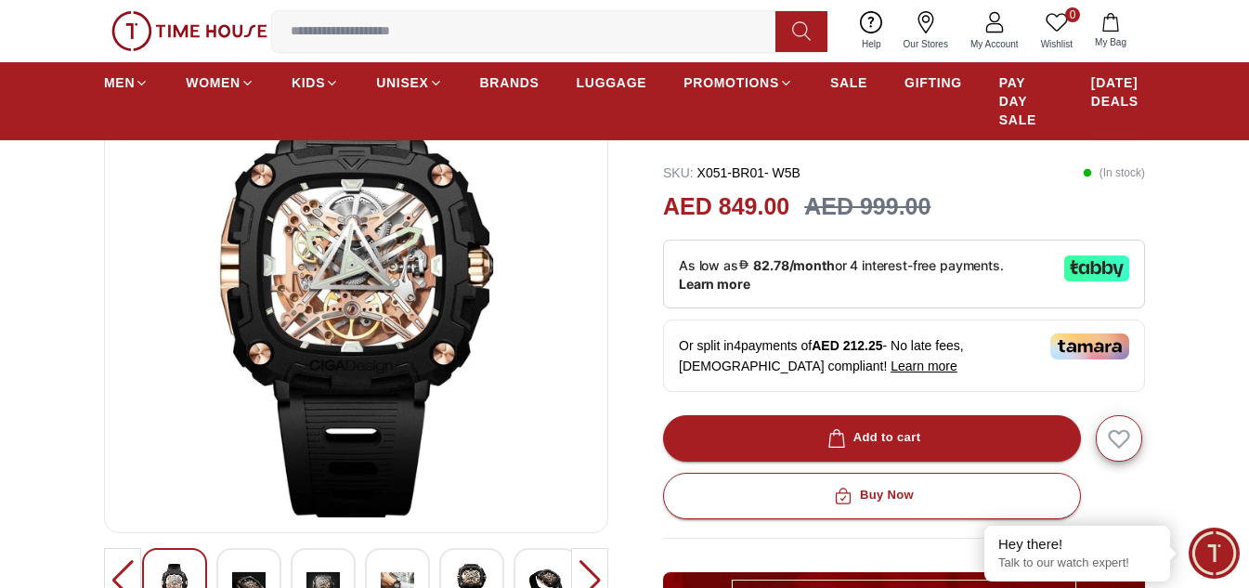
click at [587, 572] on div at bounding box center [589, 580] width 37 height 65
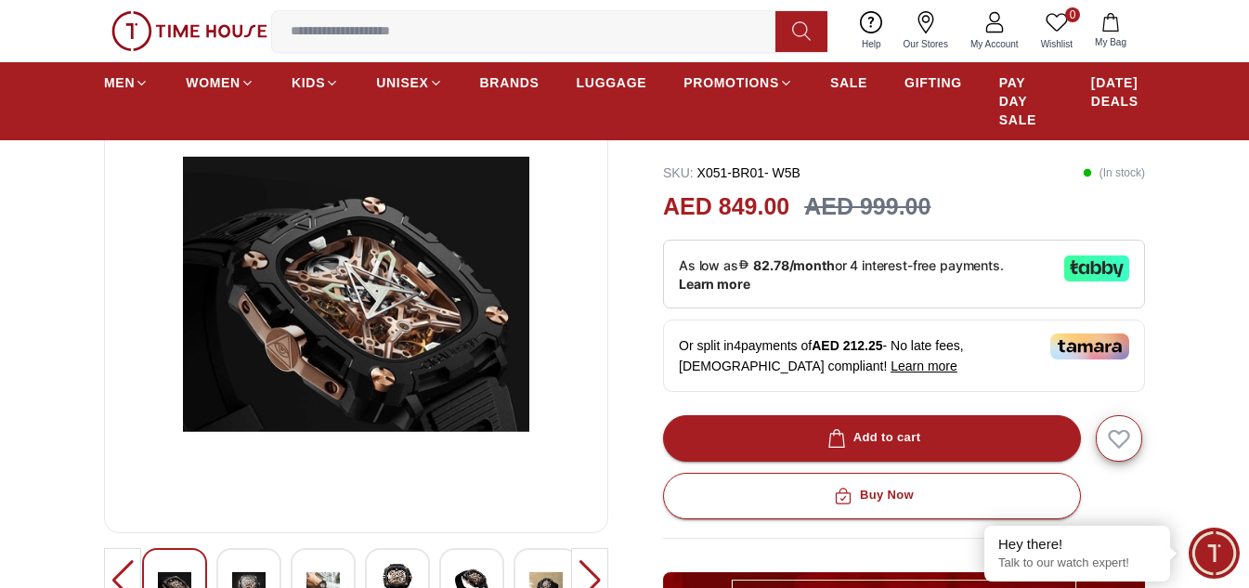
click at [587, 572] on div at bounding box center [589, 580] width 37 height 65
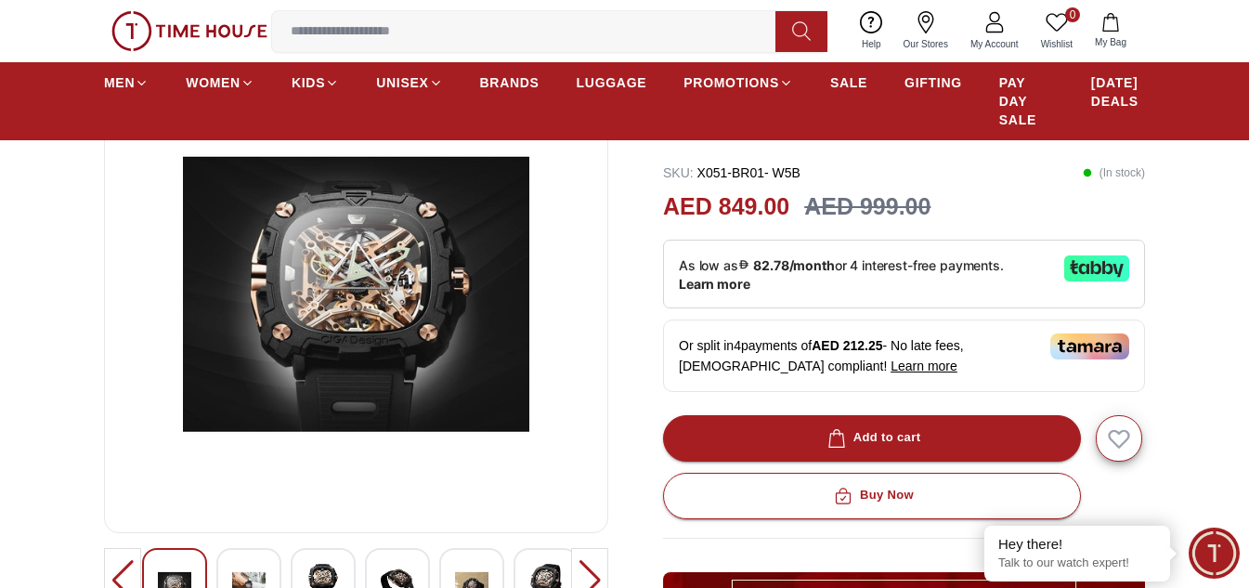
click at [587, 572] on div at bounding box center [589, 580] width 37 height 65
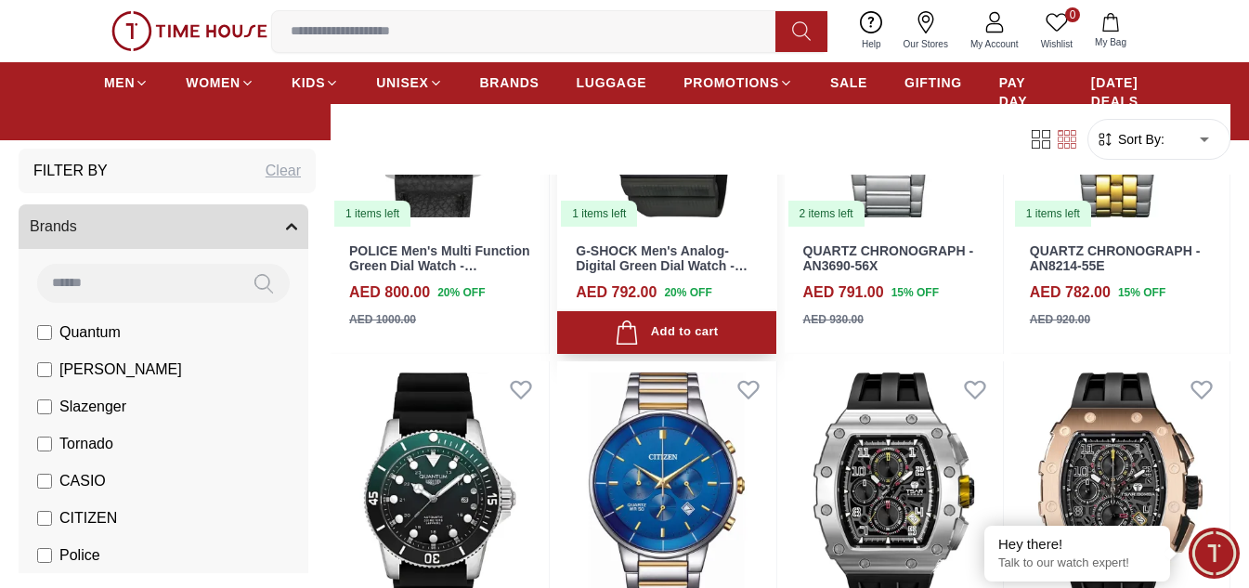
scroll to position [1300, 0]
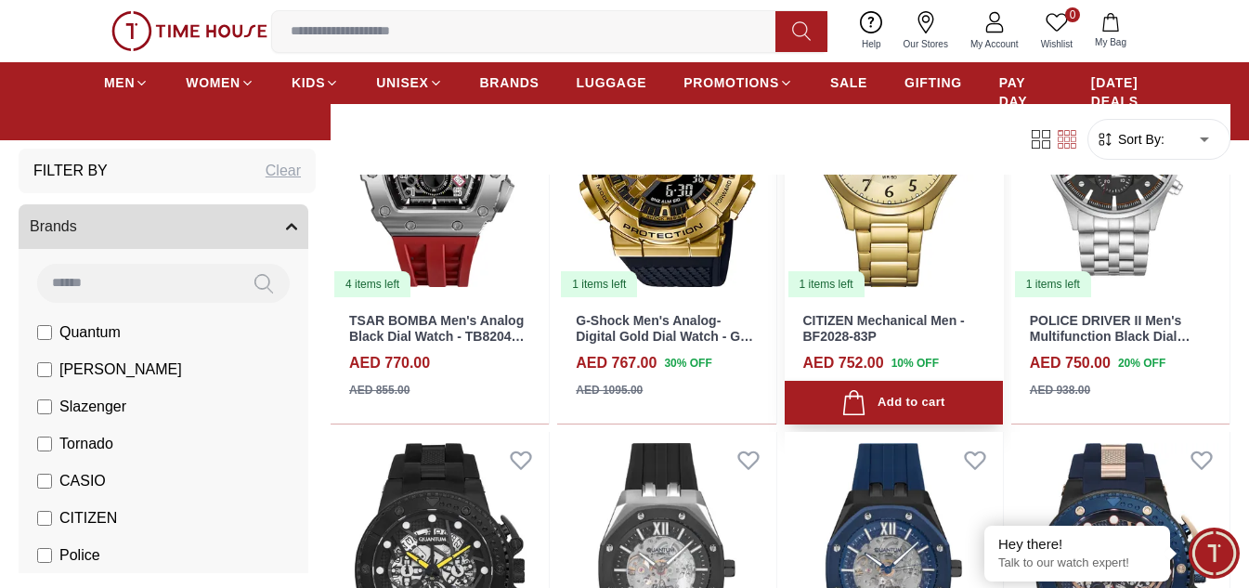
scroll to position [2229, 0]
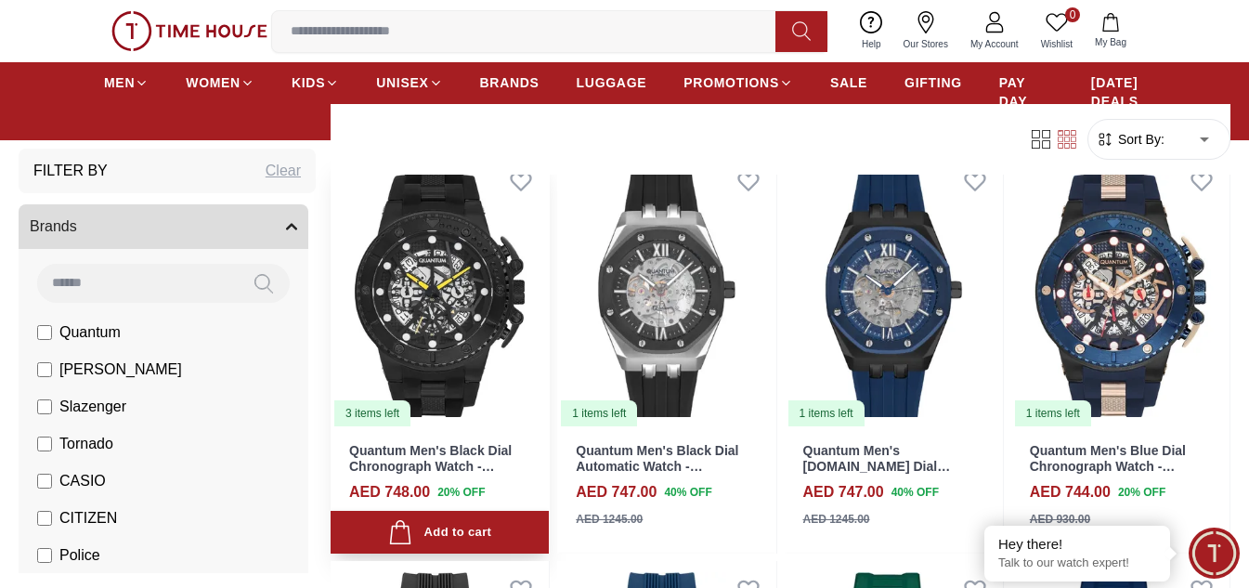
click at [459, 286] on img at bounding box center [440, 290] width 218 height 275
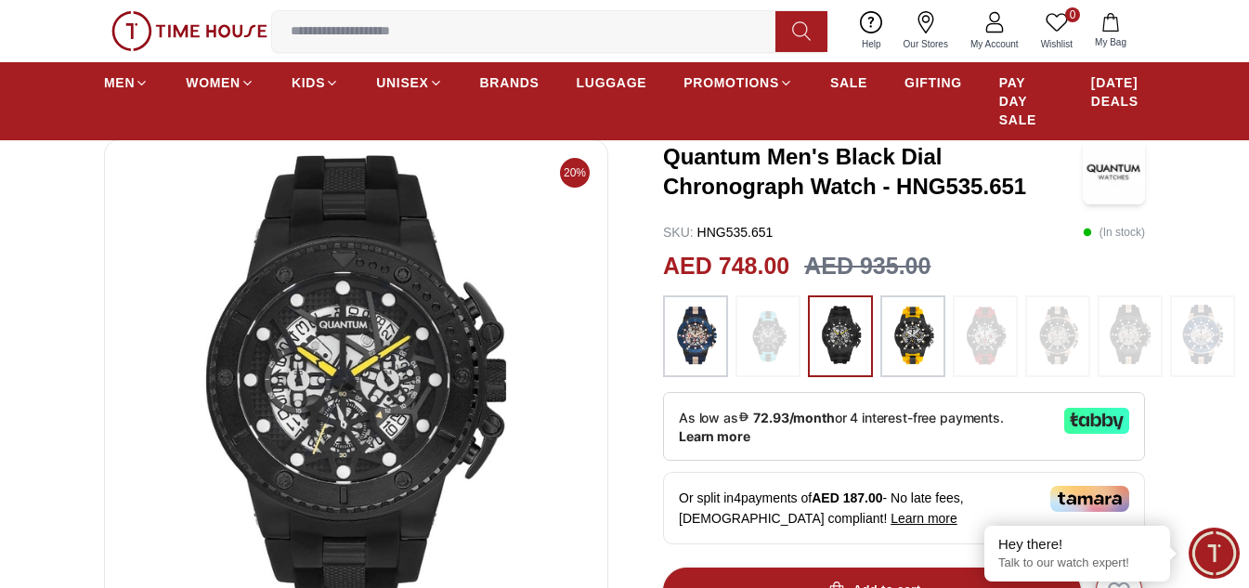
scroll to position [186, 0]
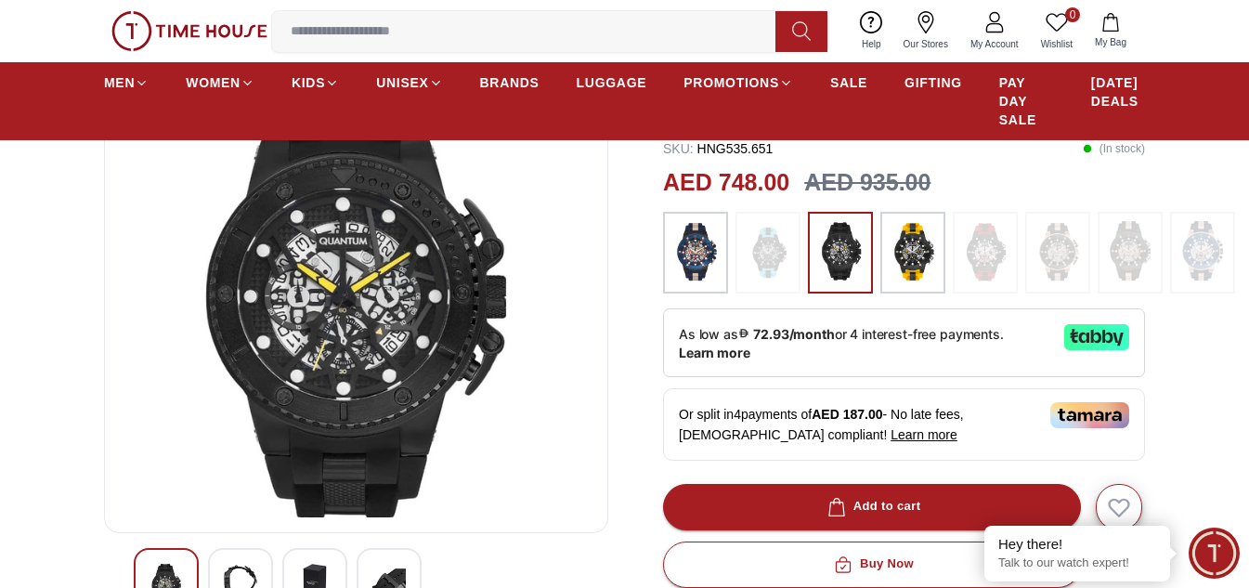
click at [252, 562] on div at bounding box center [240, 580] width 65 height 65
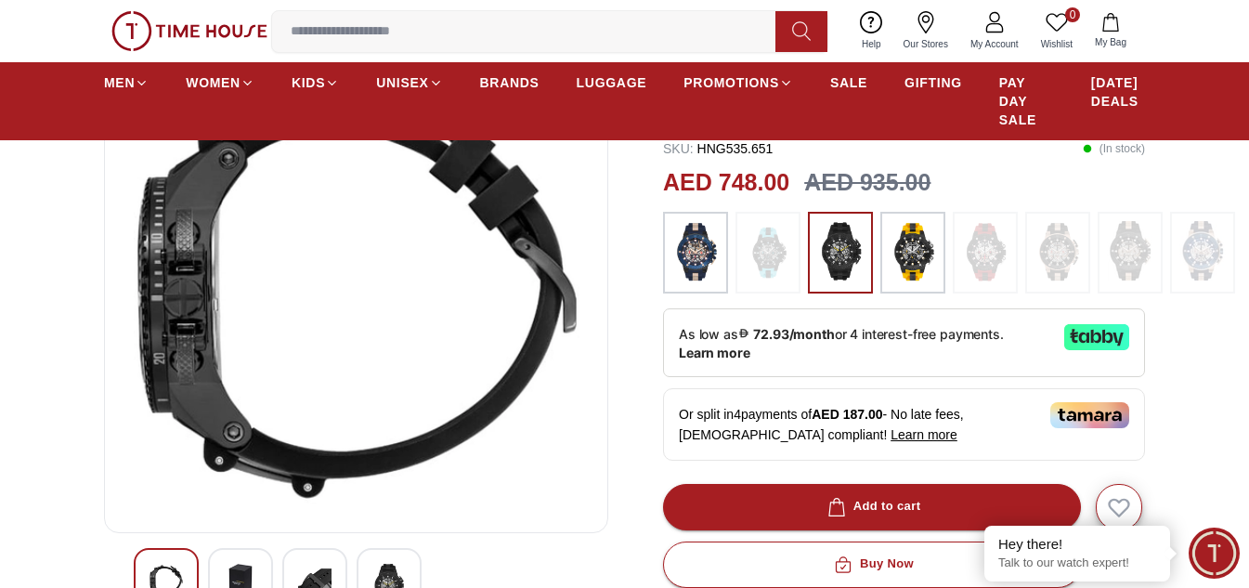
click at [296, 563] on div at bounding box center [314, 580] width 65 height 65
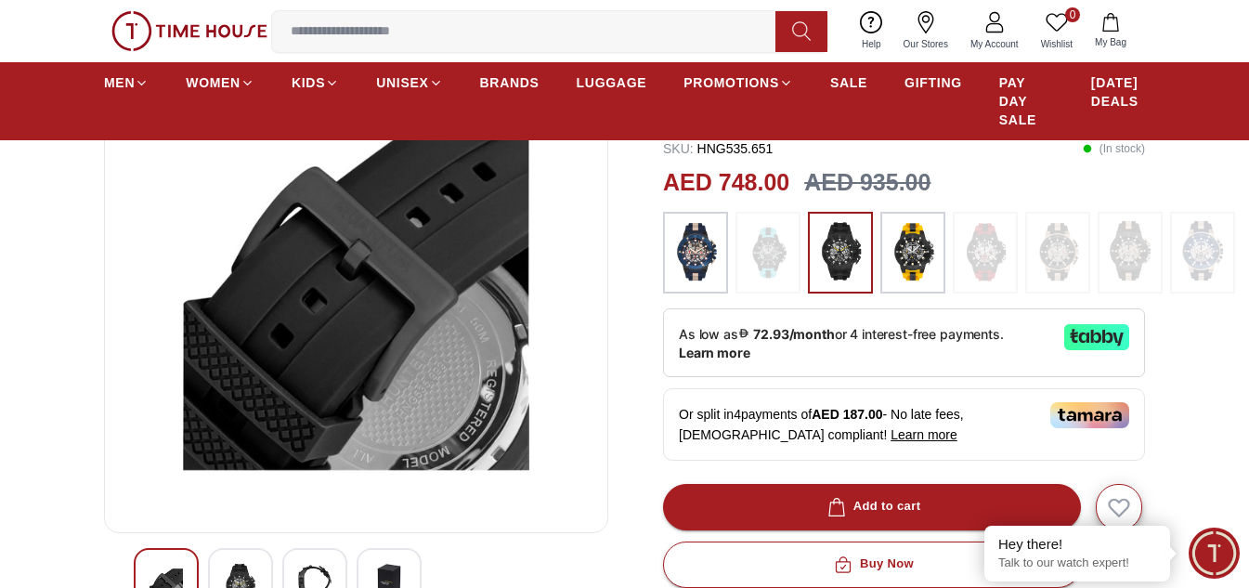
click at [389, 573] on img at bounding box center [388, 580] width 33 height 33
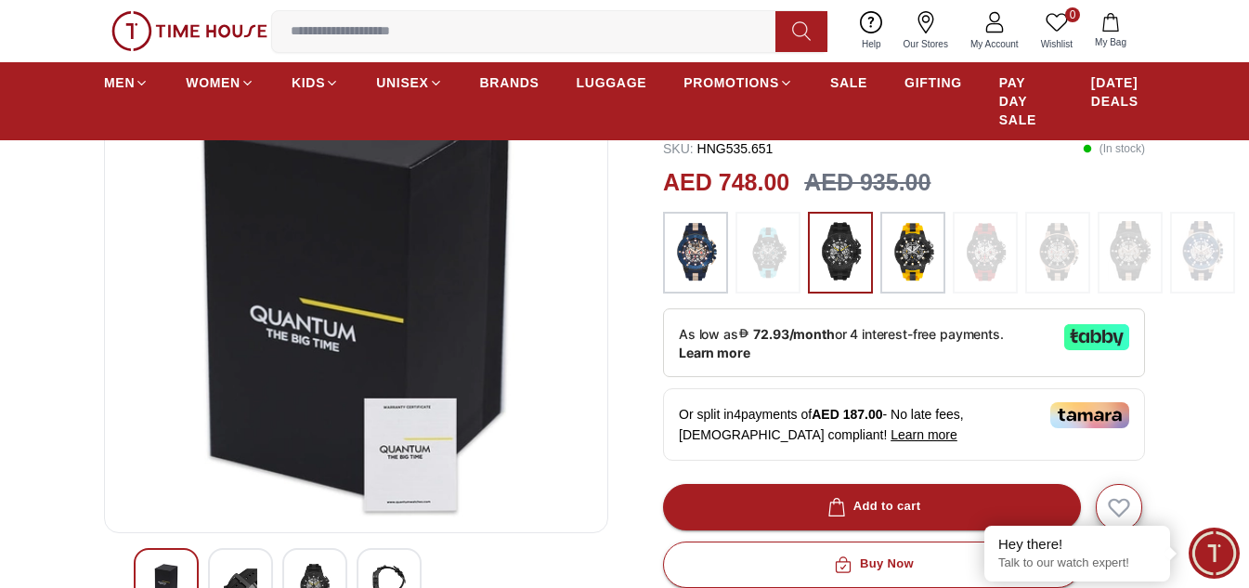
click at [163, 566] on img at bounding box center [166, 580] width 33 height 33
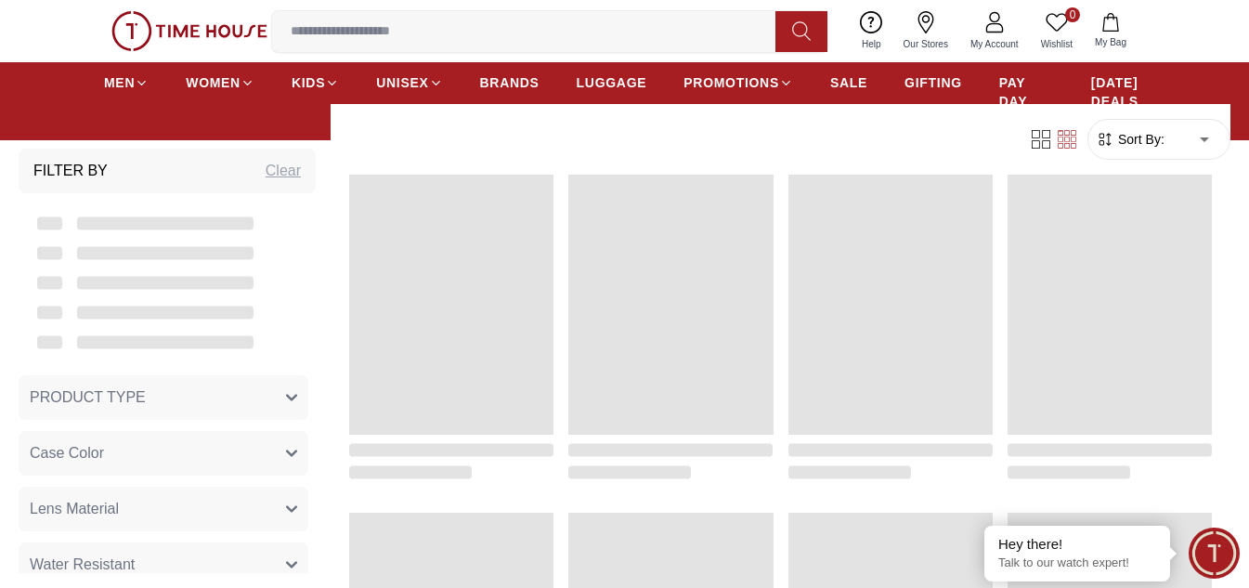
scroll to position [1894, 0]
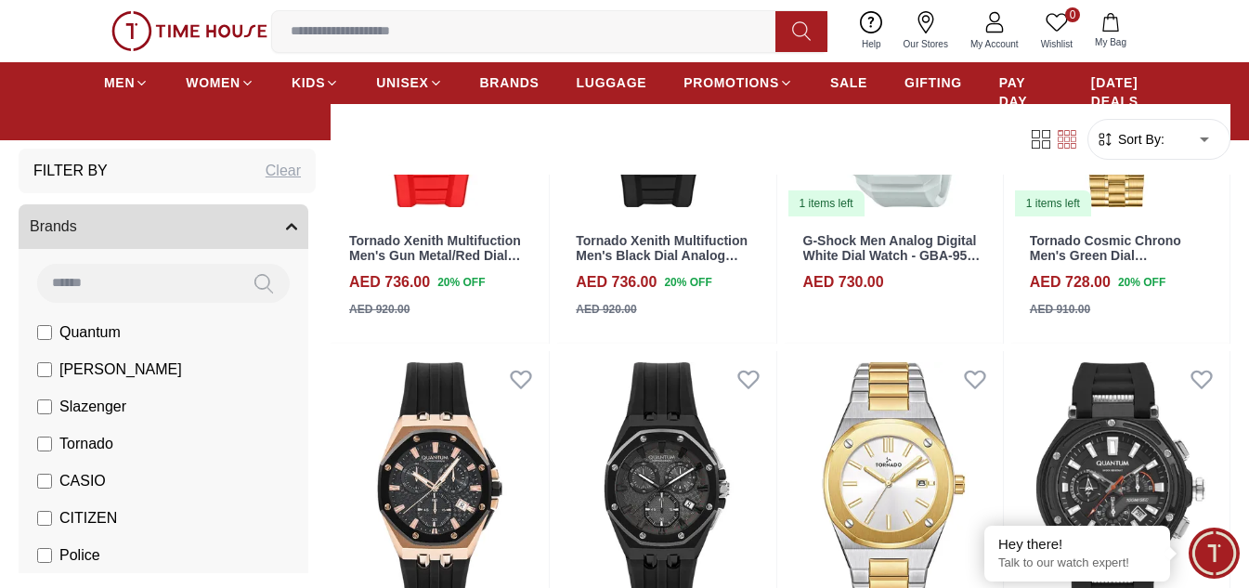
scroll to position [1300, 0]
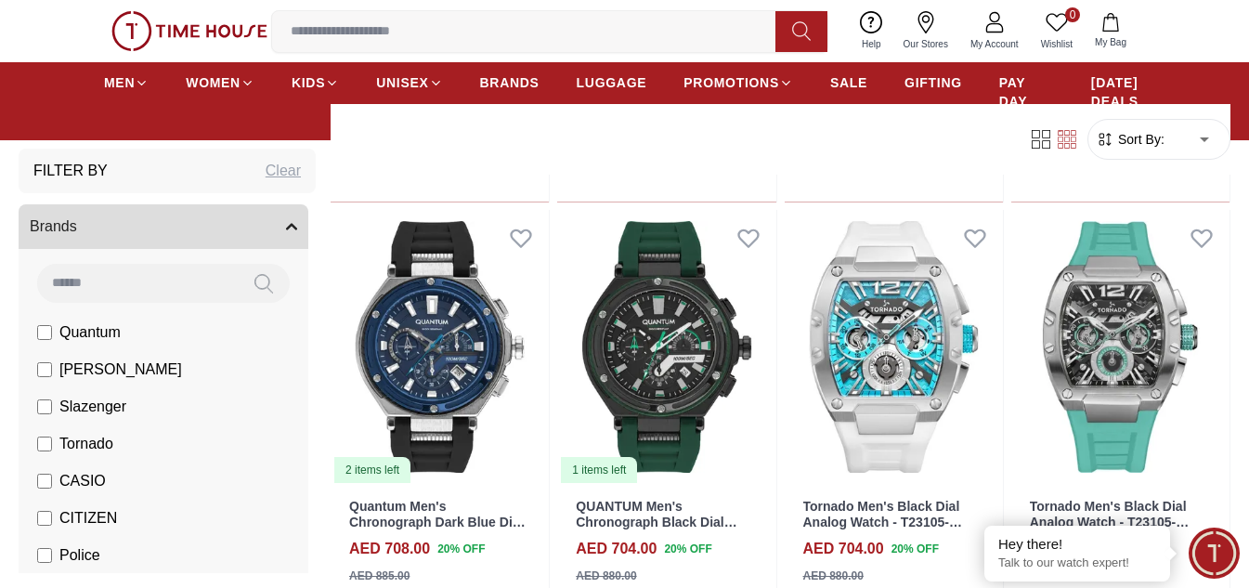
scroll to position [2043, 0]
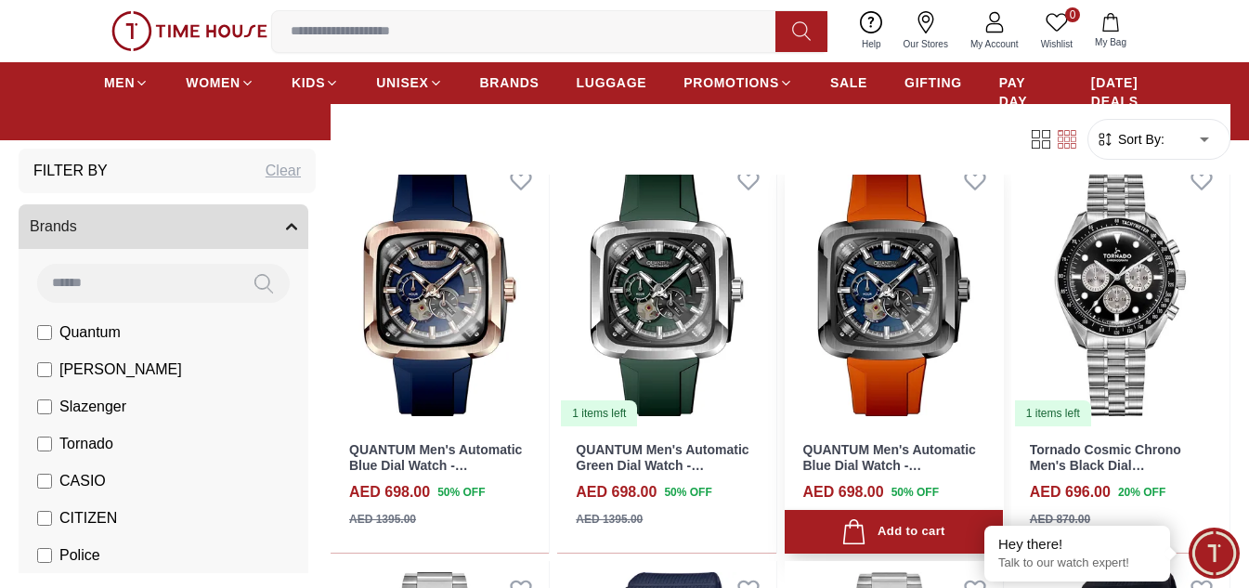
scroll to position [2916, 0]
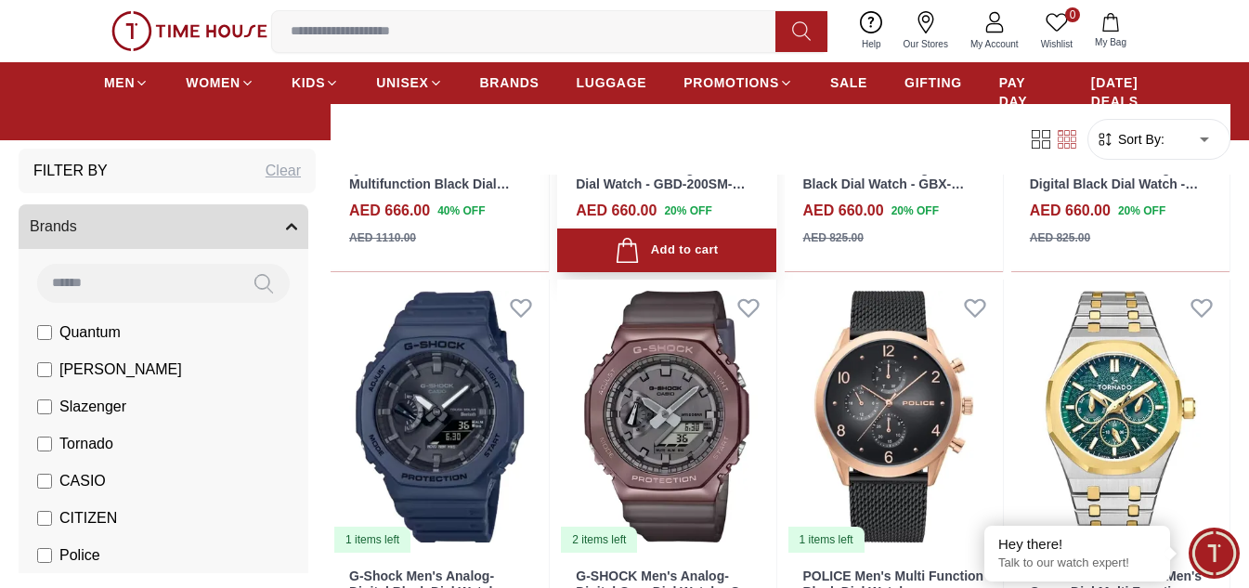
scroll to position [4680, 0]
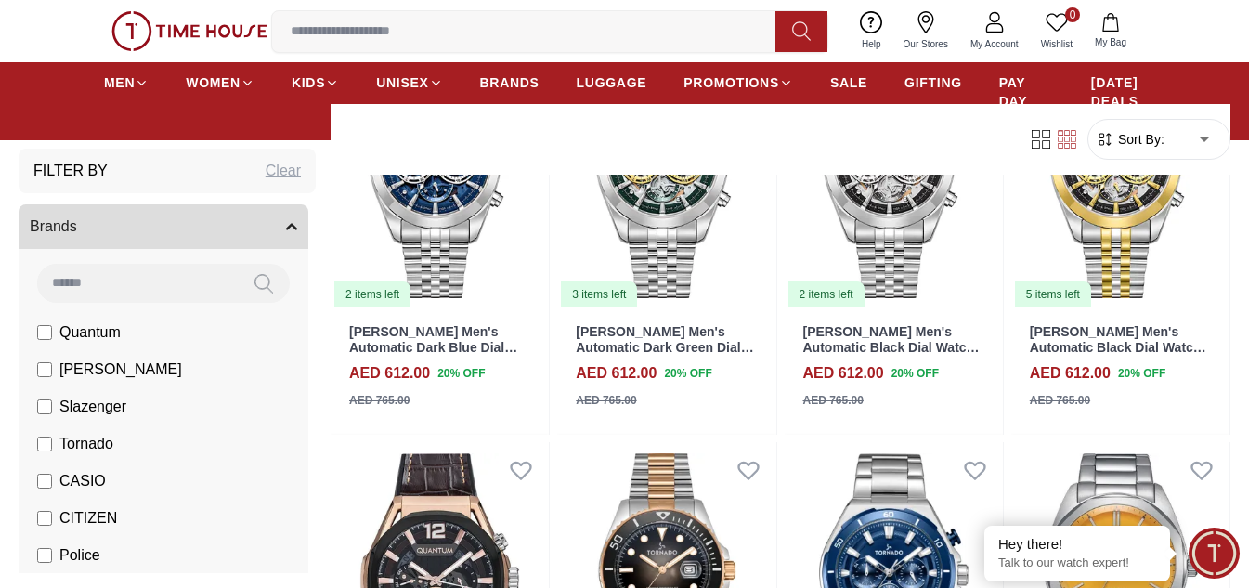
scroll to position [7838, 0]
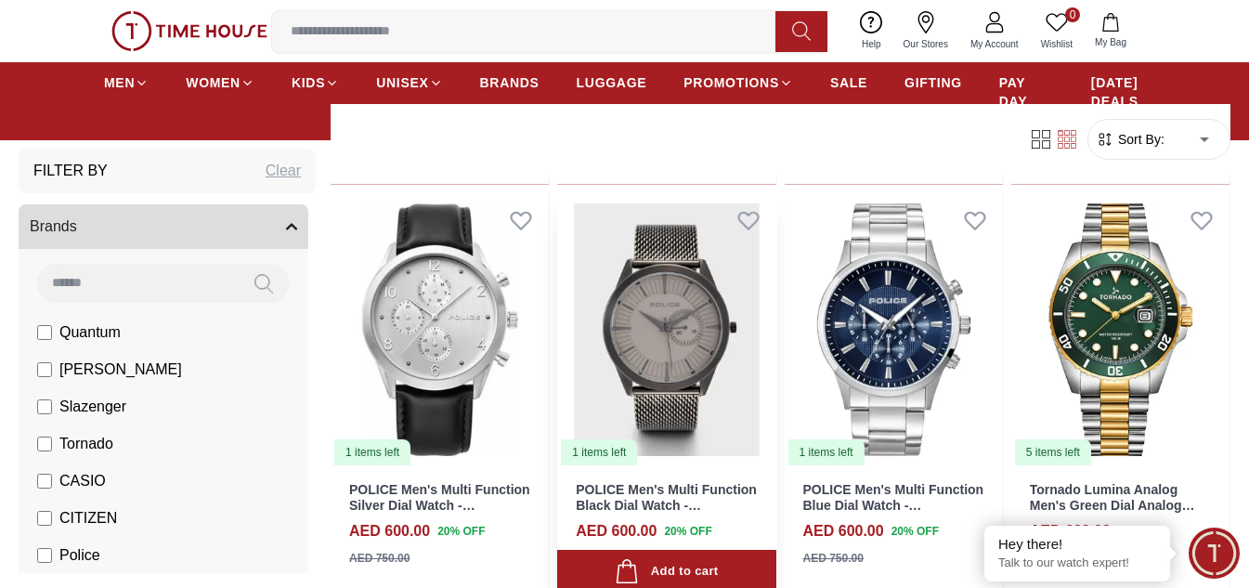
scroll to position [9602, 0]
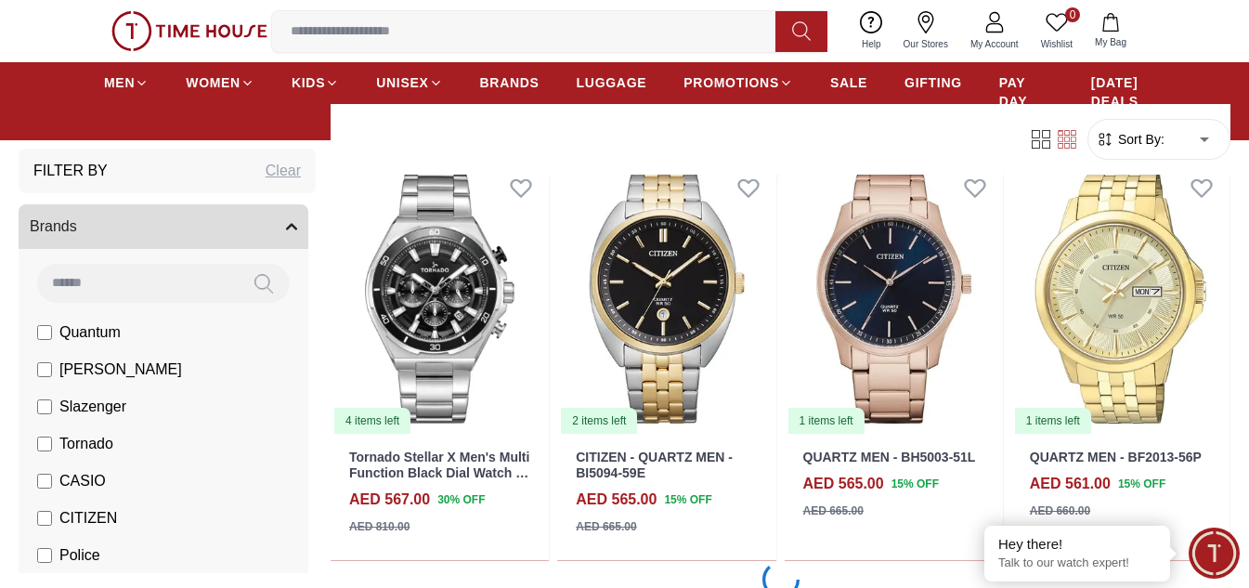
scroll to position [12110, 0]
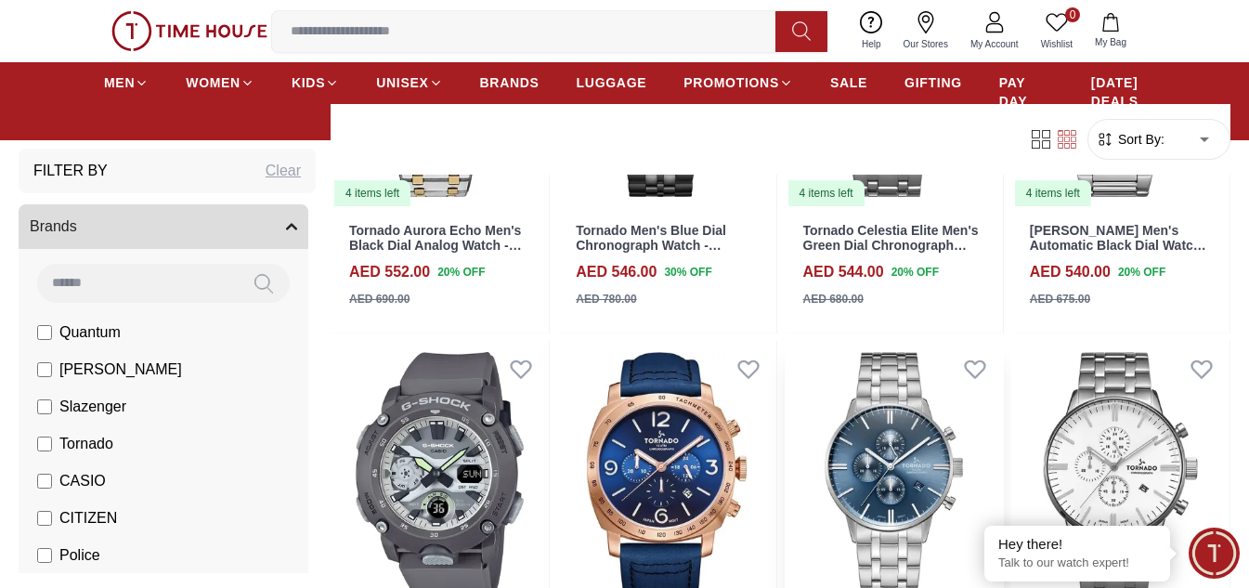
scroll to position [14246, 0]
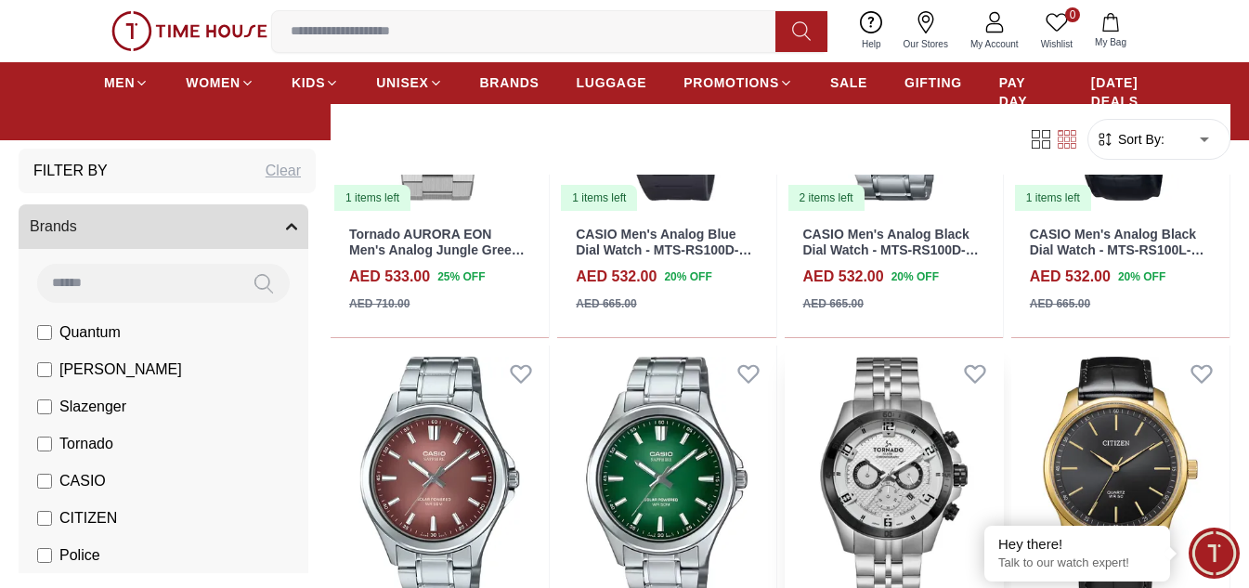
scroll to position [14803, 0]
